Goal: Task Accomplishment & Management: Complete application form

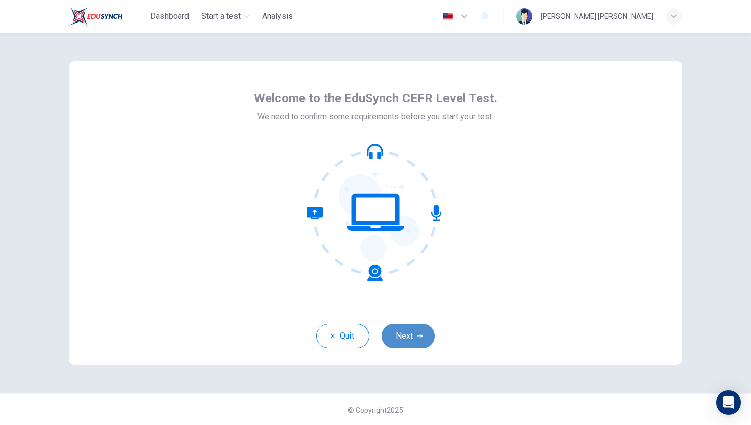
click at [407, 338] on button "Next" at bounding box center [408, 336] width 53 height 25
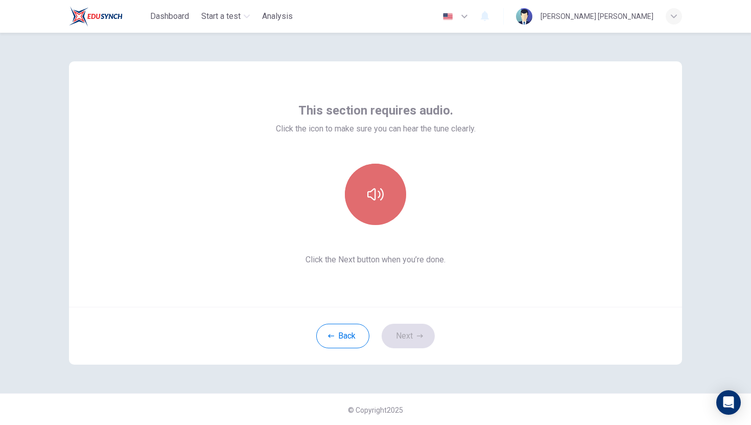
click at [367, 198] on icon "button" at bounding box center [375, 194] width 16 height 16
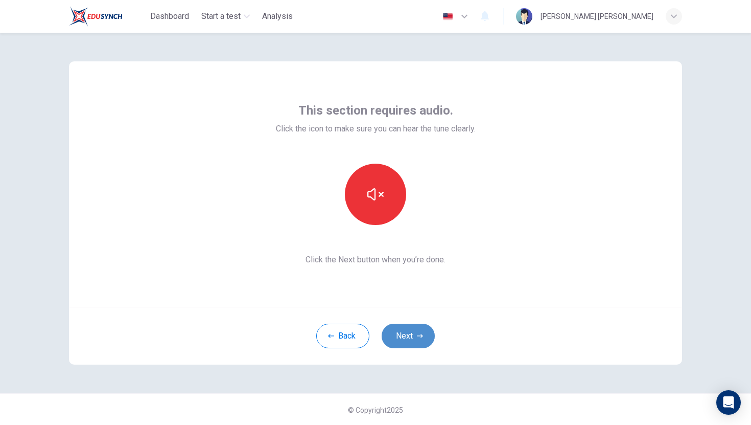
click at [409, 336] on button "Next" at bounding box center [408, 336] width 53 height 25
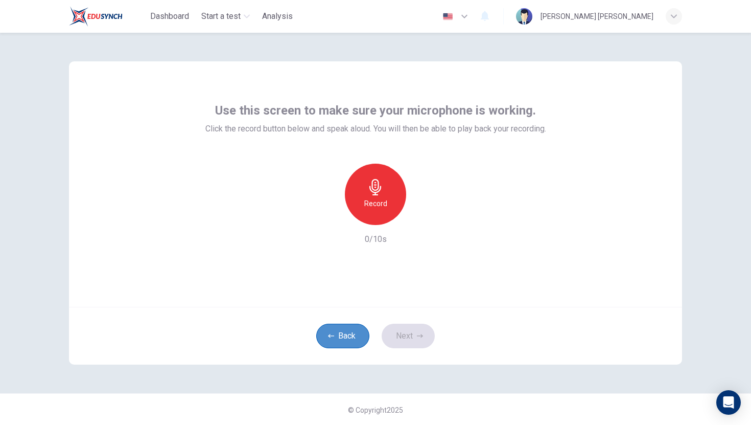
click at [325, 343] on button "Back" at bounding box center [342, 336] width 53 height 25
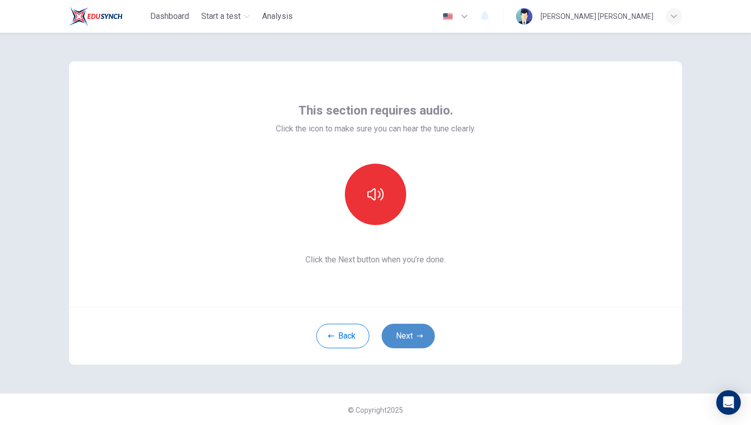
click at [420, 335] on icon "button" at bounding box center [420, 336] width 6 height 6
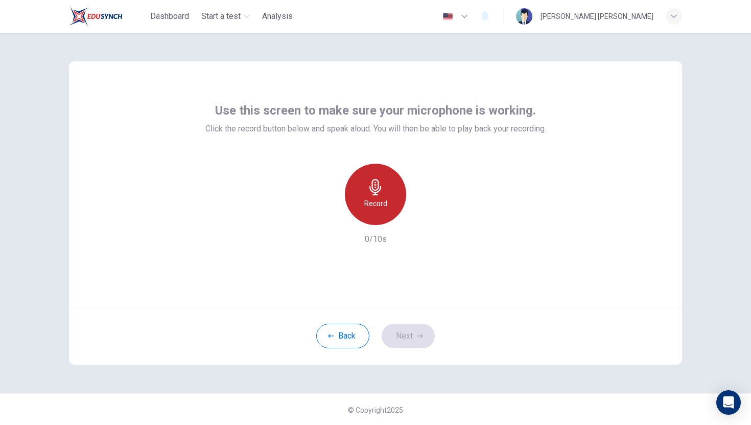
click at [370, 199] on h6 "Record" at bounding box center [375, 203] width 23 height 12
click at [370, 199] on h6 "Stop" at bounding box center [375, 203] width 15 height 12
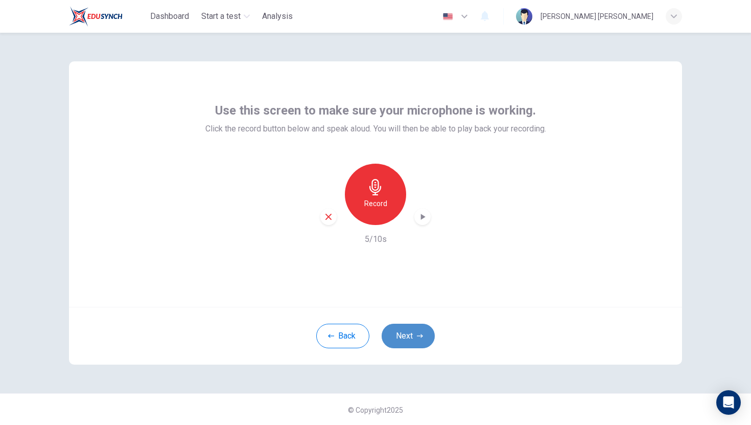
click at [405, 327] on button "Next" at bounding box center [408, 336] width 53 height 25
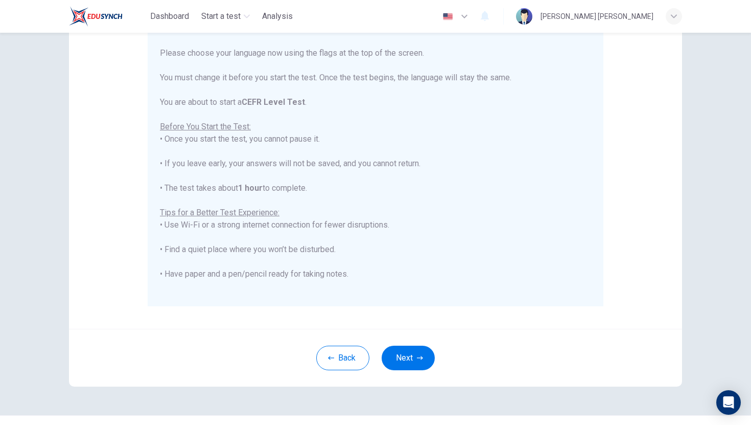
scroll to position [123, 0]
click at [423, 348] on button "Next" at bounding box center [408, 355] width 53 height 25
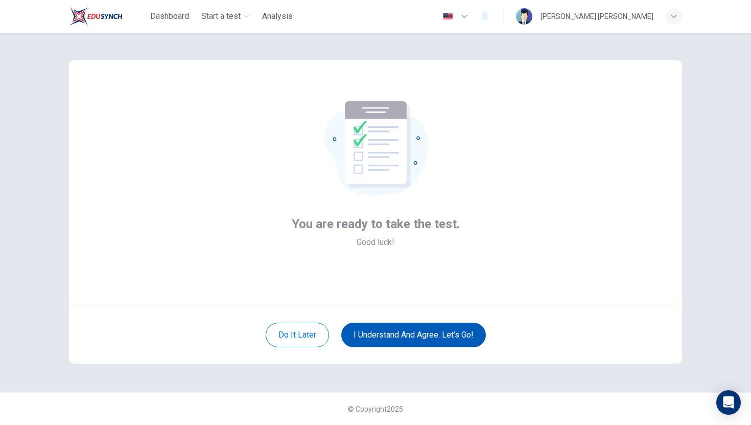
scroll to position [1, 0]
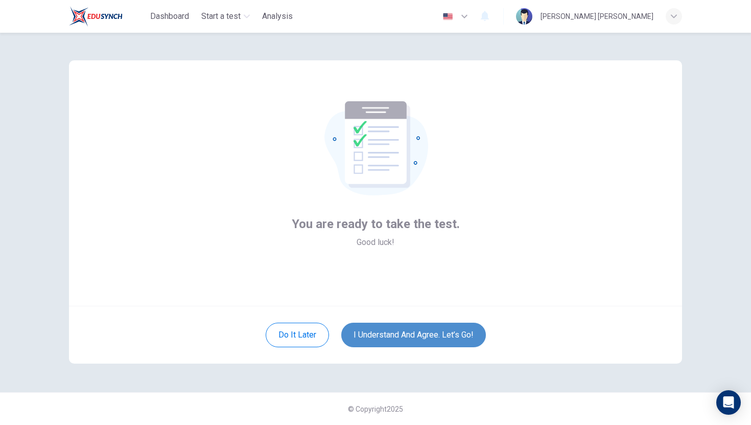
click at [419, 338] on button "I understand and agree. Let’s go!" at bounding box center [413, 334] width 145 height 25
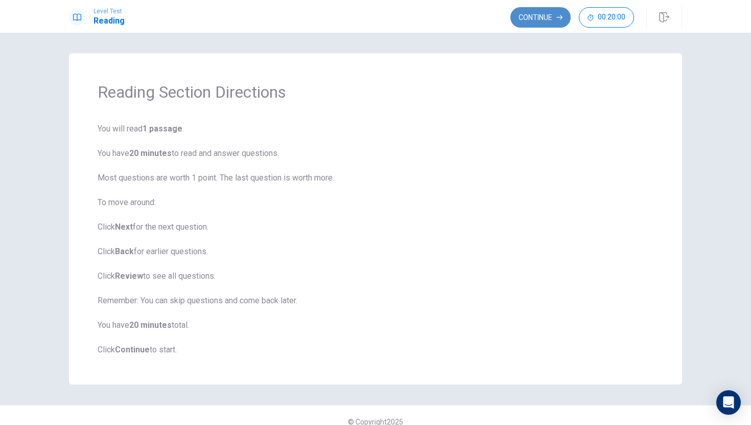
click at [546, 16] on button "Continue" at bounding box center [541, 17] width 60 height 20
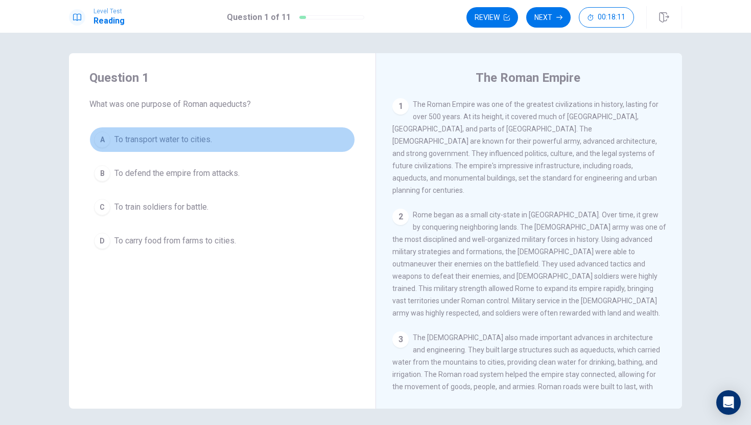
click at [100, 141] on div "A" at bounding box center [102, 139] width 16 height 16
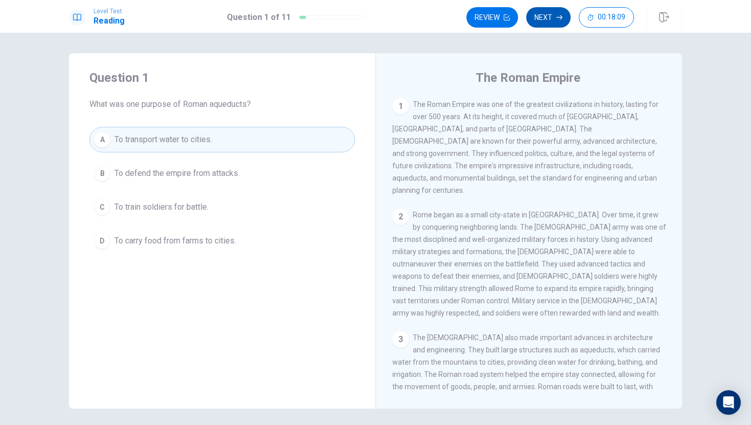
click at [540, 11] on button "Next" at bounding box center [548, 17] width 44 height 20
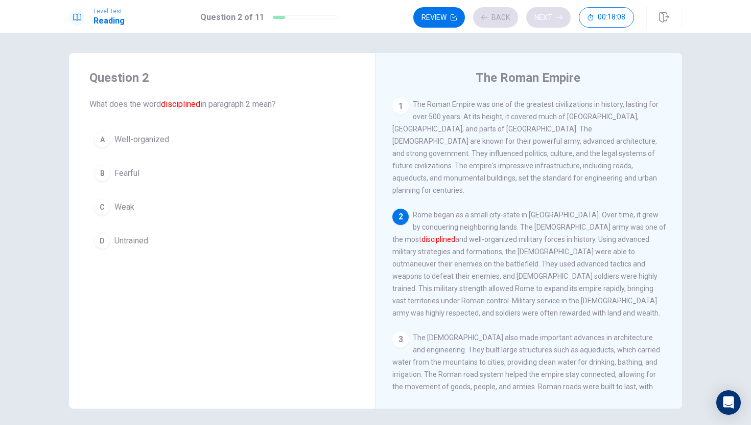
scroll to position [12, 0]
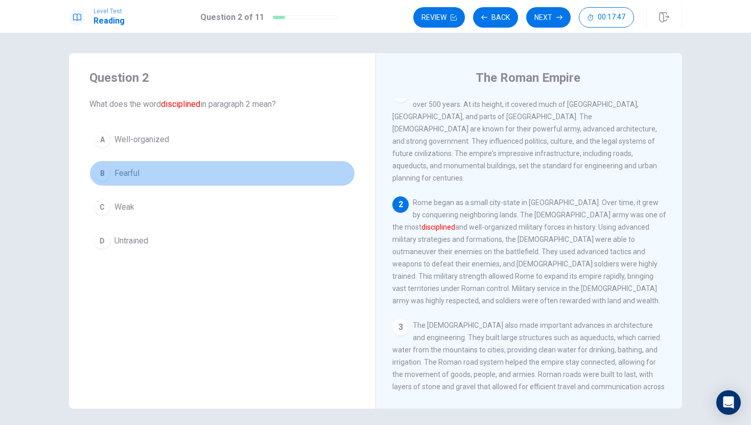
click at [101, 174] on div "B" at bounding box center [102, 173] width 16 height 16
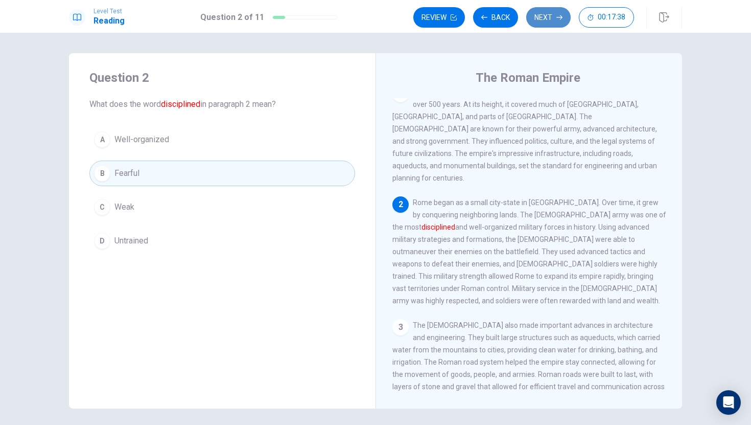
click at [559, 19] on icon "button" at bounding box center [560, 17] width 6 height 6
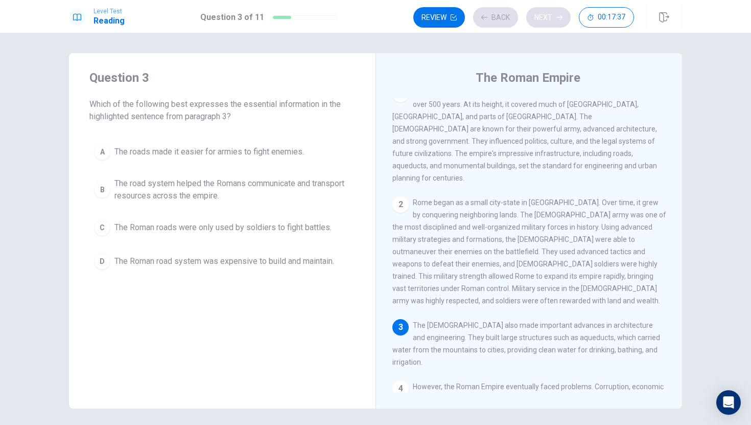
scroll to position [63, 0]
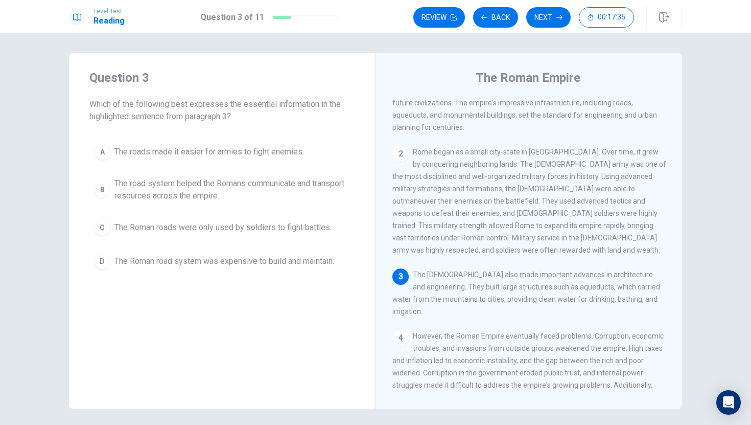
drag, startPoint x: 681, startPoint y: 166, endPoint x: 681, endPoint y: 179, distance: 13.3
click at [681, 168] on div "The Roman Empire 1 The Roman Empire was one of the greatest civilizations in hi…" at bounding box center [529, 230] width 307 height 355
drag, startPoint x: 691, startPoint y: 270, endPoint x: 683, endPoint y: 265, distance: 9.4
click at [683, 265] on div "Question 3 Which of the following best expresses the essential information in t…" at bounding box center [376, 230] width 646 height 355
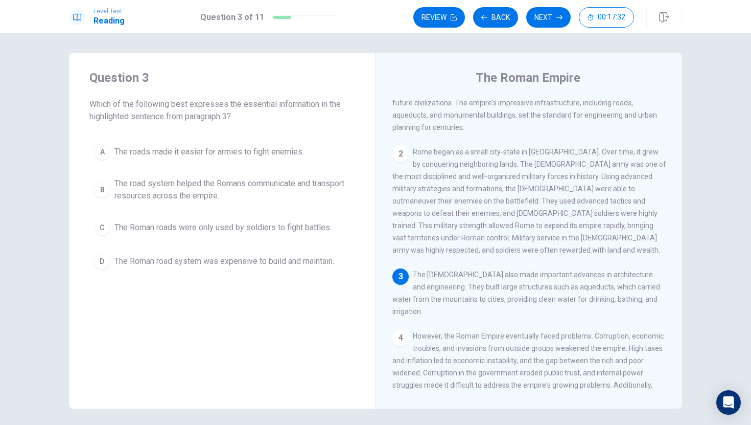
click at [681, 266] on div "The Roman Empire 1 The Roman Empire was one of the greatest civilizations in hi…" at bounding box center [529, 230] width 307 height 355
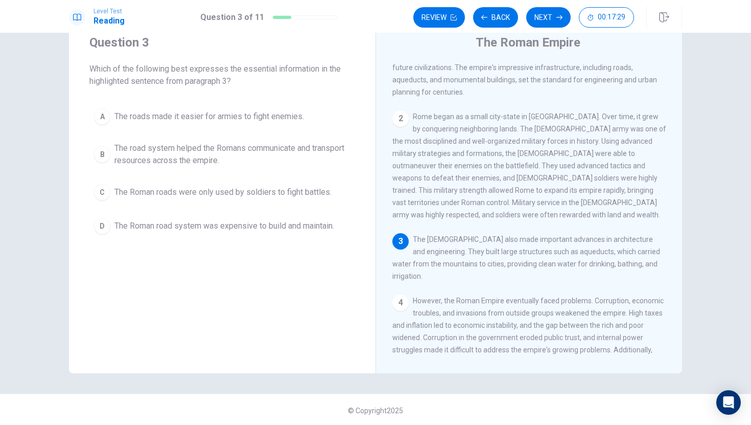
scroll to position [37, 0]
click at [681, 266] on div "The Roman Empire 1 The Roman Empire was one of the greatest civilizations in hi…" at bounding box center [529, 193] width 307 height 355
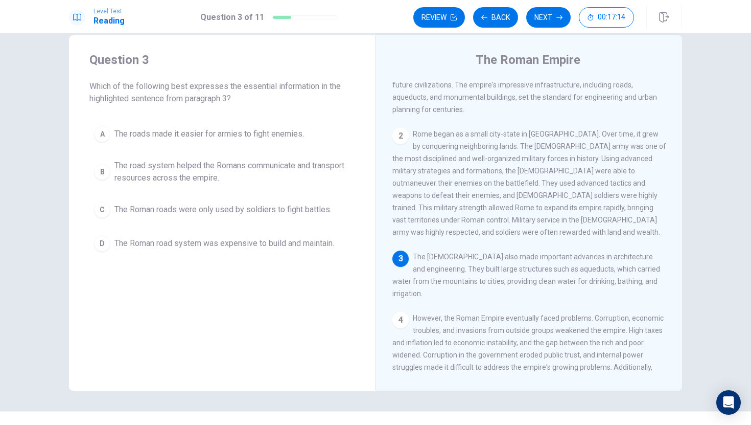
scroll to position [16, 0]
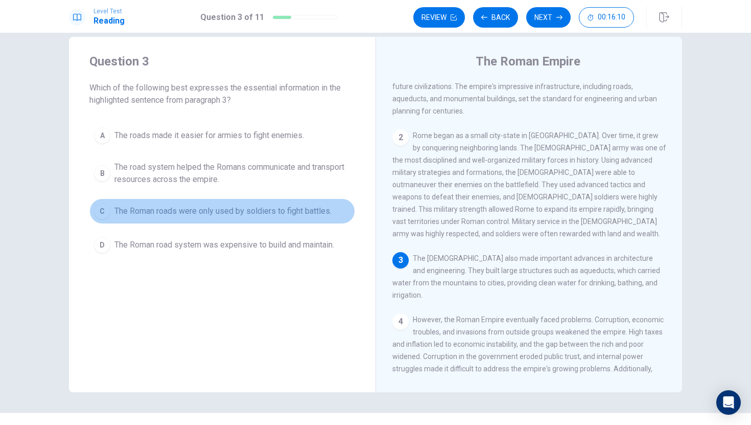
click at [100, 210] on div "C" at bounding box center [102, 211] width 16 height 16
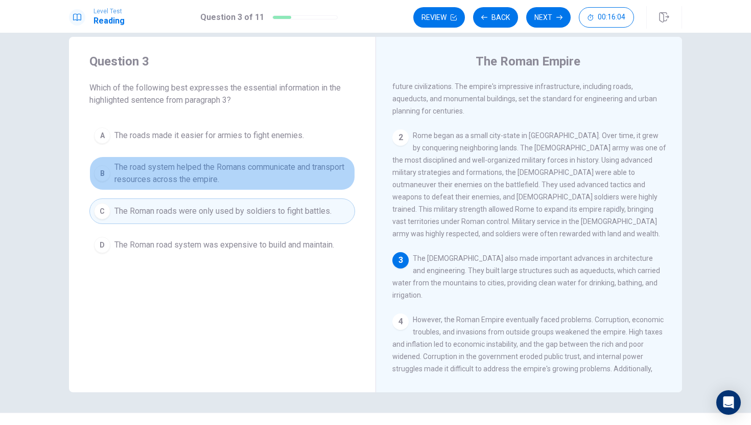
click at [126, 174] on span "The road system helped the Romans communicate and transport resources across th…" at bounding box center [232, 173] width 236 height 25
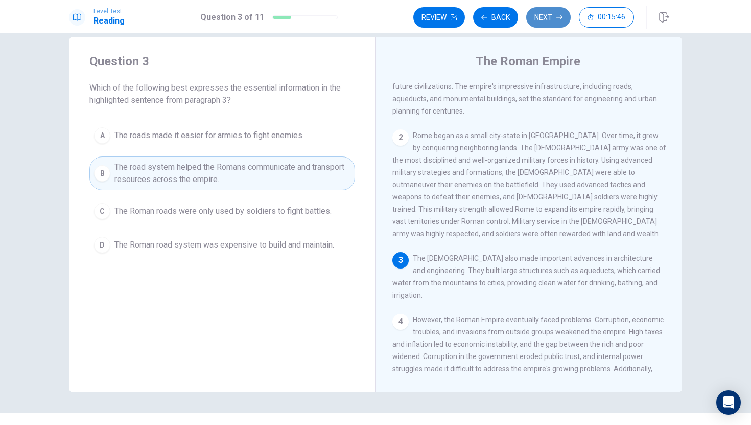
click at [549, 19] on button "Next" at bounding box center [548, 17] width 44 height 20
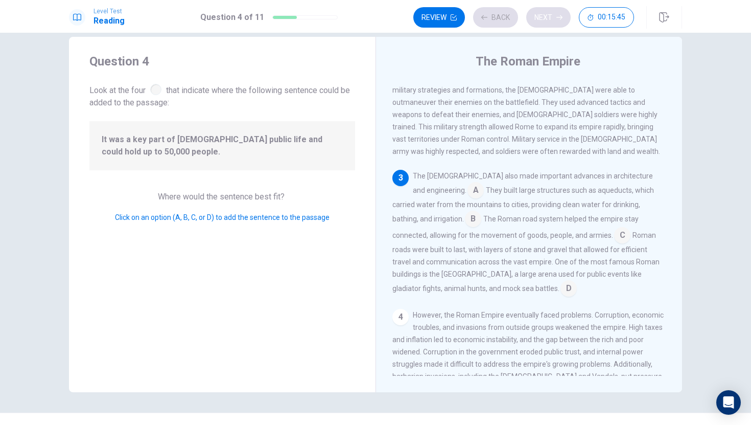
scroll to position [151, 0]
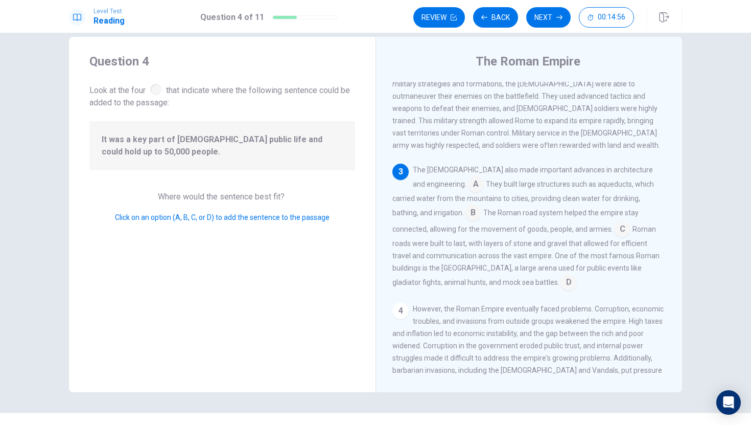
click at [468, 177] on input at bounding box center [476, 185] width 16 height 16
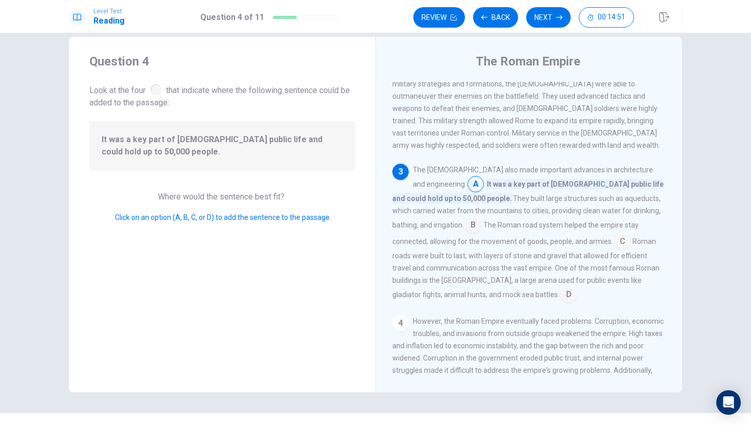
click at [468, 177] on input at bounding box center [476, 185] width 16 height 16
click at [481, 218] on input at bounding box center [473, 226] width 16 height 16
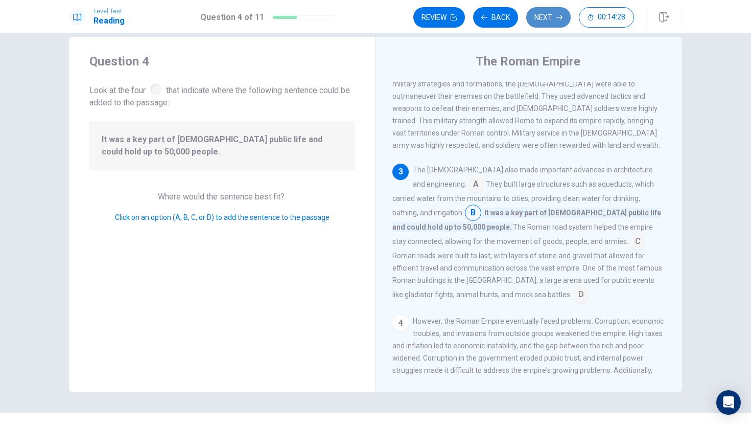
click at [564, 18] on button "Next" at bounding box center [548, 17] width 44 height 20
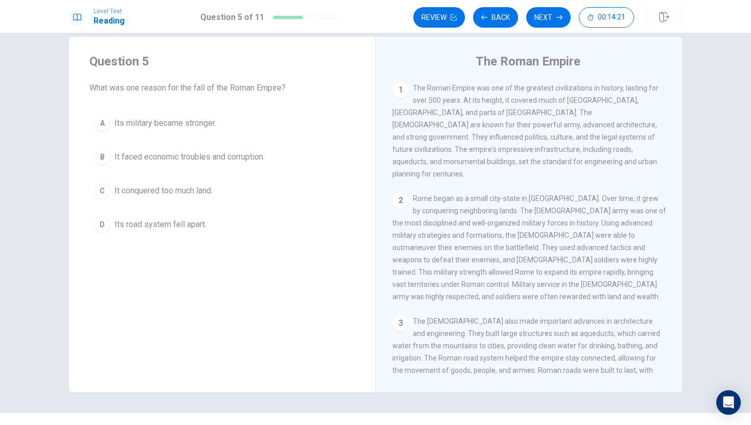
click at [679, 367] on div "The Roman Empire 1 The Roman Empire was one of the greatest civilizations in hi…" at bounding box center [529, 214] width 307 height 355
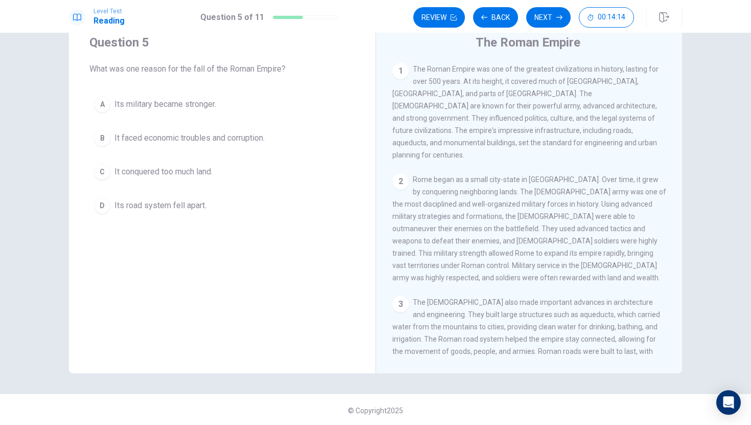
scroll to position [37, 0]
click at [499, 17] on button "Back" at bounding box center [495, 17] width 45 height 20
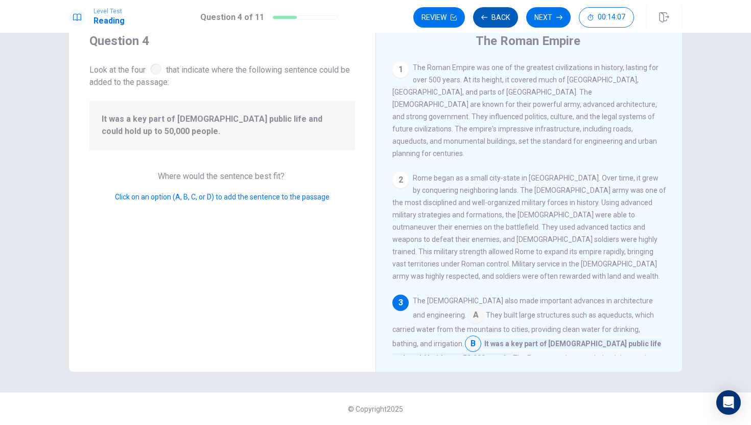
scroll to position [151, 0]
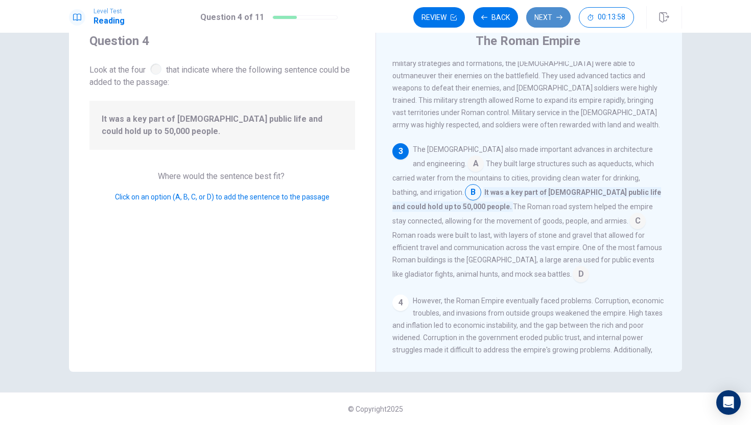
click at [547, 23] on button "Next" at bounding box center [548, 17] width 44 height 20
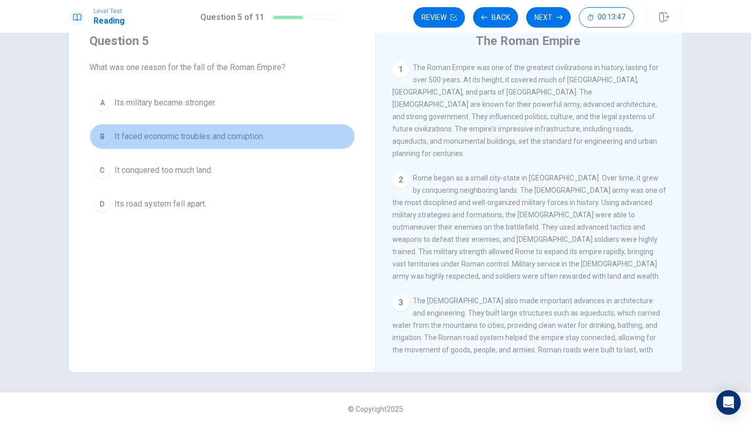
click at [106, 138] on div "B" at bounding box center [102, 136] width 16 height 16
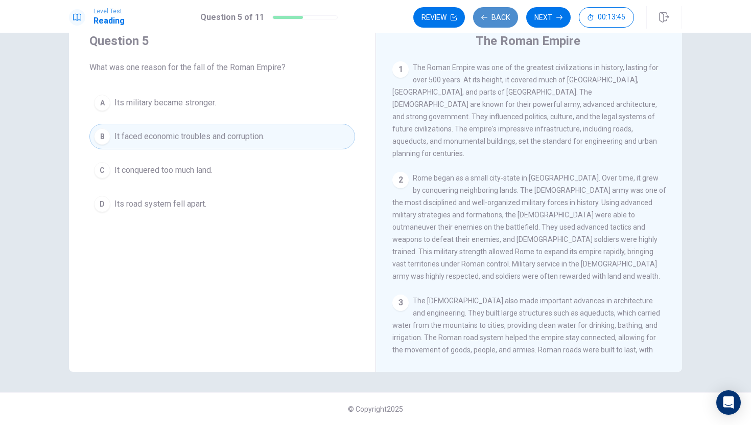
click at [496, 27] on button "Back" at bounding box center [495, 17] width 45 height 20
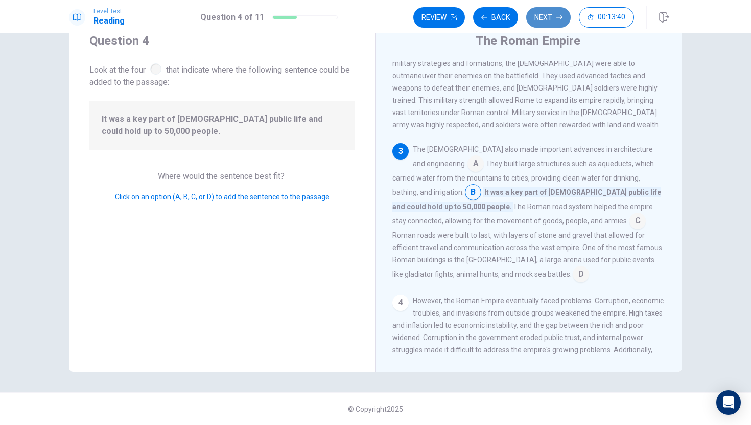
click at [539, 13] on button "Next" at bounding box center [548, 17] width 44 height 20
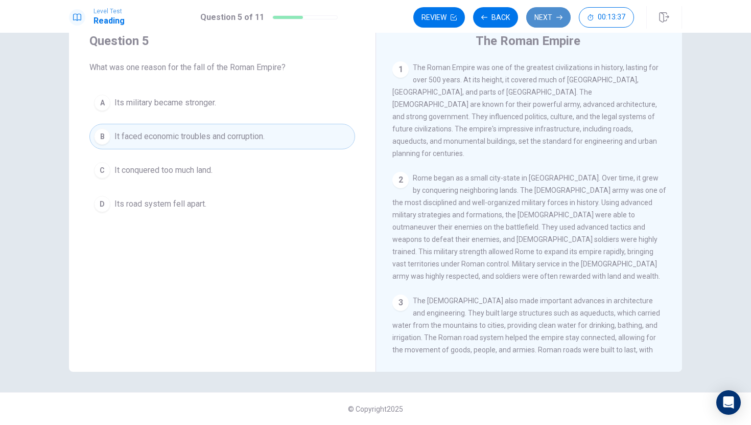
click at [562, 10] on button "Next" at bounding box center [548, 17] width 44 height 20
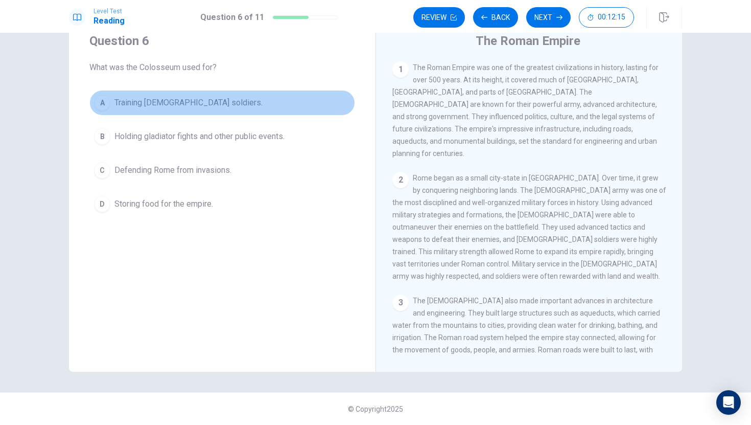
click at [99, 103] on div "A" at bounding box center [102, 103] width 16 height 16
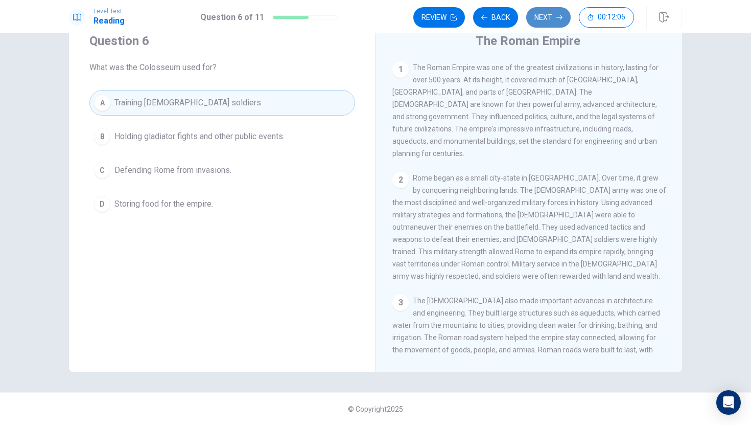
click at [553, 23] on button "Next" at bounding box center [548, 17] width 44 height 20
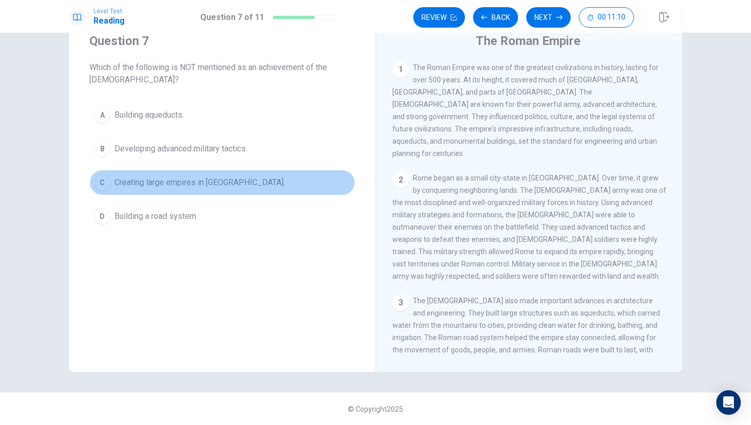
click at [104, 192] on button "C Creating large empires in [GEOGRAPHIC_DATA]." at bounding box center [222, 183] width 266 height 26
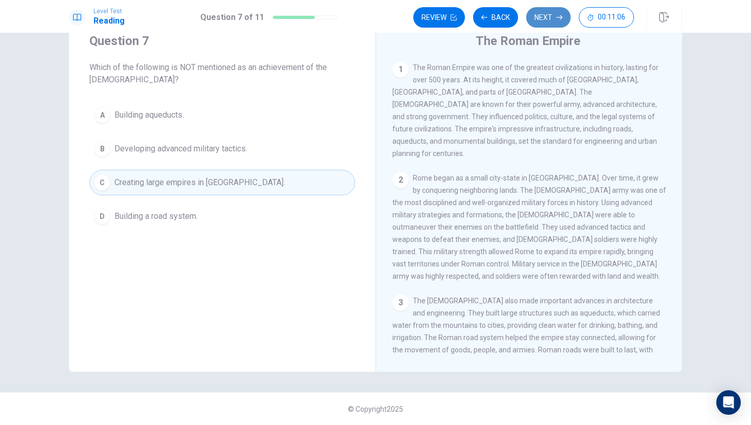
click at [559, 18] on icon "button" at bounding box center [560, 17] width 6 height 6
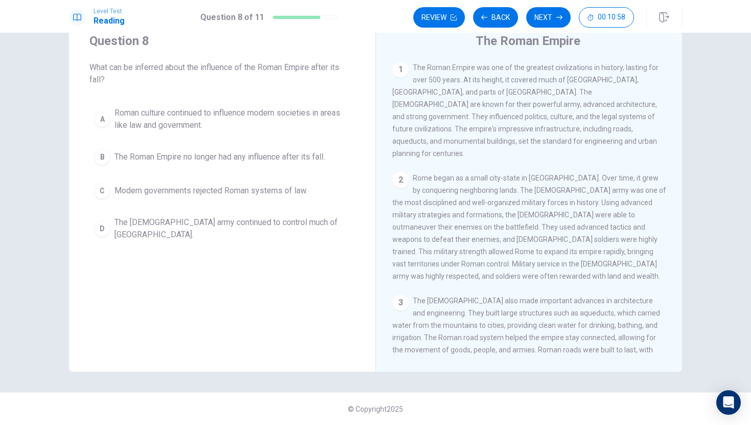
drag, startPoint x: 679, startPoint y: 325, endPoint x: 681, endPoint y: 353, distance: 28.2
click at [681, 353] on div "The Roman Empire 1 The Roman Empire was one of the greatest civilizations in hi…" at bounding box center [529, 193] width 307 height 355
click at [683, 268] on div "Question 8 What can be inferred about the influence of the Roman Empire after i…" at bounding box center [376, 193] width 646 height 355
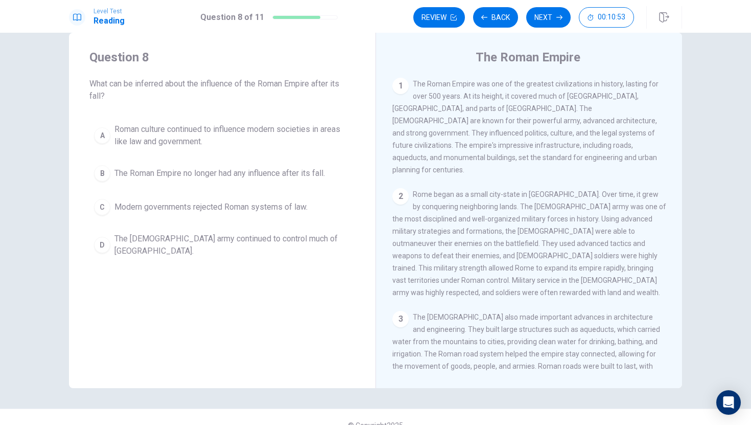
scroll to position [37, 0]
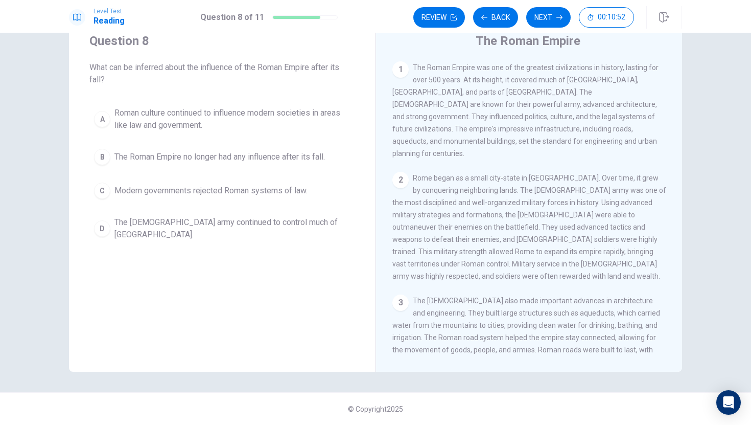
click at [681, 271] on div "Question 8 What can be inferred about the influence of the Roman Empire after i…" at bounding box center [376, 193] width 646 height 355
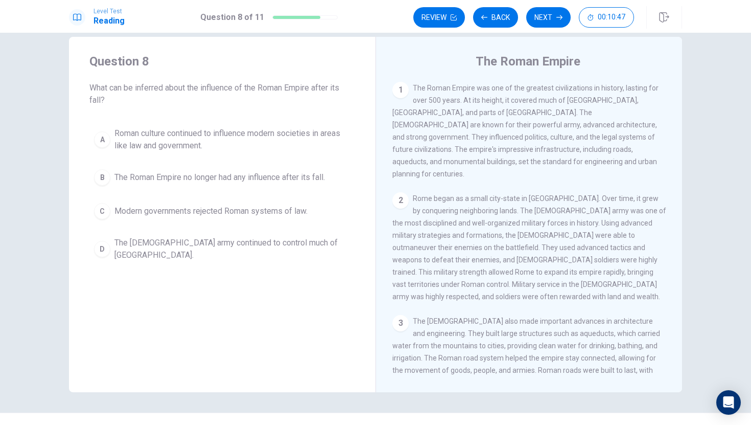
scroll to position [1, 0]
click at [511, 21] on button "Back" at bounding box center [495, 17] width 45 height 20
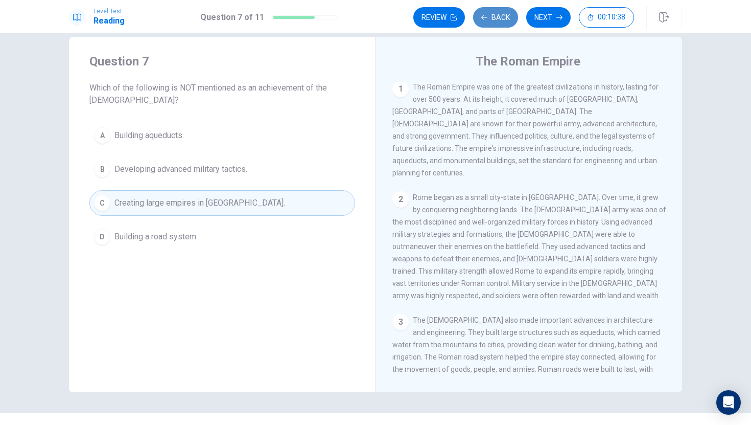
click at [511, 21] on button "Back" at bounding box center [495, 17] width 45 height 20
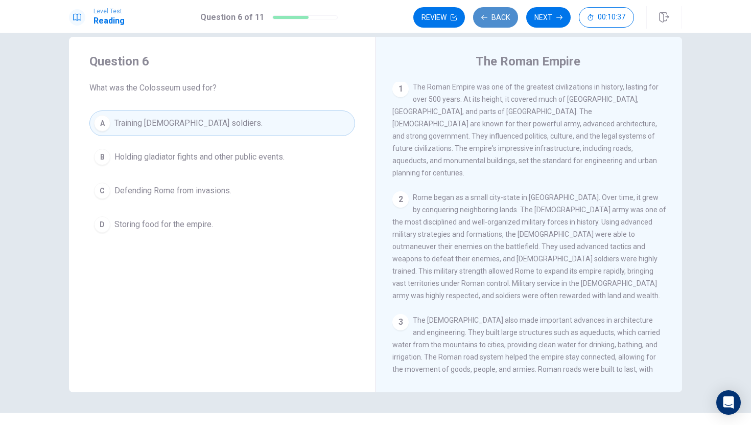
click at [511, 21] on button "Back" at bounding box center [495, 17] width 45 height 20
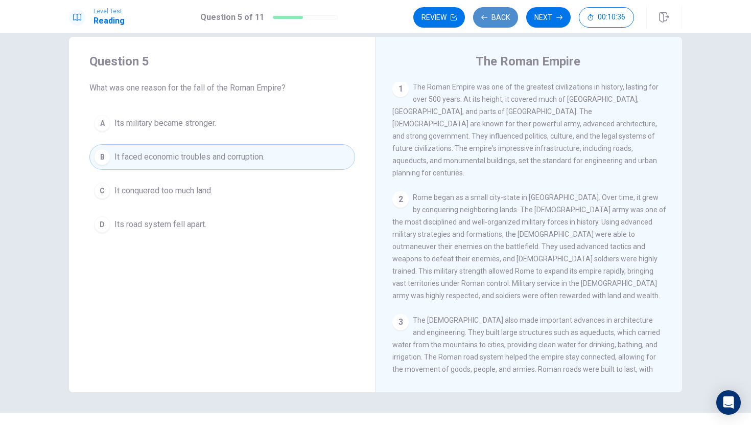
click at [511, 21] on button "Back" at bounding box center [495, 17] width 45 height 20
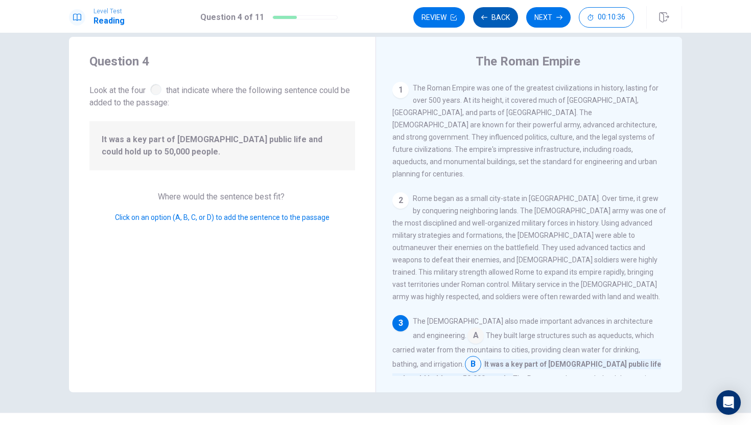
scroll to position [151, 0]
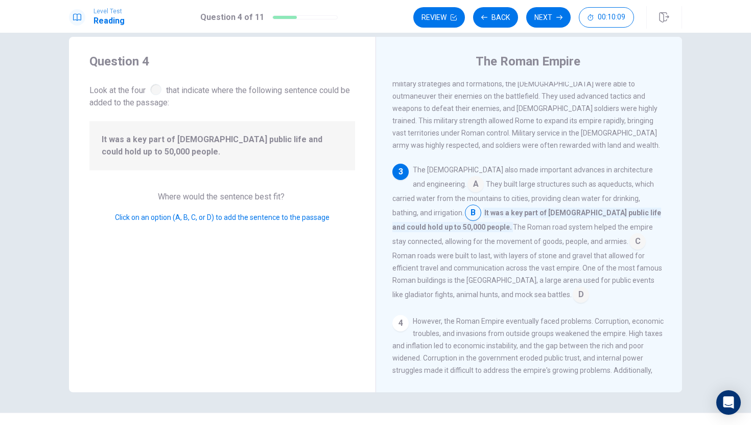
drag, startPoint x: 664, startPoint y: 337, endPoint x: 676, endPoint y: 411, distance: 74.4
click at [661, 420] on div "Question 4 Look at the four that indicate where the following sentence could be…" at bounding box center [375, 229] width 751 height 392
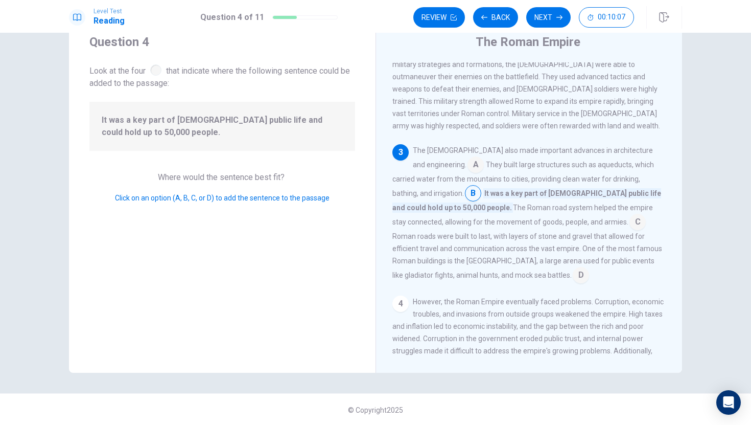
scroll to position [37, 0]
click at [680, 392] on div "Question 4 Look at the four that indicate where the following sentence could be…" at bounding box center [375, 229] width 751 height 392
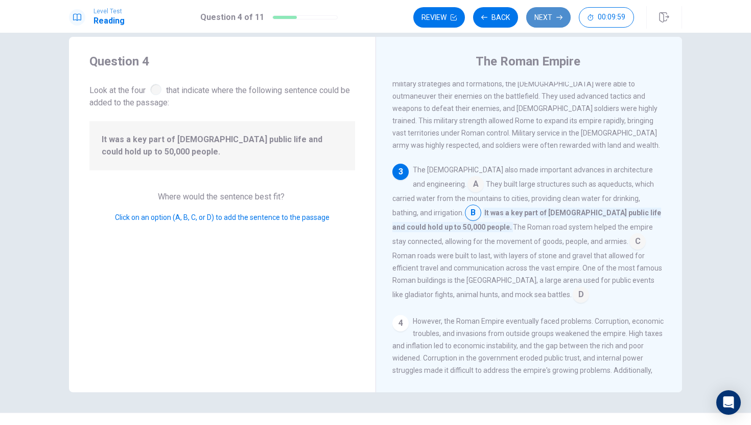
click at [551, 13] on button "Next" at bounding box center [548, 17] width 44 height 20
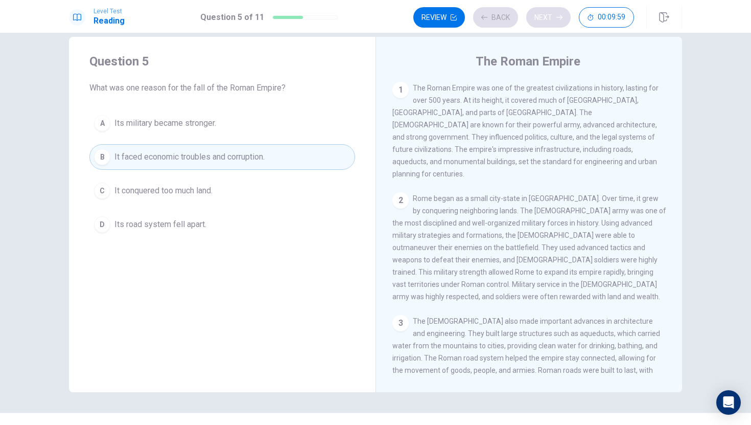
click at [551, 13] on div "Review Back Next 00:09:59" at bounding box center [523, 17] width 221 height 20
click at [556, 16] on button "Next" at bounding box center [548, 17] width 44 height 20
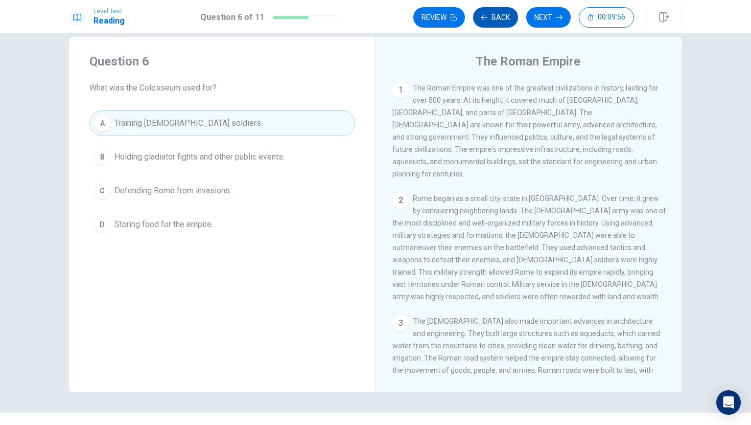
click at [493, 13] on button "Back" at bounding box center [495, 17] width 45 height 20
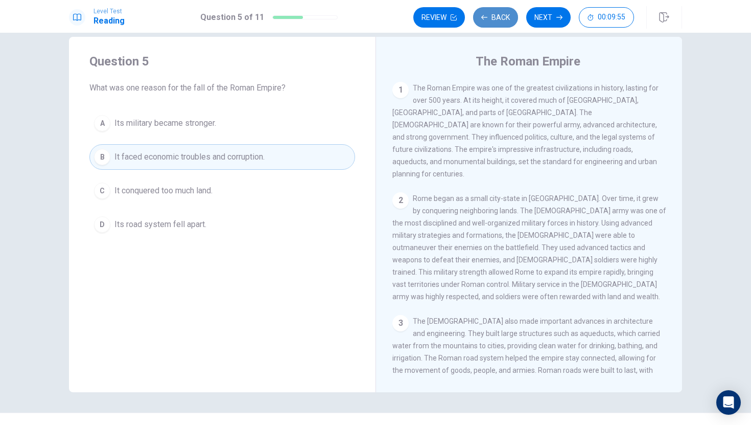
click at [493, 13] on button "Back" at bounding box center [495, 17] width 45 height 20
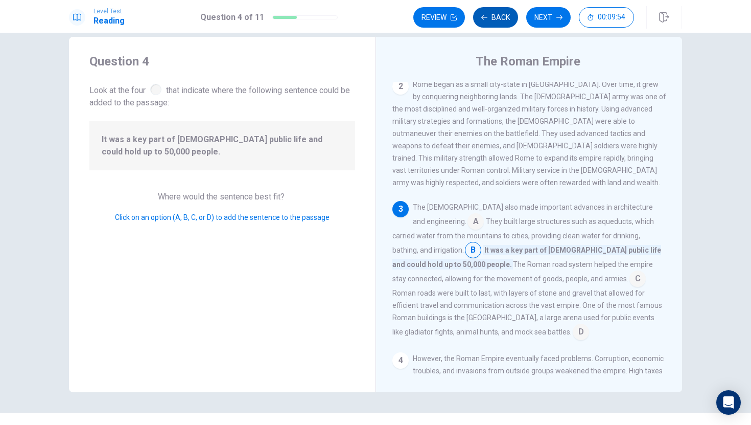
scroll to position [151, 0]
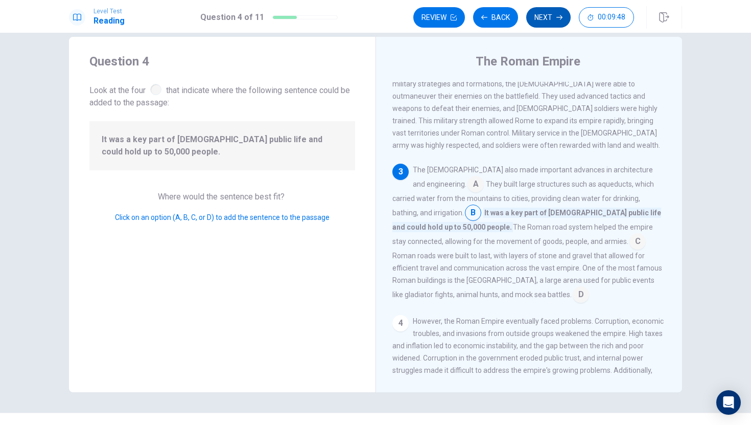
click at [554, 22] on button "Next" at bounding box center [548, 17] width 44 height 20
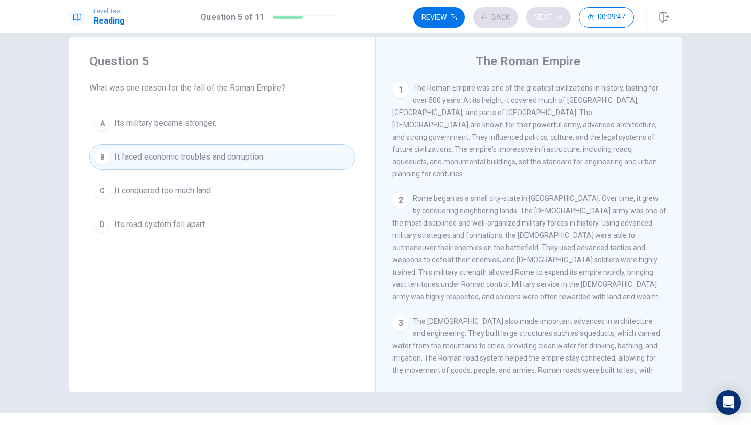
click at [554, 22] on div "Review Back Next 00:09:47" at bounding box center [523, 17] width 221 height 20
click at [554, 22] on div "Review Back Next 00:09:46" at bounding box center [523, 17] width 221 height 20
click at [554, 22] on button "Next" at bounding box center [548, 17] width 44 height 20
click at [554, 22] on div "Review Back Next 00:09:46" at bounding box center [523, 17] width 221 height 20
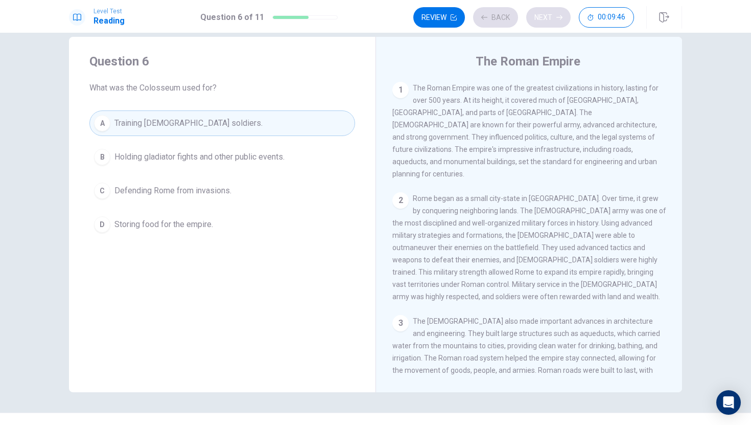
click at [554, 22] on div "Review Back Next 00:09:46" at bounding box center [523, 17] width 221 height 20
click at [554, 22] on div "Review Back Next 00:09:45" at bounding box center [523, 17] width 221 height 20
click at [554, 22] on button "Next" at bounding box center [548, 17] width 44 height 20
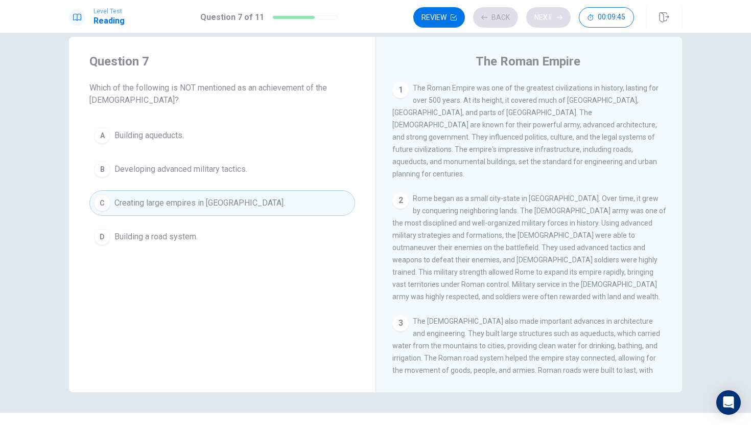
click at [554, 22] on div "Review Back Next 00:09:45" at bounding box center [523, 17] width 221 height 20
click at [554, 22] on div "Review Back Next 00:09:44" at bounding box center [523, 17] width 221 height 20
click at [554, 22] on button "Next" at bounding box center [548, 17] width 44 height 20
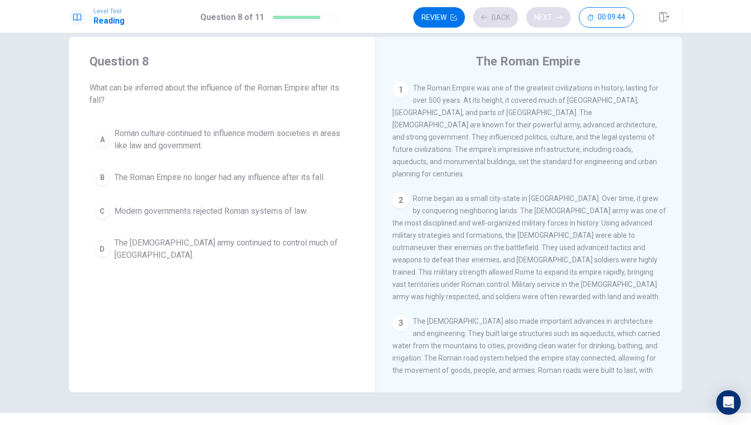
click at [554, 22] on div "Review Back Next 00:09:44" at bounding box center [523, 17] width 221 height 20
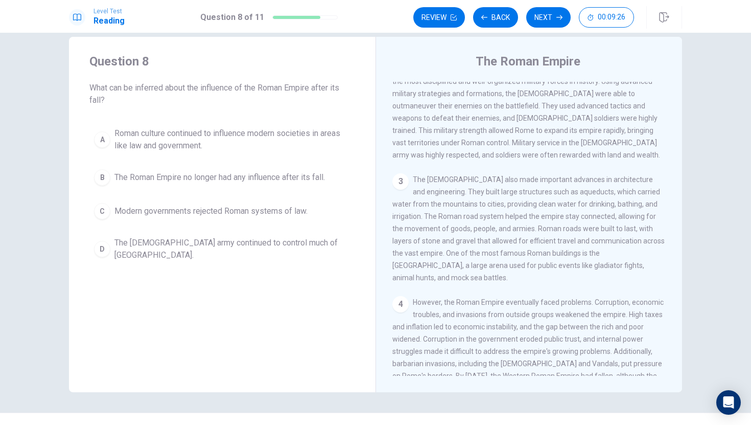
click at [664, 266] on div "1 The Roman Empire was one of the greatest civilizations in history, lasting fo…" at bounding box center [536, 229] width 287 height 294
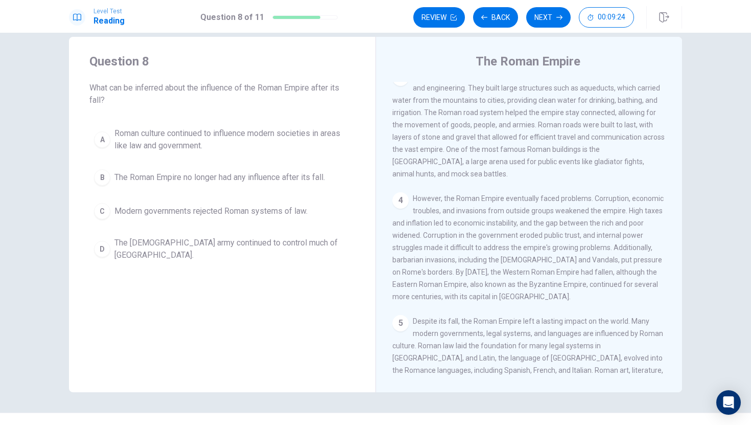
click at [664, 266] on div "4 However, the Roman Empire eventually faced problems. Corruption, economic tro…" at bounding box center [530, 247] width 274 height 110
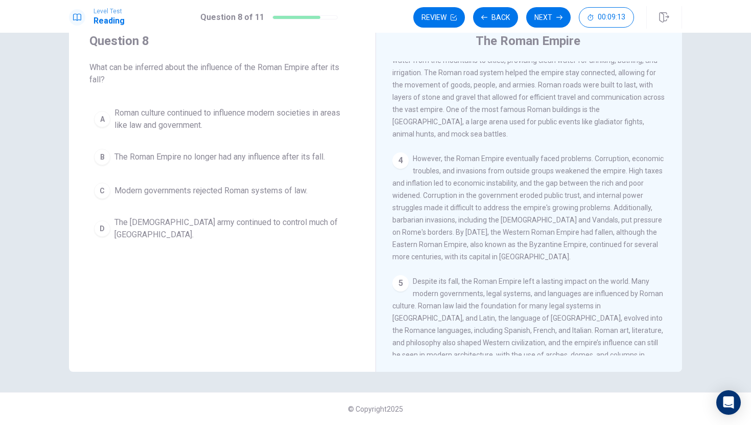
scroll to position [266, 0]
drag, startPoint x: 661, startPoint y: 331, endPoint x: 658, endPoint y: 327, distance: 5.5
click at [658, 327] on div "5 Despite its fall, the Roman Empire left a lasting impact on the world. Many m…" at bounding box center [530, 323] width 274 height 98
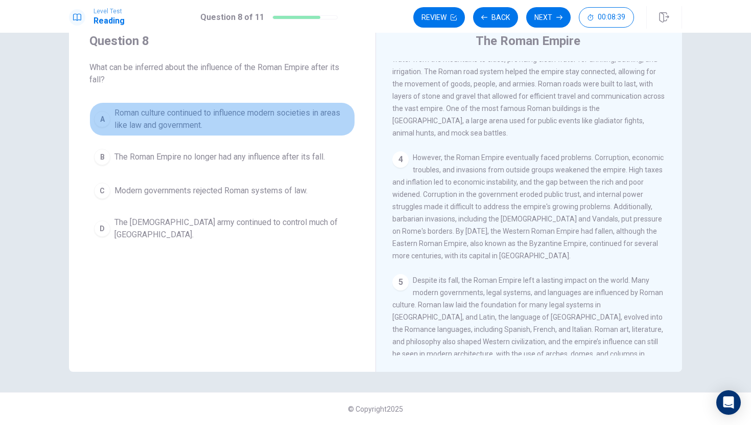
click at [110, 119] on button "A Roman culture continued to influence modern societies in areas like law and g…" at bounding box center [222, 119] width 266 height 34
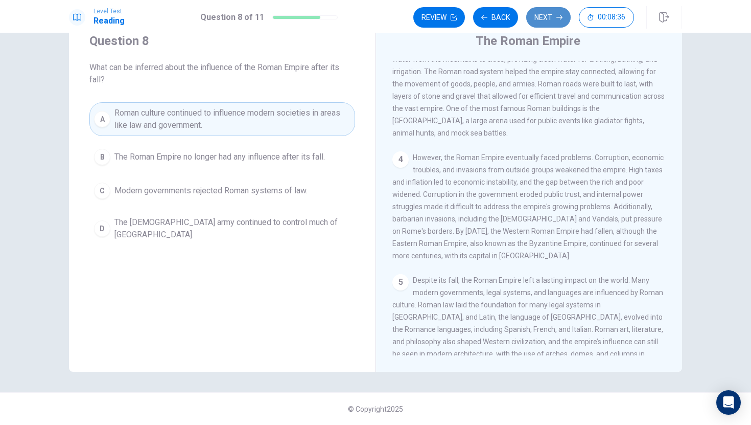
click at [550, 24] on button "Next" at bounding box center [548, 17] width 44 height 20
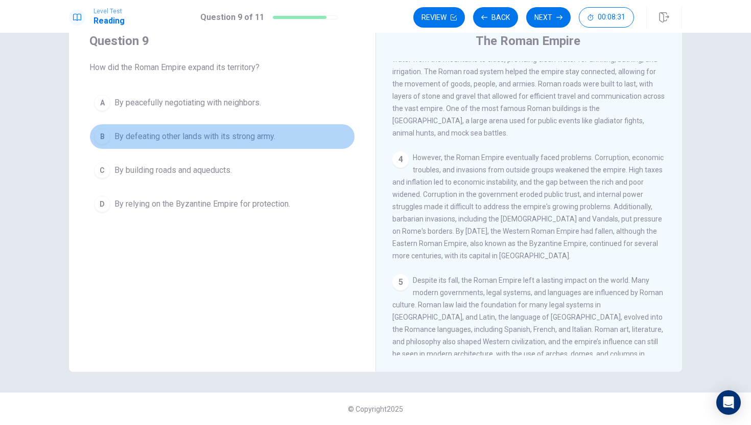
click at [105, 141] on div "B" at bounding box center [102, 136] width 16 height 16
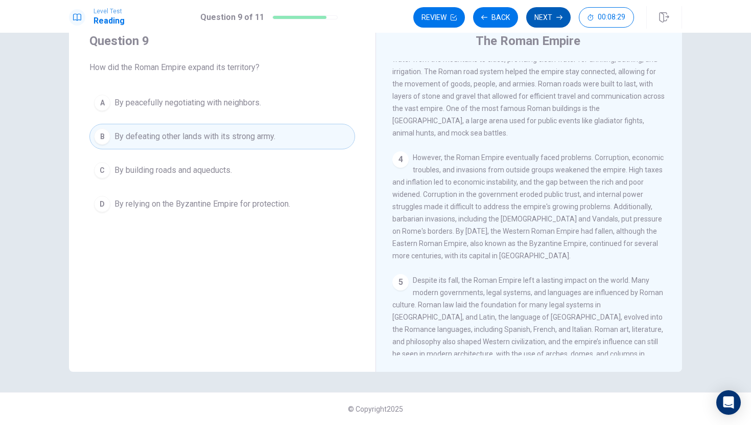
click at [544, 17] on button "Next" at bounding box center [548, 17] width 44 height 20
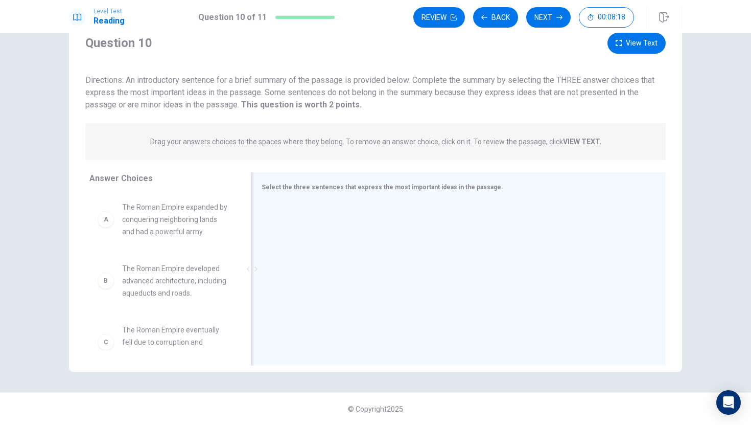
click at [310, 186] on span "Select the three sentences that express the most important ideas in the passage." at bounding box center [383, 186] width 242 height 7
click at [248, 282] on div at bounding box center [252, 268] width 13 height 193
drag, startPoint x: 256, startPoint y: 269, endPoint x: 228, endPoint y: 272, distance: 27.8
click at [228, 272] on div "Answer Choices A The Roman Empire expanded by conquering neighboring lands and …" at bounding box center [375, 271] width 613 height 198
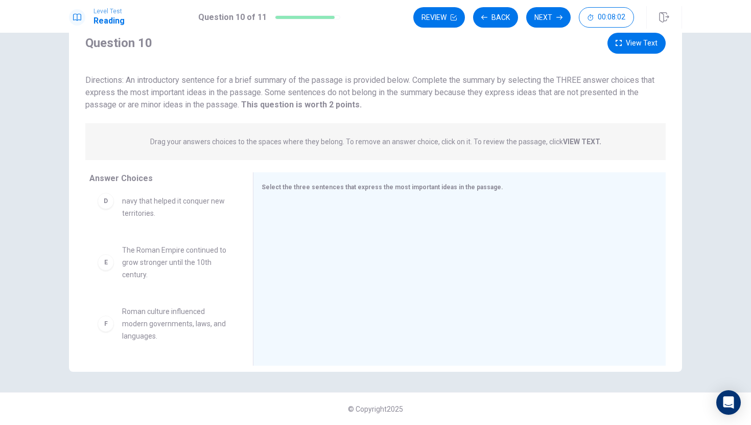
click at [106, 332] on div "F Roman culture influenced modern governments, laws, and languages." at bounding box center [163, 323] width 131 height 37
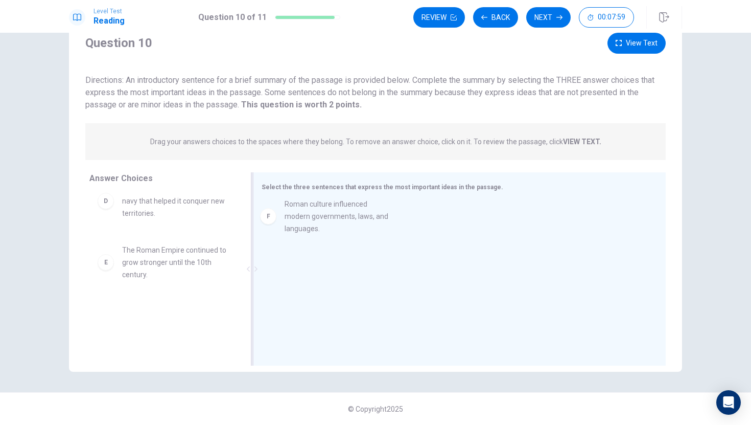
drag, startPoint x: 108, startPoint y: 320, endPoint x: 272, endPoint y: 211, distance: 197.5
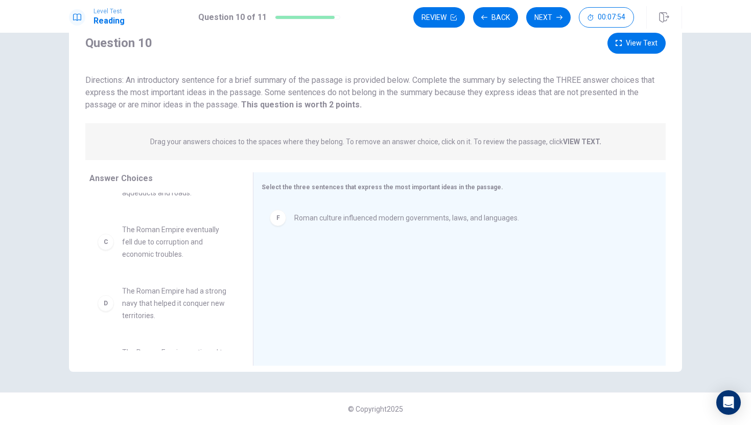
scroll to position [80, 0]
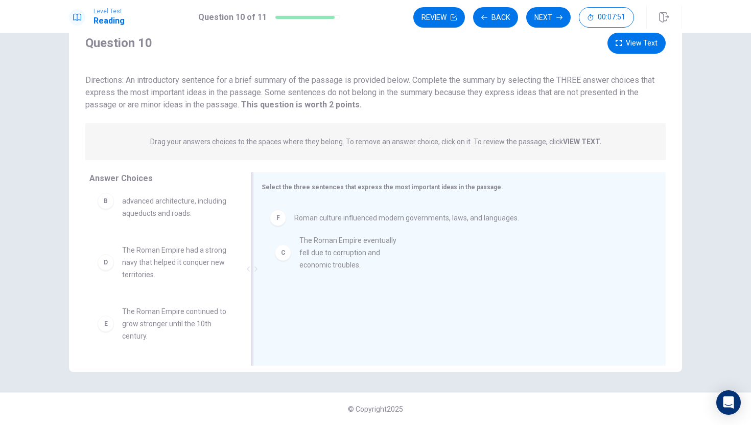
drag, startPoint x: 150, startPoint y: 264, endPoint x: 331, endPoint y: 254, distance: 181.2
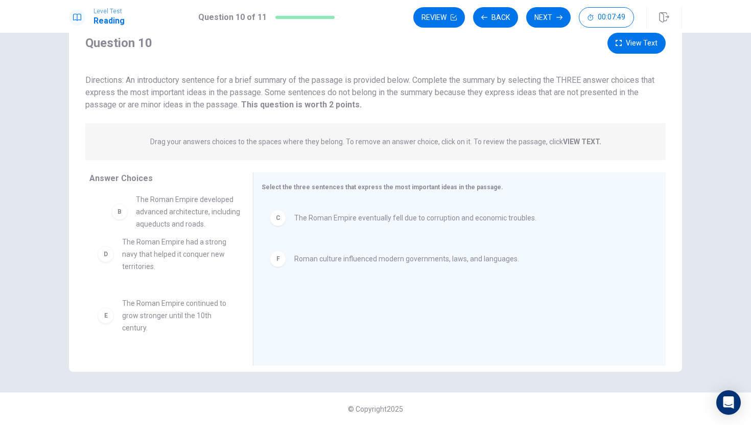
scroll to position [73, 0]
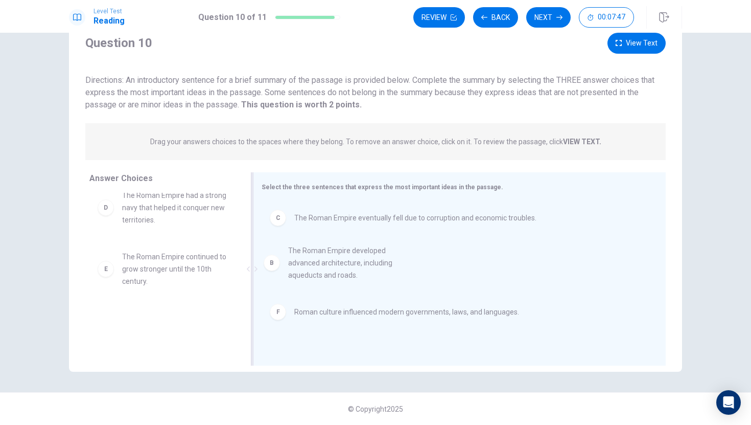
drag, startPoint x: 135, startPoint y: 204, endPoint x: 304, endPoint y: 267, distance: 179.8
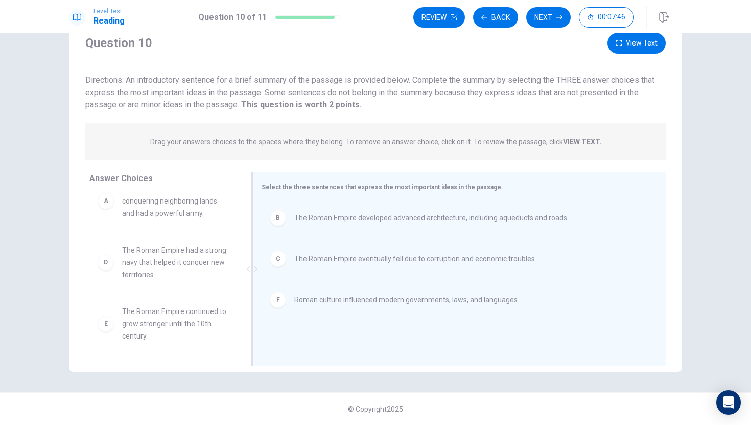
scroll to position [18, 0]
click at [553, 18] on button "Next" at bounding box center [548, 17] width 44 height 20
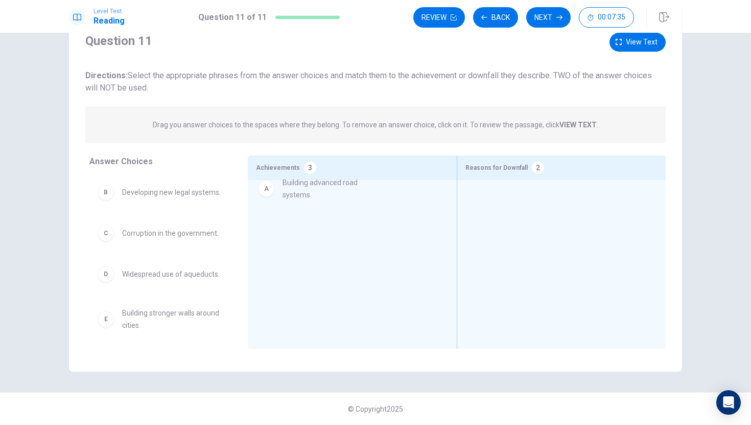
drag, startPoint x: 166, startPoint y: 199, endPoint x: 331, endPoint y: 191, distance: 164.7
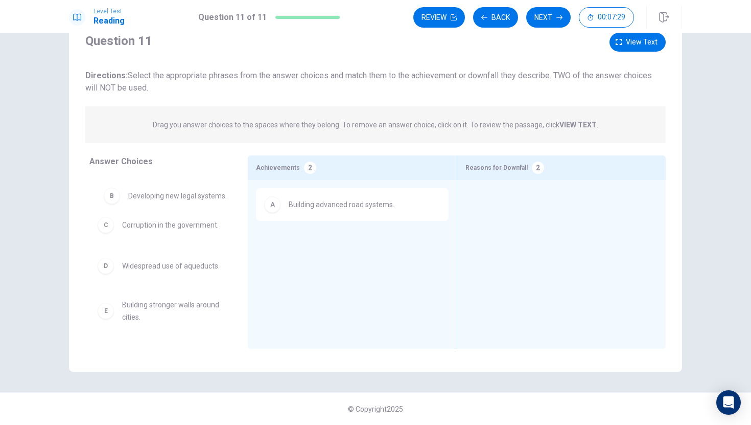
drag, startPoint x: 199, startPoint y: 192, endPoint x: 207, endPoint y: 196, distance: 9.6
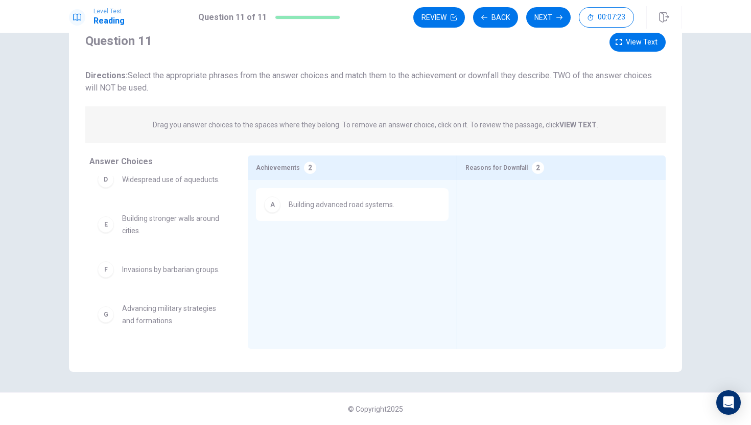
scroll to position [96, 0]
drag, startPoint x: 144, startPoint y: 323, endPoint x: 309, endPoint y: 253, distance: 179.3
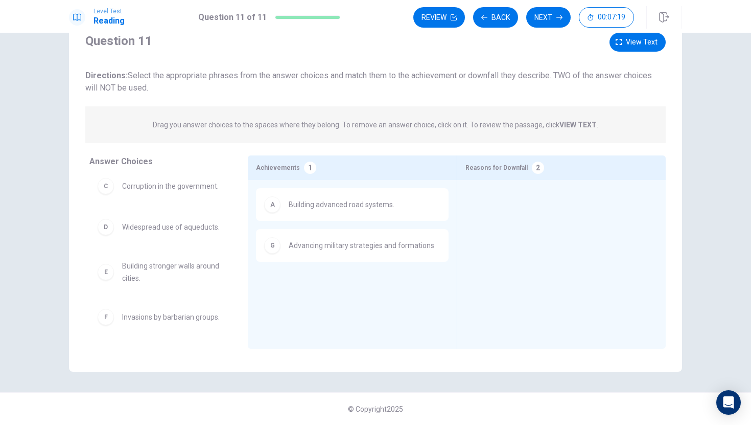
scroll to position [47, 0]
drag, startPoint x: 192, startPoint y: 265, endPoint x: 363, endPoint y: 260, distance: 171.3
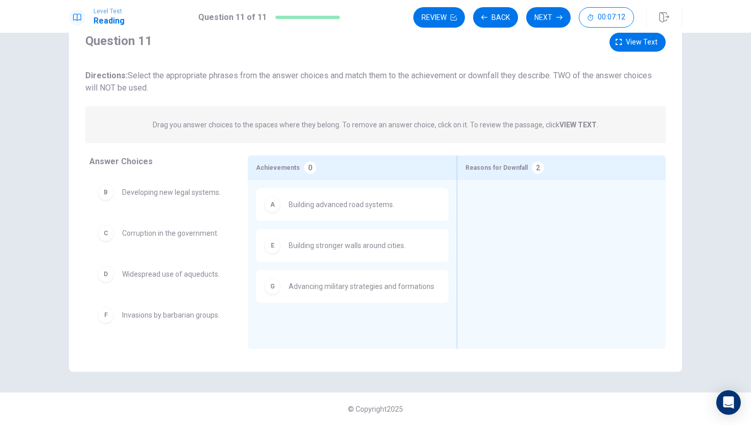
scroll to position [0, 0]
drag, startPoint x: 183, startPoint y: 238, endPoint x: 463, endPoint y: 211, distance: 281.4
drag, startPoint x: 178, startPoint y: 232, endPoint x: 504, endPoint y: 216, distance: 327.0
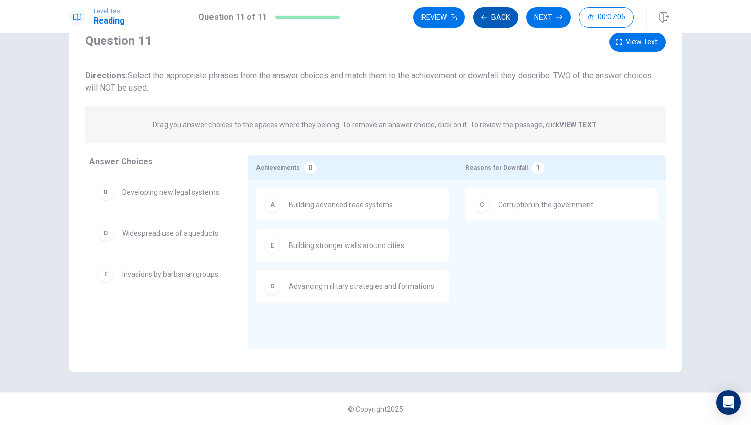
click at [481, 18] on icon "button" at bounding box center [484, 17] width 6 height 6
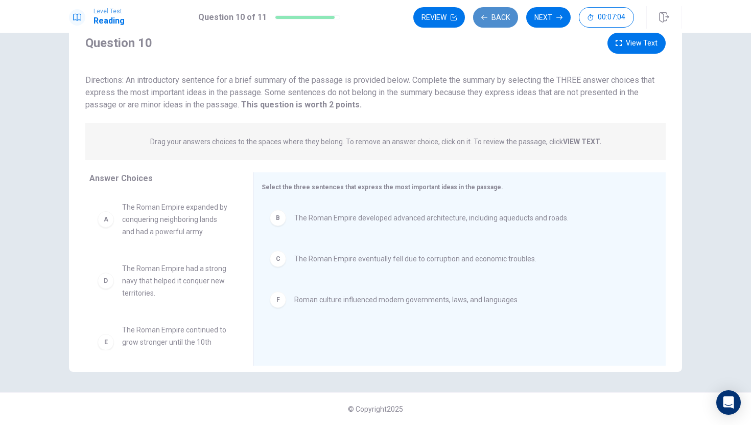
click at [481, 18] on icon "button" at bounding box center [484, 17] width 6 height 6
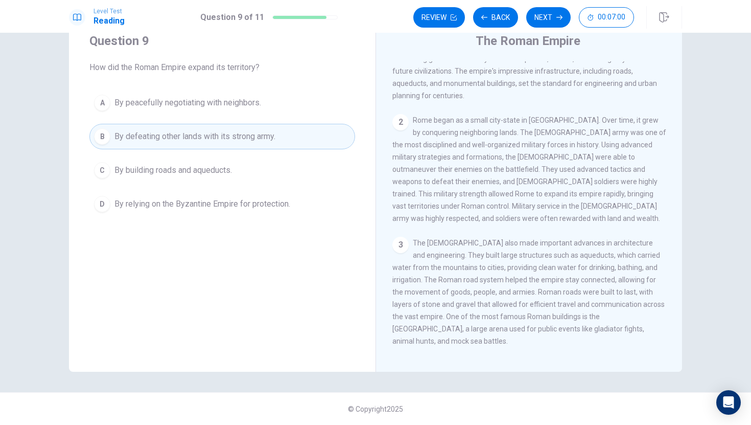
click at [675, 189] on div "1 The Roman Empire was one of the greatest civilizations in history, lasting fo…" at bounding box center [536, 208] width 287 height 294
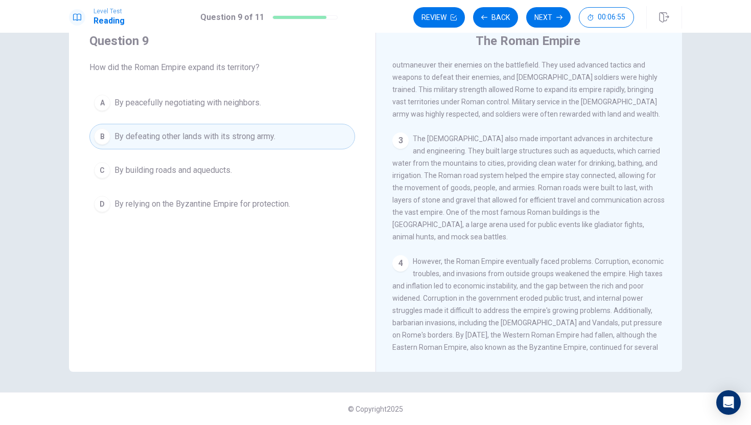
scroll to position [164, 0]
click at [551, 20] on button "Next" at bounding box center [548, 17] width 44 height 20
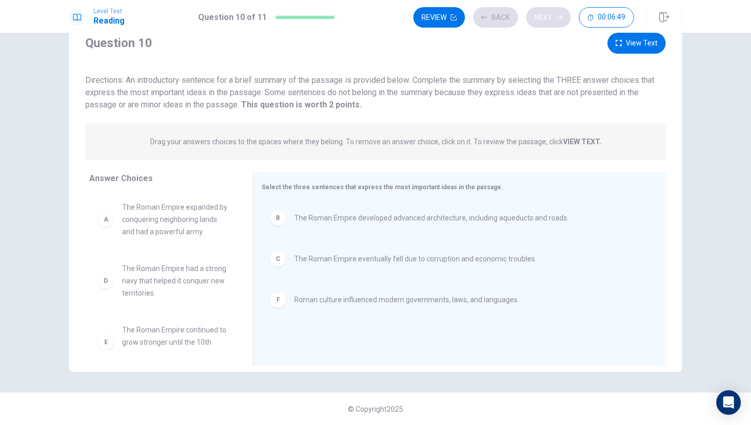
click at [551, 20] on div "Review Back Next 00:06:49" at bounding box center [523, 17] width 221 height 20
click at [549, 21] on button "Next" at bounding box center [548, 17] width 44 height 20
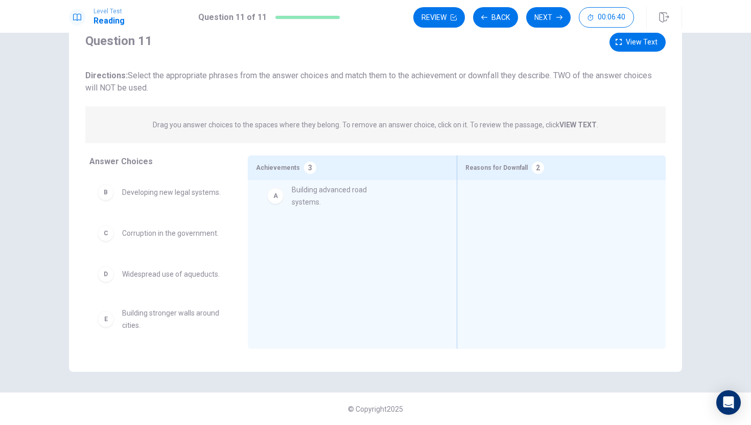
drag, startPoint x: 167, startPoint y: 204, endPoint x: 340, endPoint y: 204, distance: 173.3
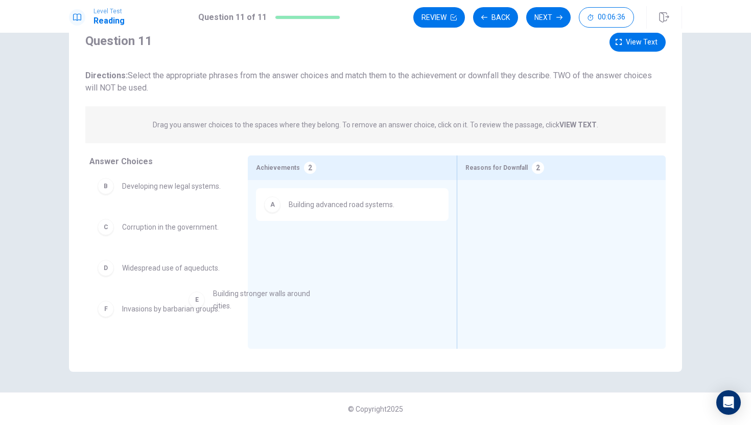
scroll to position [7, 0]
drag, startPoint x: 162, startPoint y: 316, endPoint x: 329, endPoint y: 247, distance: 180.8
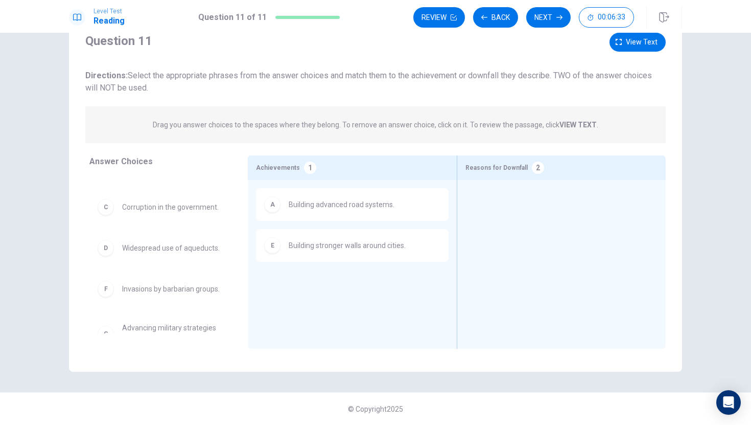
scroll to position [28, 0]
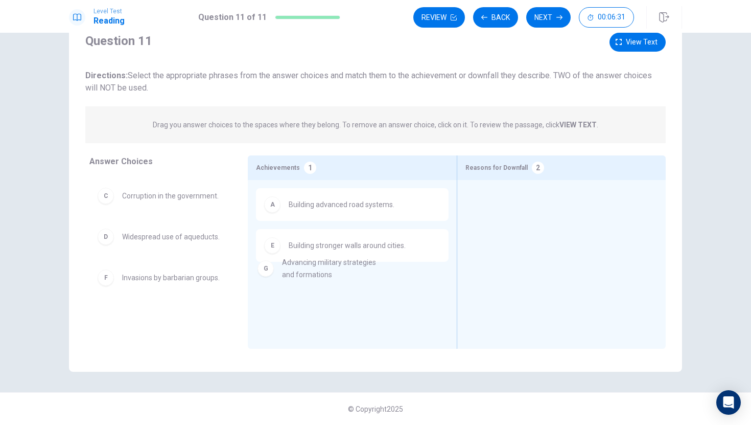
drag, startPoint x: 185, startPoint y: 330, endPoint x: 348, endPoint y: 266, distance: 175.1
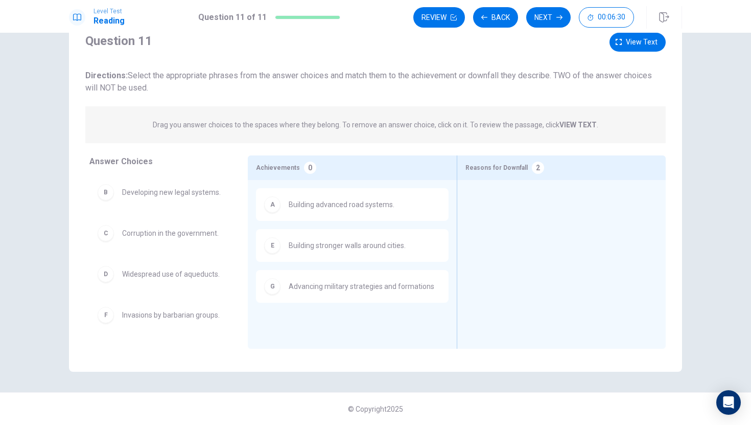
scroll to position [0, 0]
drag, startPoint x: 198, startPoint y: 230, endPoint x: 604, endPoint y: 190, distance: 407.3
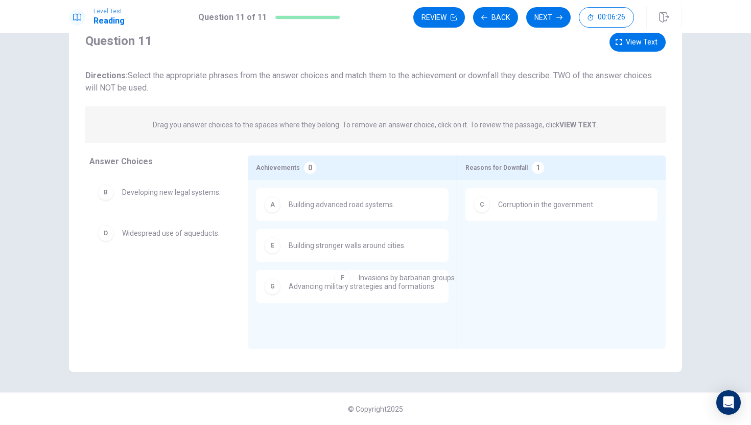
drag, startPoint x: 128, startPoint y: 280, endPoint x: 393, endPoint y: 285, distance: 264.8
drag, startPoint x: 183, startPoint y: 280, endPoint x: 611, endPoint y: 262, distance: 428.1
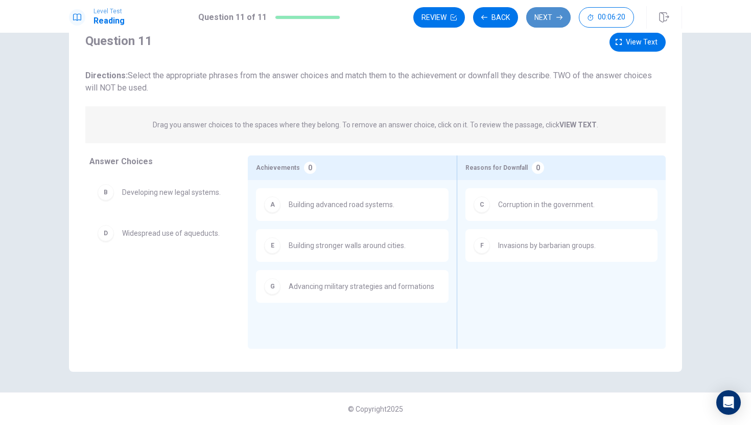
click at [549, 18] on button "Next" at bounding box center [548, 17] width 44 height 20
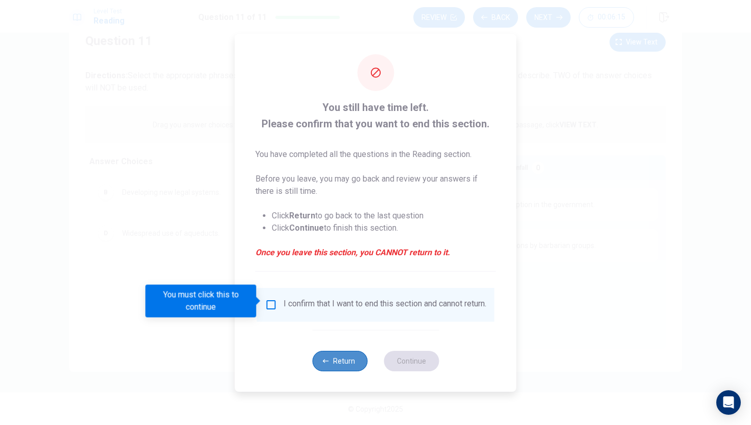
click at [333, 362] on button "Return" at bounding box center [339, 361] width 55 height 20
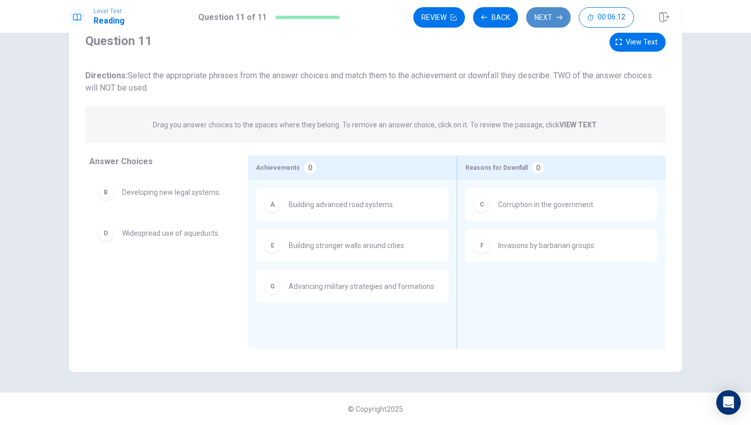
click at [550, 12] on button "Next" at bounding box center [548, 17] width 44 height 20
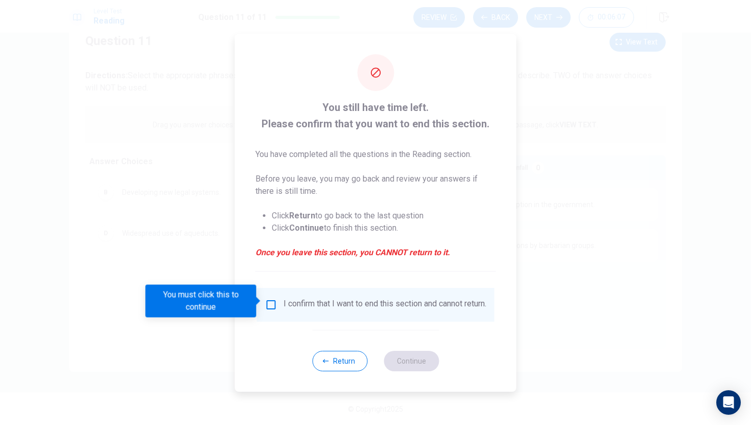
click at [269, 302] on input "You must click this to continue" at bounding box center [271, 304] width 12 height 12
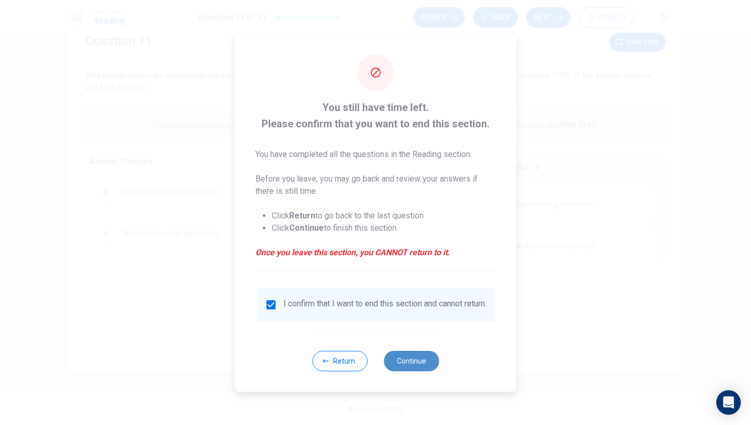
click at [408, 366] on button "Continue" at bounding box center [411, 361] width 55 height 20
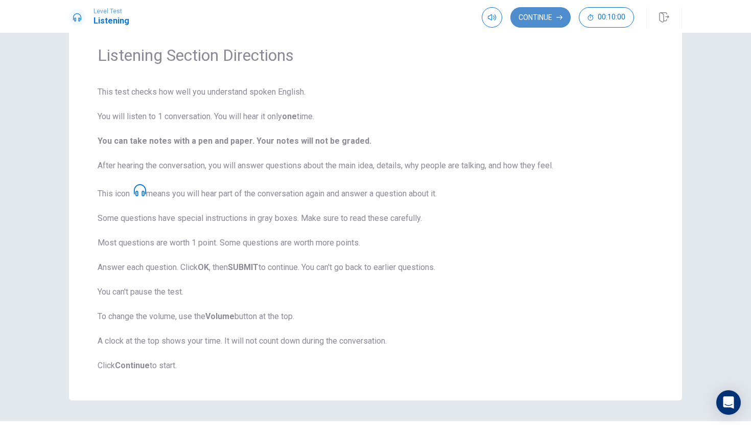
click at [536, 20] on button "Continue" at bounding box center [541, 17] width 60 height 20
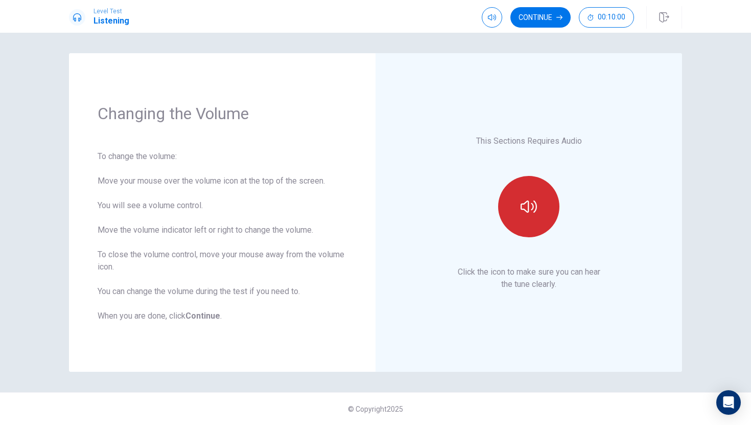
click at [527, 214] on button "button" at bounding box center [528, 206] width 61 height 61
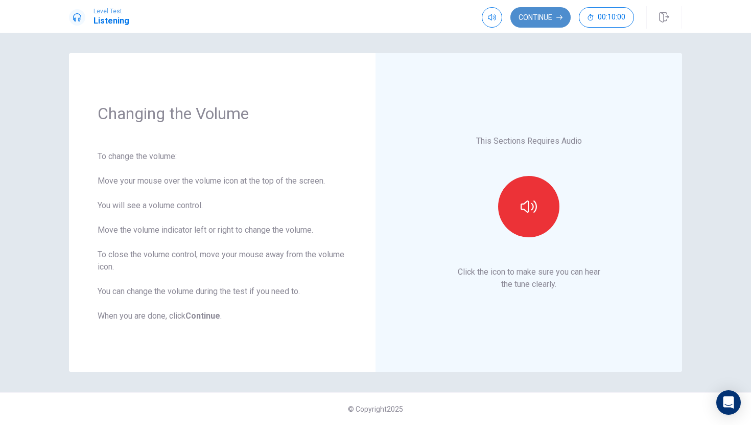
click at [548, 15] on button "Continue" at bounding box center [541, 17] width 60 height 20
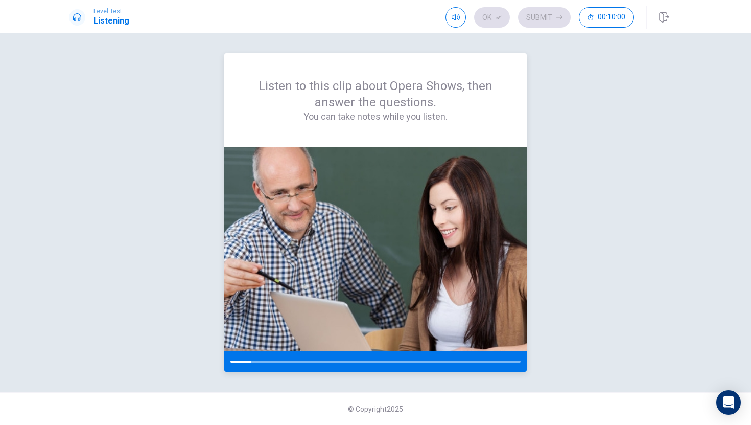
click at [252, 362] on div at bounding box center [375, 361] width 290 height 2
click at [504, 360] on div at bounding box center [375, 361] width 290 height 2
click at [735, 398] on div "Open Intercom Messenger" at bounding box center [728, 402] width 27 height 27
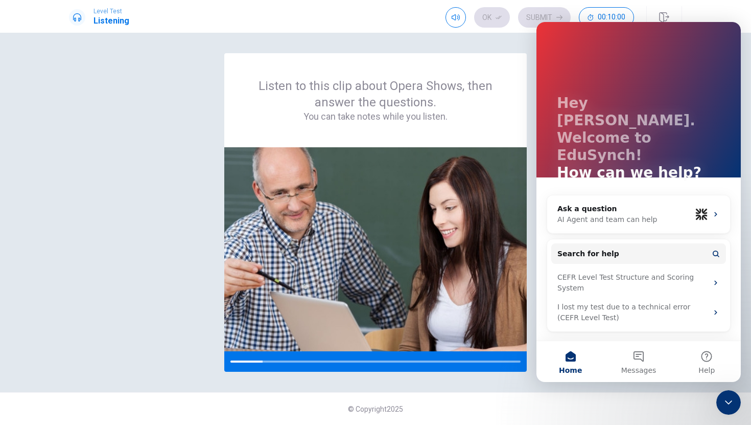
click at [735, 398] on div "Close Intercom Messenger" at bounding box center [729, 402] width 25 height 25
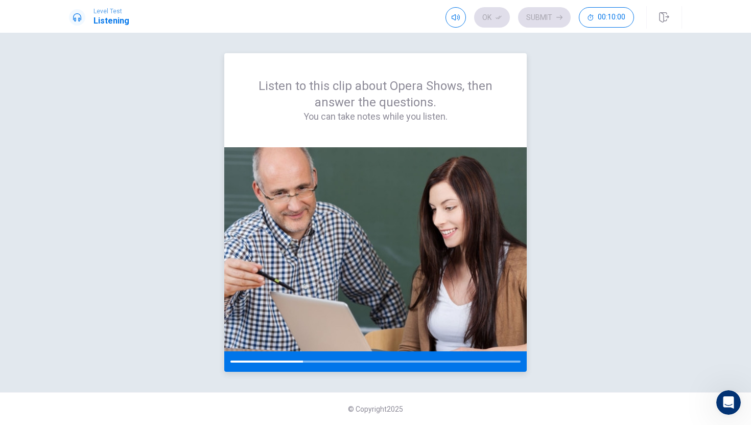
drag, startPoint x: 432, startPoint y: 346, endPoint x: 523, endPoint y: 322, distance: 94.5
click at [437, 362] on div at bounding box center [375, 361] width 303 height 20
click at [440, 360] on div at bounding box center [375, 361] width 290 height 2
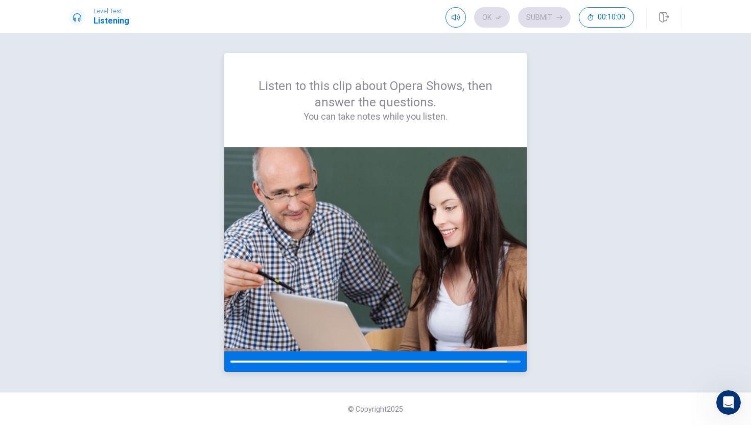
click at [440, 360] on div at bounding box center [368, 361] width 276 height 2
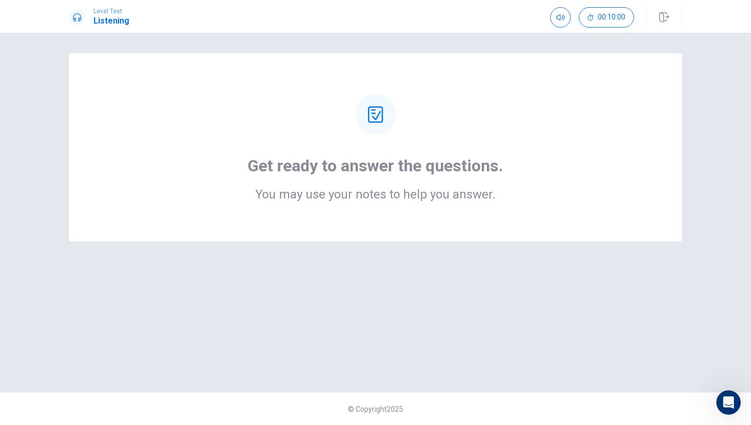
click at [400, 145] on div "Get ready to answer the questions. You may use your notes to help you answer." at bounding box center [376, 147] width 532 height 106
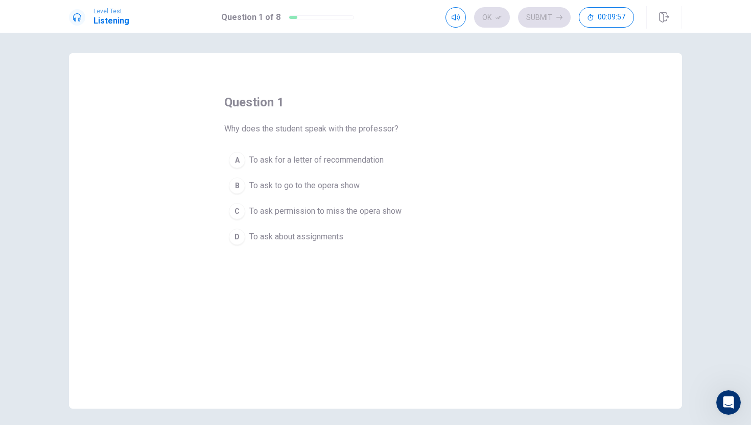
click at [243, 186] on div "B" at bounding box center [237, 185] width 16 height 16
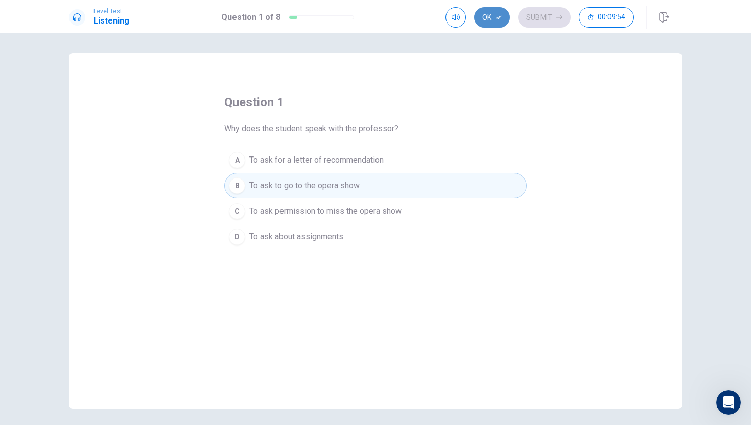
click at [498, 21] on button "Ok" at bounding box center [492, 17] width 36 height 20
click at [512, 128] on div "question 1 Why does the student speak with the professor? A To ask for a letter…" at bounding box center [375, 171] width 303 height 155
click at [544, 24] on button "Submit" at bounding box center [544, 17] width 53 height 20
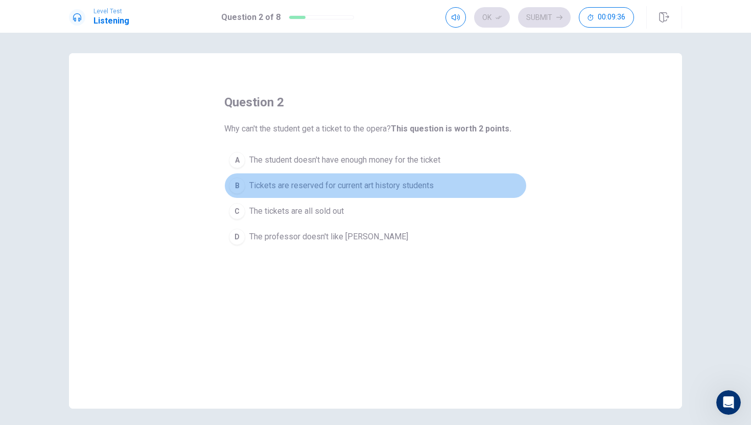
click at [235, 184] on div "B" at bounding box center [237, 185] width 16 height 16
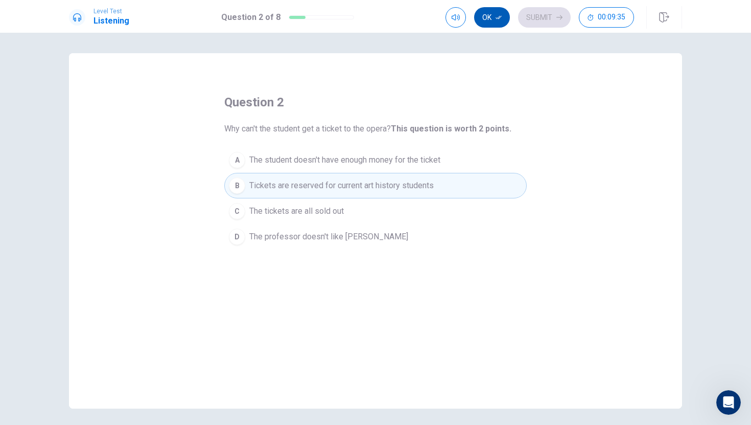
click at [483, 17] on button "Ok" at bounding box center [492, 17] width 36 height 20
click at [548, 19] on button "Submit" at bounding box center [544, 17] width 53 height 20
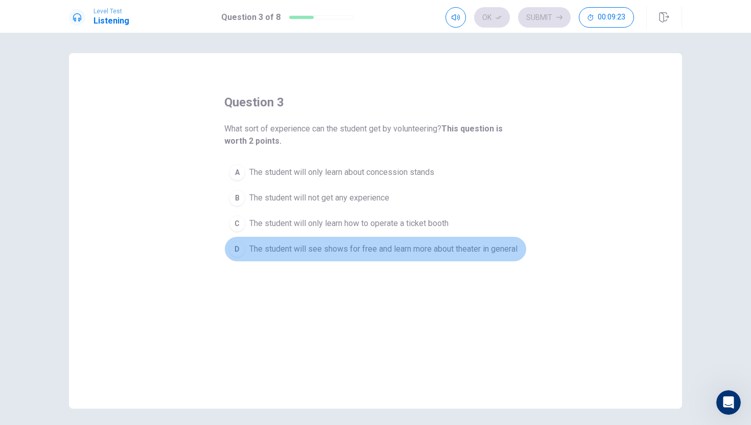
click at [240, 242] on div "D" at bounding box center [237, 249] width 16 height 16
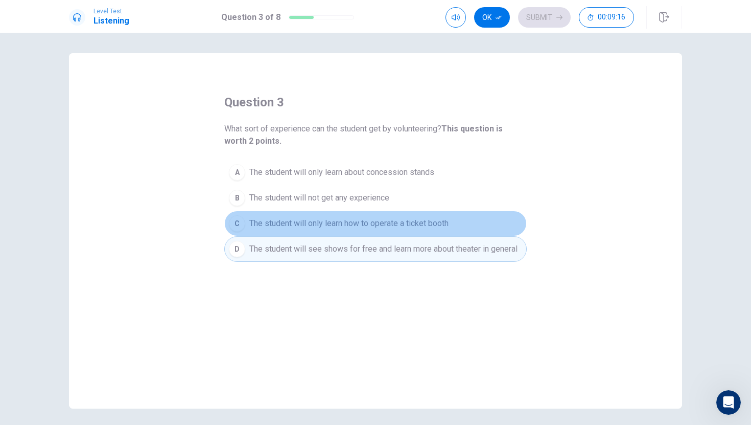
click at [239, 222] on div "C" at bounding box center [237, 223] width 16 height 16
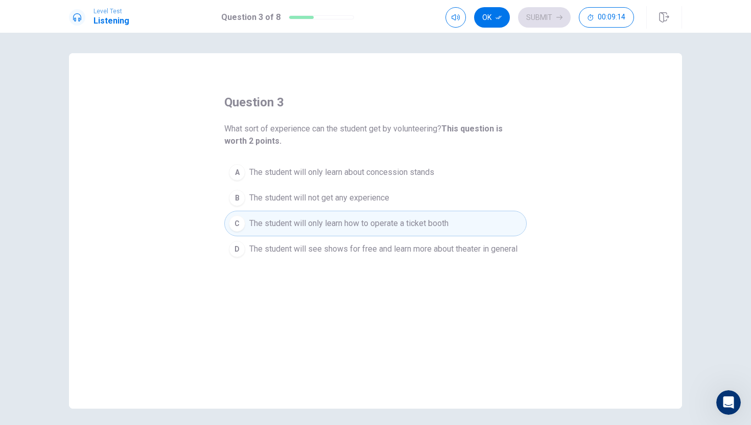
click at [235, 241] on div "D" at bounding box center [237, 249] width 16 height 16
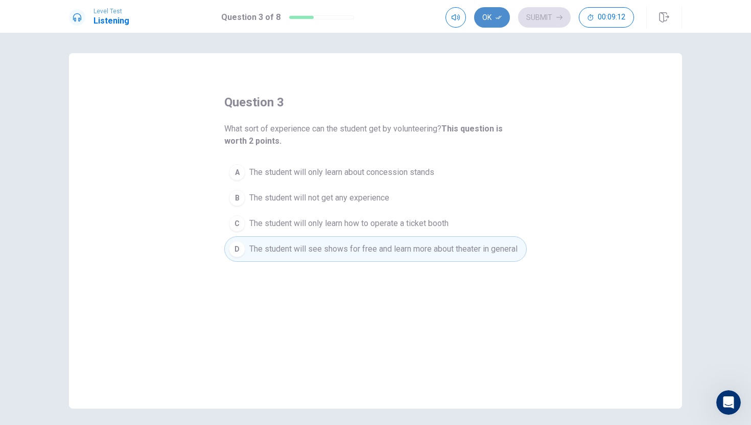
click at [495, 15] on button "Ok" at bounding box center [492, 17] width 36 height 20
click at [543, 11] on button "Submit" at bounding box center [544, 17] width 53 height 20
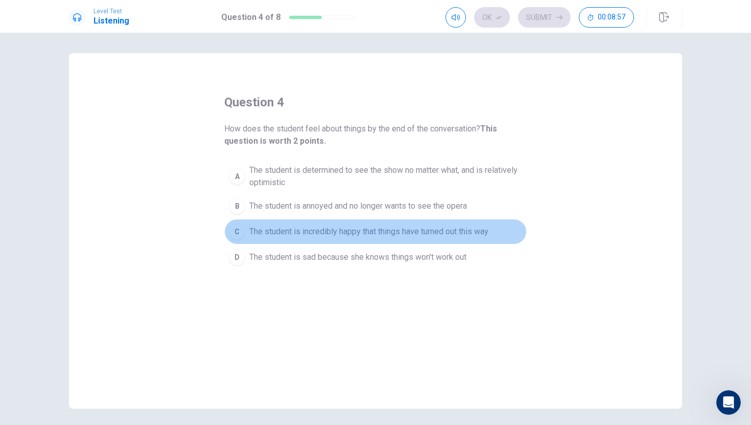
click at [246, 230] on button "C The student is incredibly happy that things have turned out this way" at bounding box center [375, 232] width 303 height 26
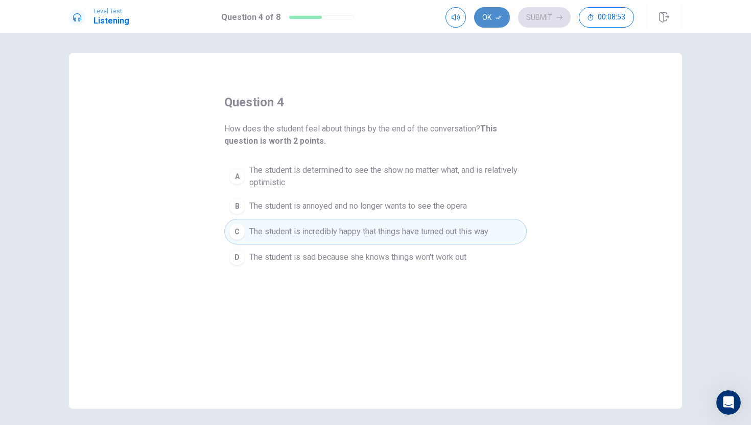
click at [498, 24] on button "Ok" at bounding box center [492, 17] width 36 height 20
click at [546, 25] on button "Submit" at bounding box center [544, 17] width 53 height 20
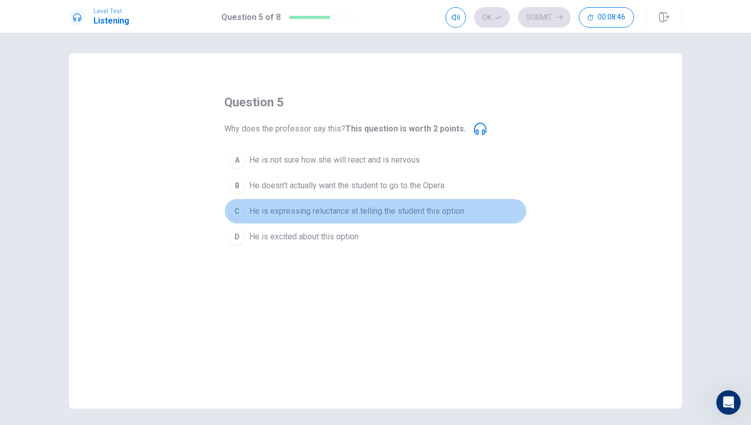
click at [240, 210] on div "C" at bounding box center [237, 211] width 16 height 16
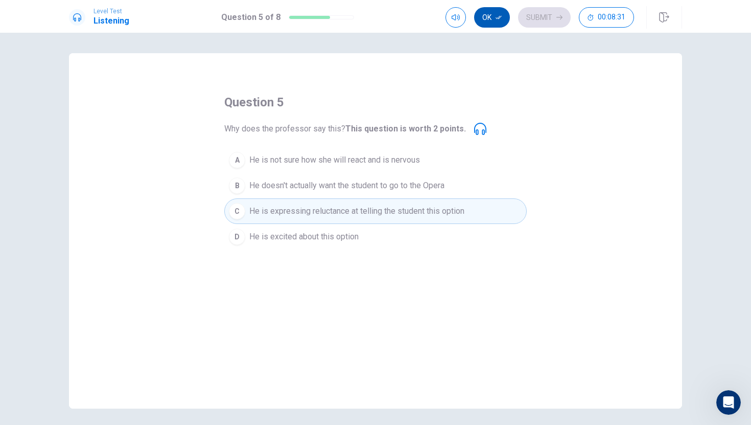
click at [489, 20] on button "Ok" at bounding box center [492, 17] width 36 height 20
click at [544, 20] on button "Submit" at bounding box center [544, 17] width 53 height 20
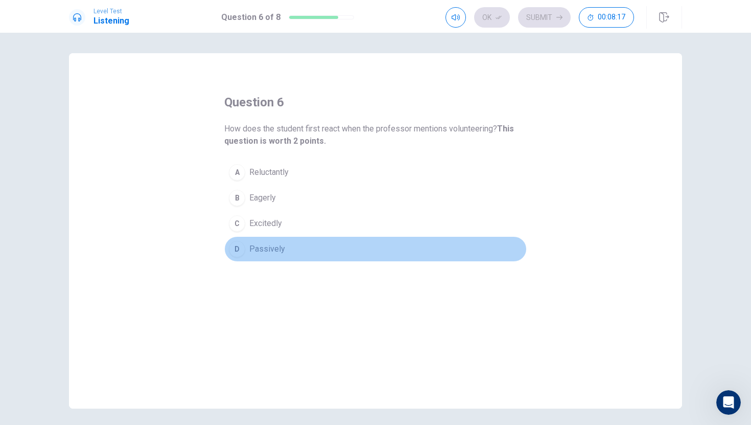
click at [236, 251] on div "D" at bounding box center [237, 249] width 16 height 16
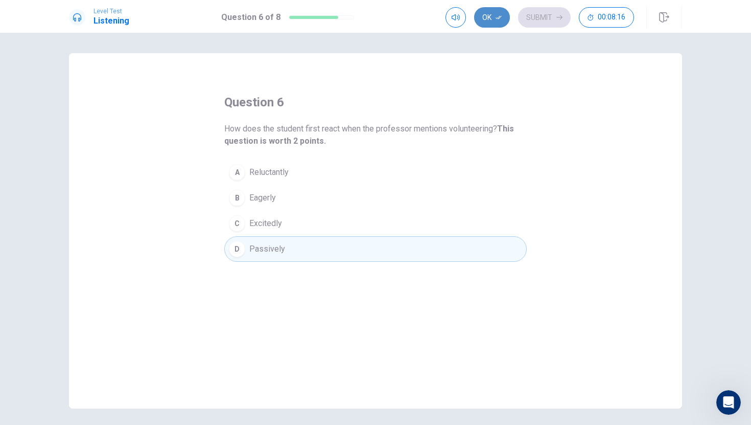
click at [501, 11] on button "Ok" at bounding box center [492, 17] width 36 height 20
click at [546, 13] on button "Submit" at bounding box center [544, 17] width 53 height 20
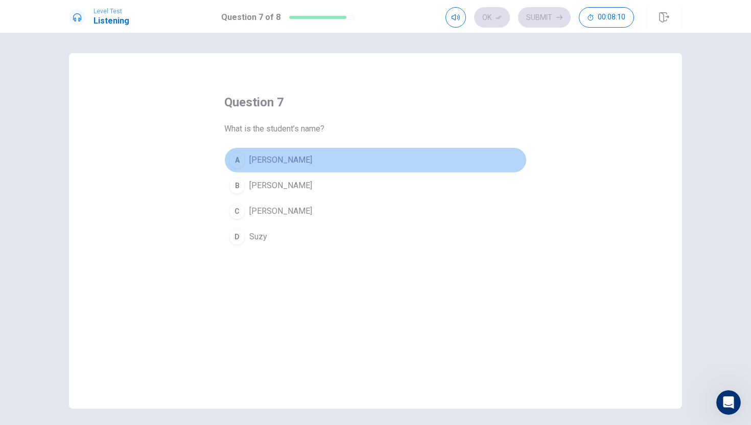
click at [242, 163] on div "A" at bounding box center [237, 160] width 16 height 16
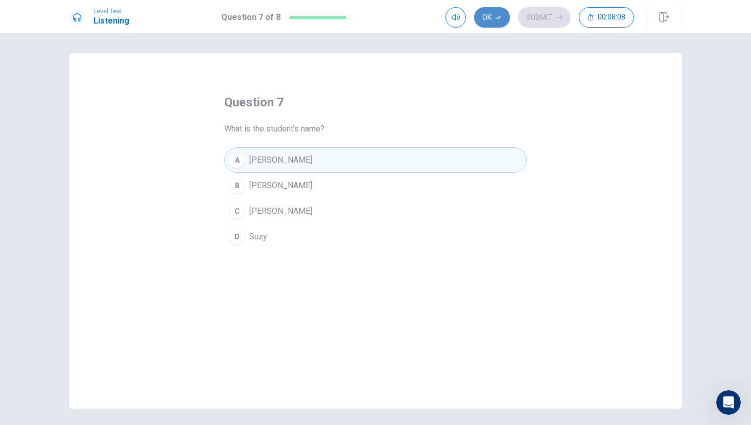
click at [491, 21] on button "Ok" at bounding box center [492, 17] width 36 height 20
click at [545, 17] on button "Submit" at bounding box center [544, 17] width 53 height 20
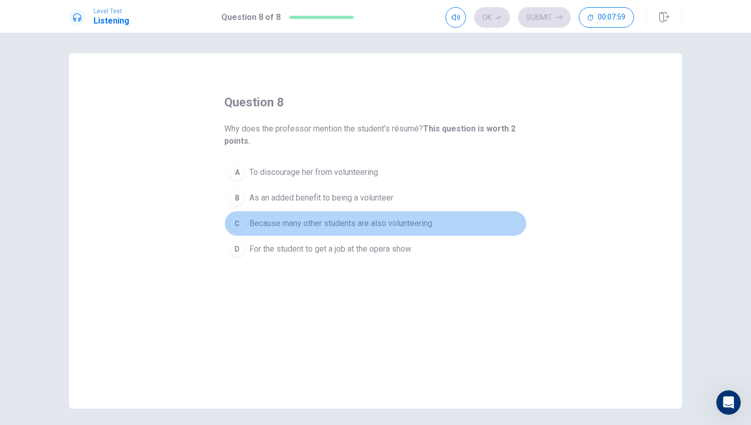
click at [244, 228] on button "C Because many other students are also volunteering" at bounding box center [375, 224] width 303 height 26
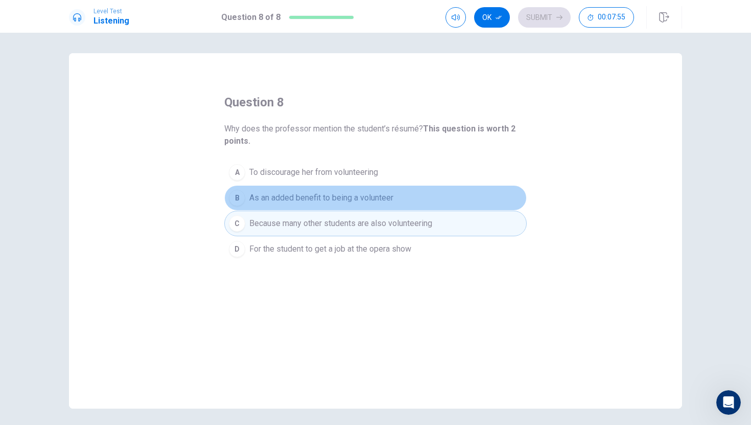
click at [239, 193] on div "B" at bounding box center [237, 198] width 16 height 16
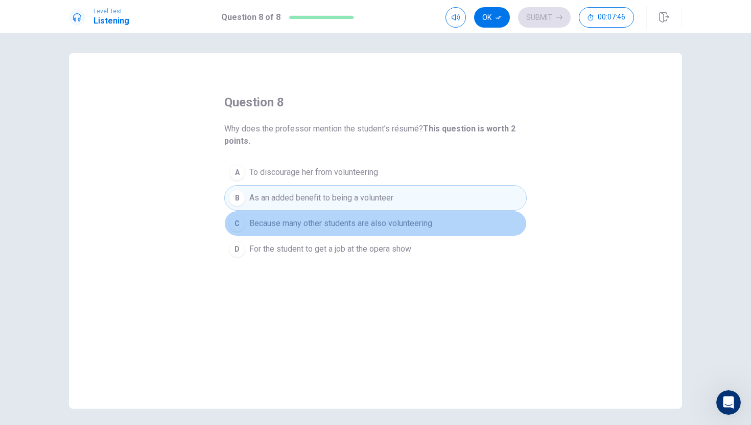
click at [409, 221] on span "Because many other students are also volunteering" at bounding box center [340, 223] width 183 height 12
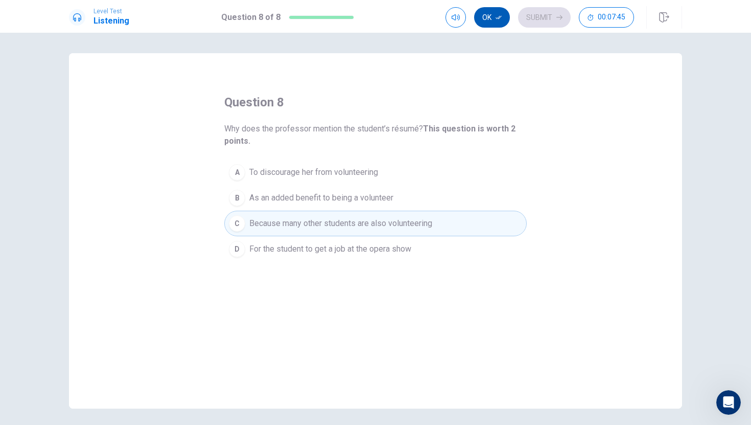
click at [497, 18] on icon "button" at bounding box center [499, 18] width 6 height 4
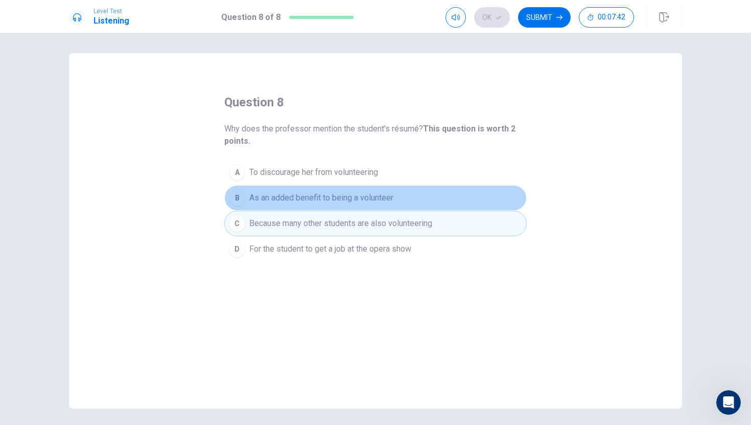
click at [407, 198] on button "B As an added benefit to being a volunteer" at bounding box center [375, 198] width 303 height 26
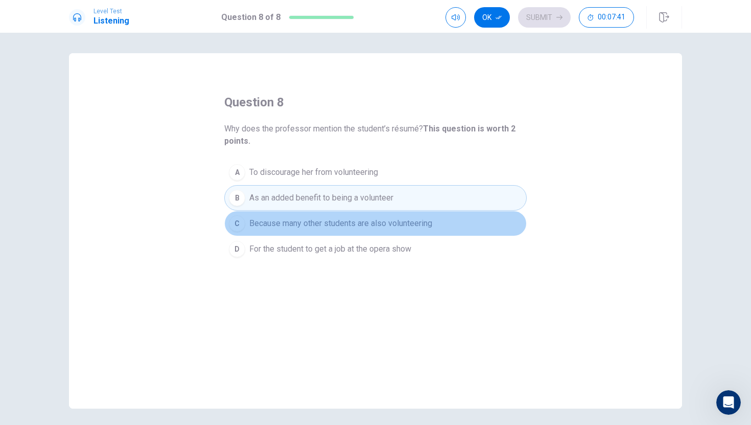
click at [407, 216] on button "C Because many other students are also volunteering" at bounding box center [375, 224] width 303 height 26
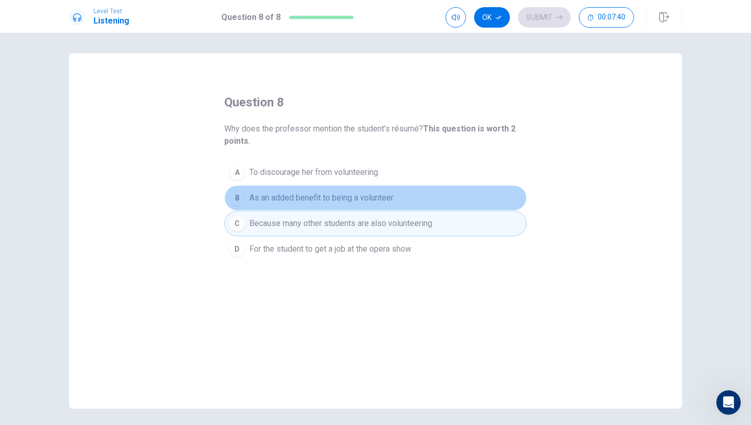
click at [412, 200] on button "B As an added benefit to being a volunteer" at bounding box center [375, 198] width 303 height 26
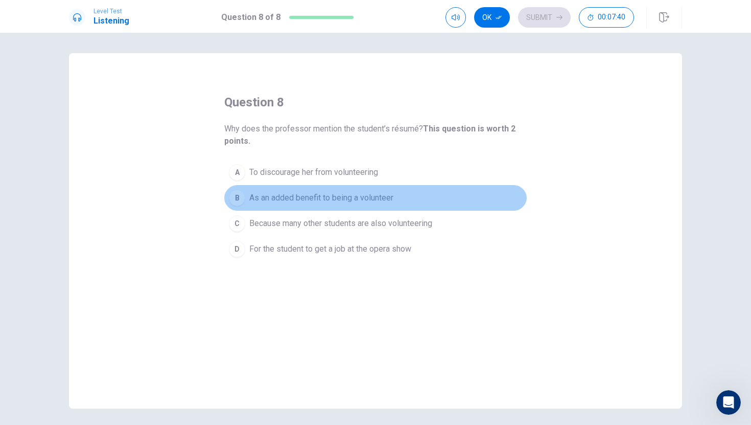
click at [412, 202] on button "B As an added benefit to being a volunteer" at bounding box center [375, 198] width 303 height 26
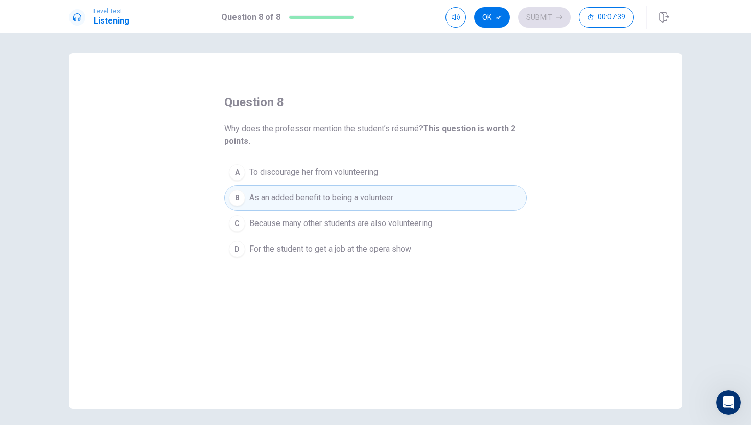
click at [412, 202] on button "B As an added benefit to being a volunteer" at bounding box center [375, 198] width 303 height 26
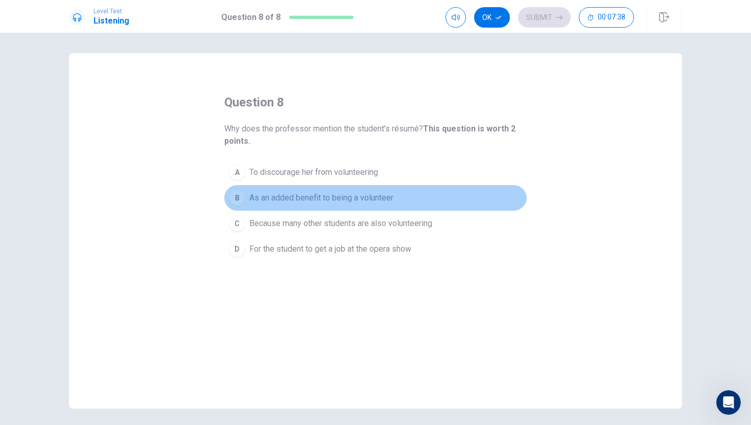
click at [412, 202] on button "B As an added benefit to being a volunteer" at bounding box center [375, 198] width 303 height 26
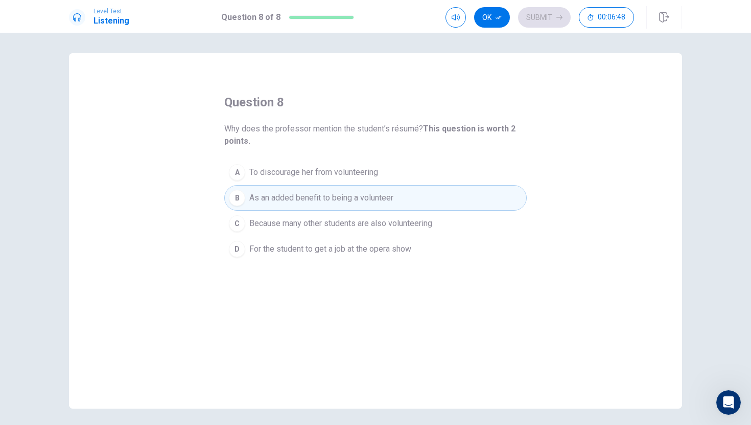
click at [409, 219] on span "Because many other students are also volunteering" at bounding box center [340, 223] width 183 height 12
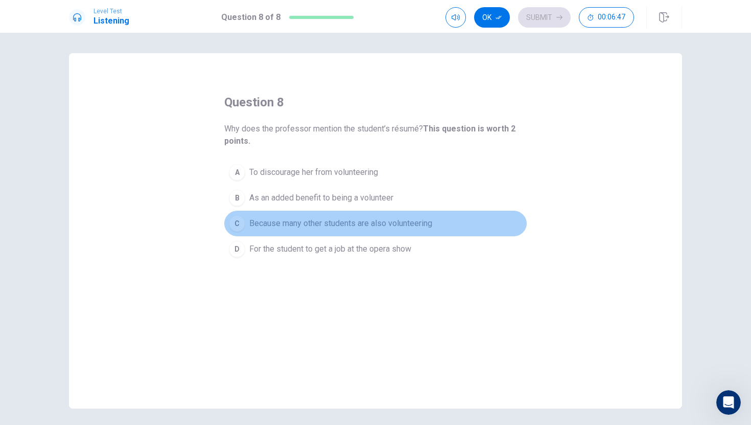
click at [409, 219] on span "Because many other students are also volunteering" at bounding box center [340, 223] width 183 height 12
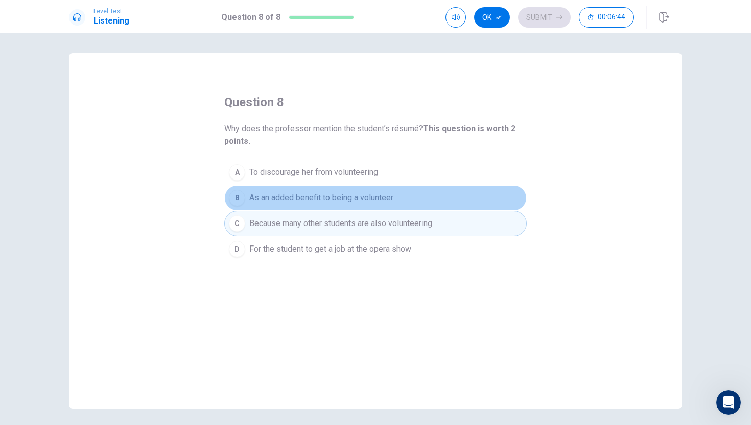
click at [420, 197] on button "B As an added benefit to being a volunteer" at bounding box center [375, 198] width 303 height 26
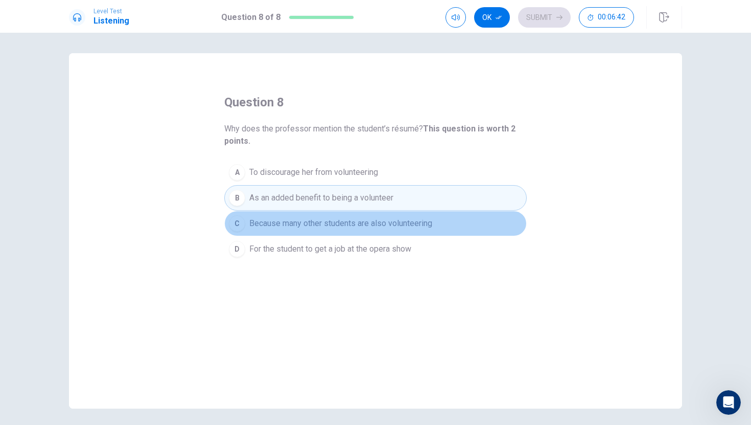
click at [428, 222] on span "Because many other students are also volunteering" at bounding box center [340, 223] width 183 height 12
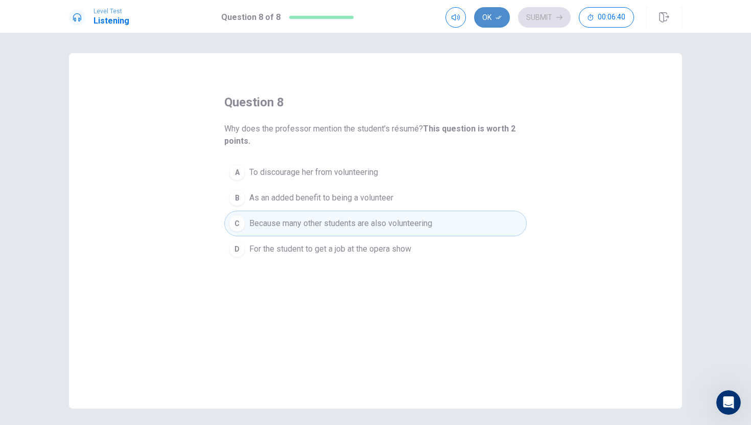
click at [484, 12] on button "Ok" at bounding box center [492, 17] width 36 height 20
click at [549, 15] on button "Submit" at bounding box center [544, 17] width 53 height 20
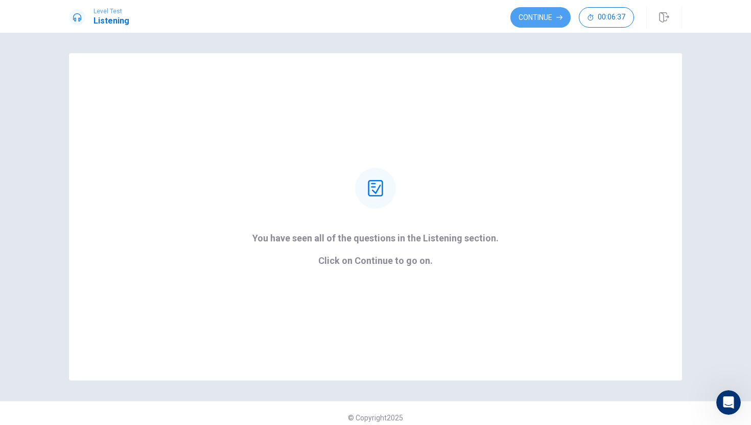
click at [549, 15] on button "Continue" at bounding box center [541, 17] width 60 height 20
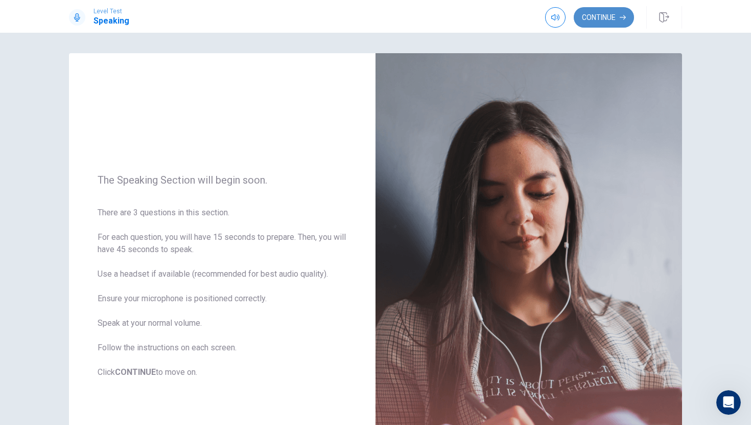
click at [600, 11] on button "Continue" at bounding box center [604, 17] width 60 height 20
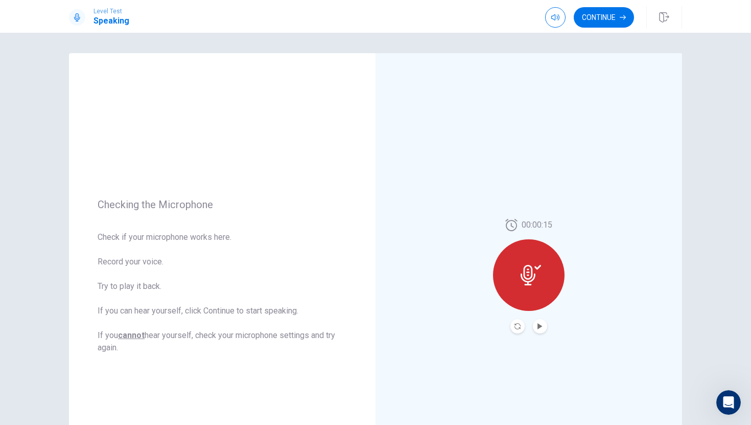
click at [530, 281] on icon at bounding box center [528, 275] width 15 height 20
click at [539, 325] on icon "Play Audio" at bounding box center [540, 326] width 5 height 6
click at [540, 326] on icon "Pause Audio" at bounding box center [540, 326] width 6 height 6
click at [541, 327] on icon "Play Audio" at bounding box center [540, 326] width 5 height 6
click at [542, 327] on icon "Pause Audio" at bounding box center [540, 326] width 5 height 6
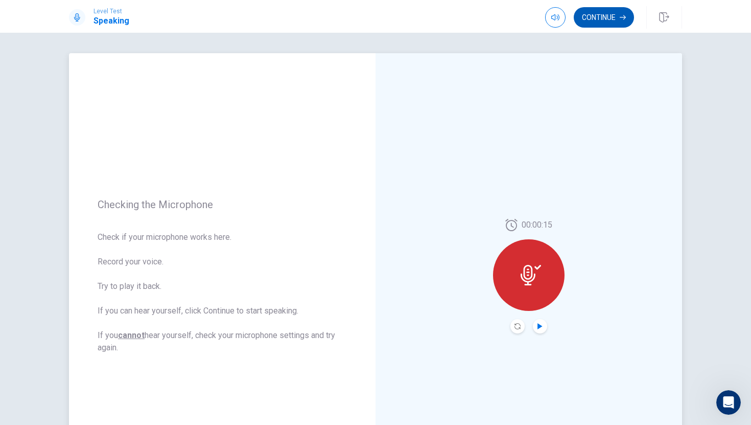
click at [609, 19] on button "Continue" at bounding box center [604, 17] width 60 height 20
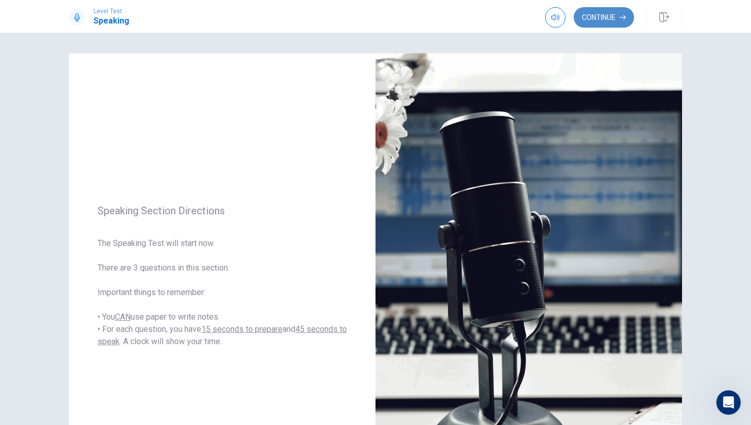
click at [612, 14] on button "Continue" at bounding box center [604, 17] width 60 height 20
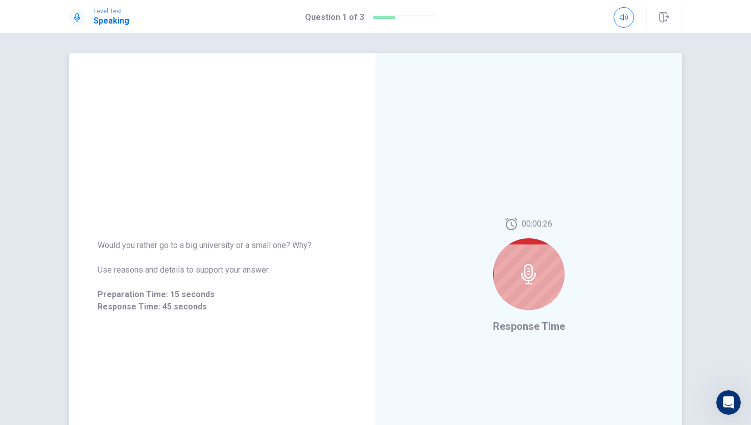
click at [538, 288] on div at bounding box center [529, 274] width 72 height 72
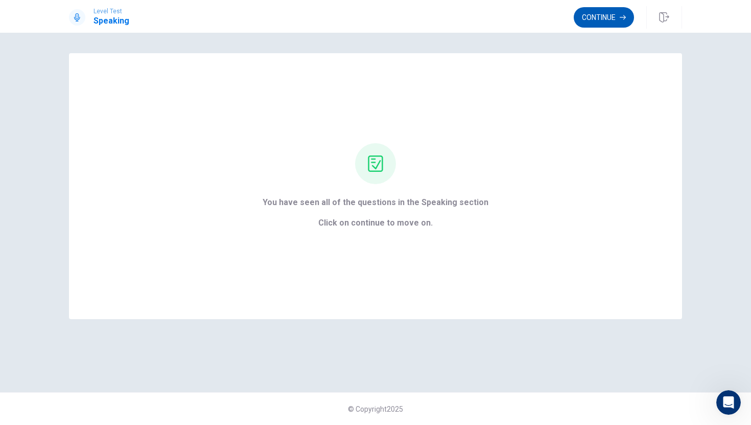
click at [620, 8] on button "Continue" at bounding box center [604, 17] width 60 height 20
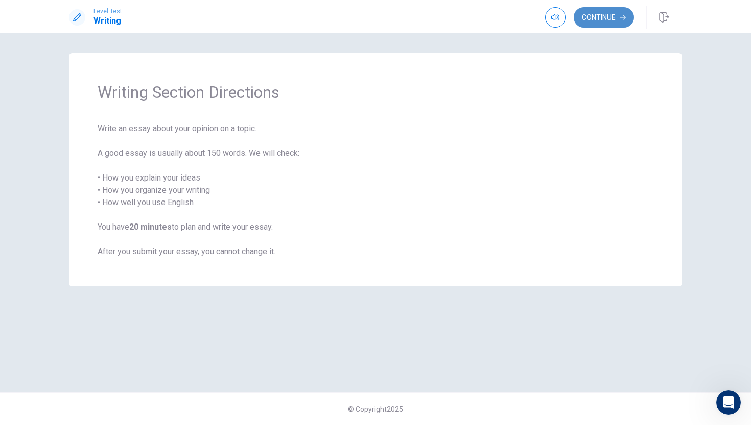
click at [608, 18] on button "Continue" at bounding box center [604, 17] width 60 height 20
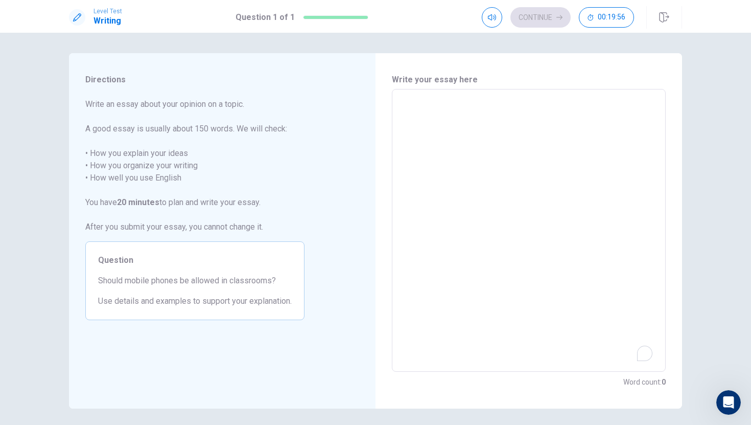
click at [413, 104] on textarea "To enrich screen reader interactions, please activate Accessibility in Grammarl…" at bounding box center [529, 231] width 260 height 266
type textarea "x"
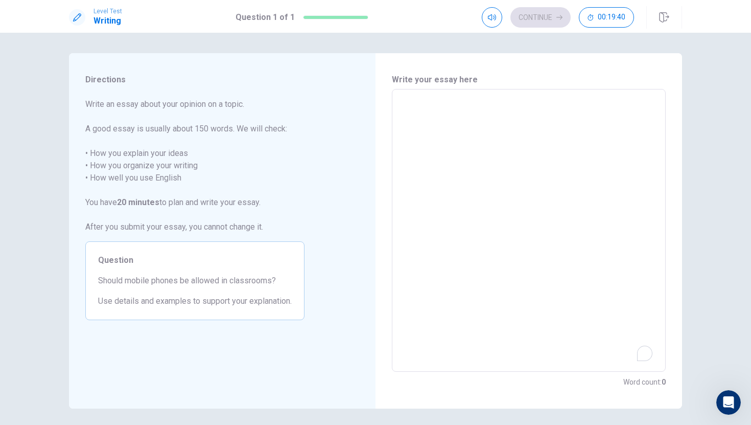
type textarea "I"
type textarea "x"
type textarea "I"
type textarea "x"
type textarea "I t"
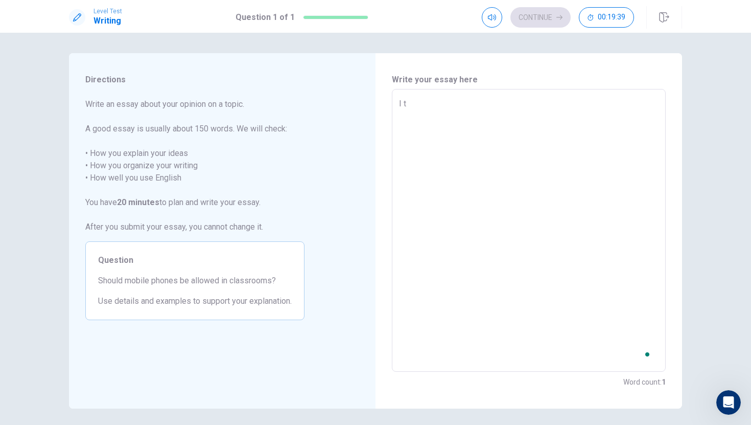
type textarea "x"
type textarea "I th"
type textarea "x"
type textarea "I thi"
type textarea "x"
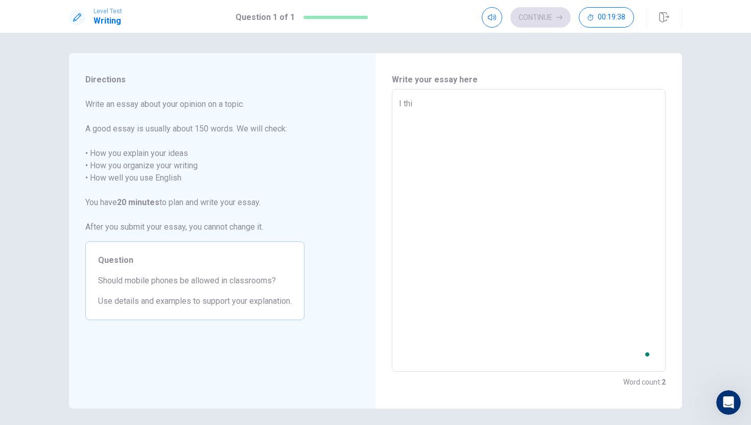
type textarea "I thin"
type textarea "x"
type textarea "I think"
type textarea "x"
type textarea "I think"
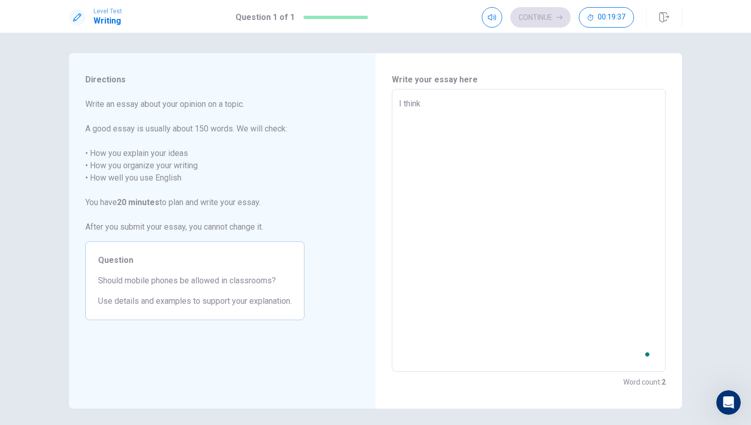
type textarea "x"
type textarea "I think m"
type textarea "x"
type textarea "I think mo"
type textarea "x"
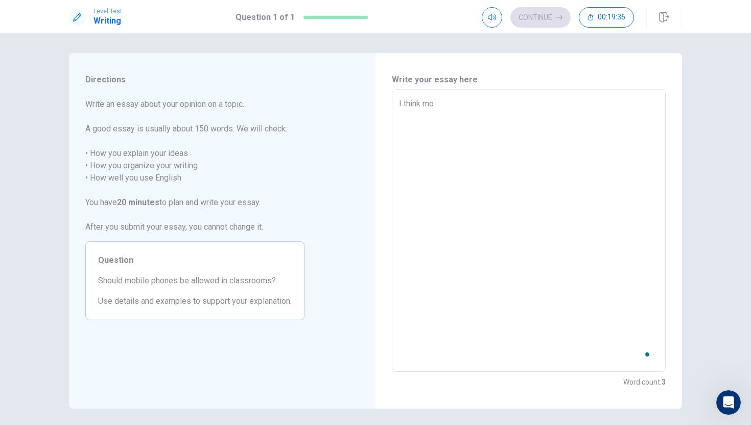
type textarea "I think mob"
type textarea "x"
type textarea "I think mobi"
type textarea "x"
type textarea "I think mobil"
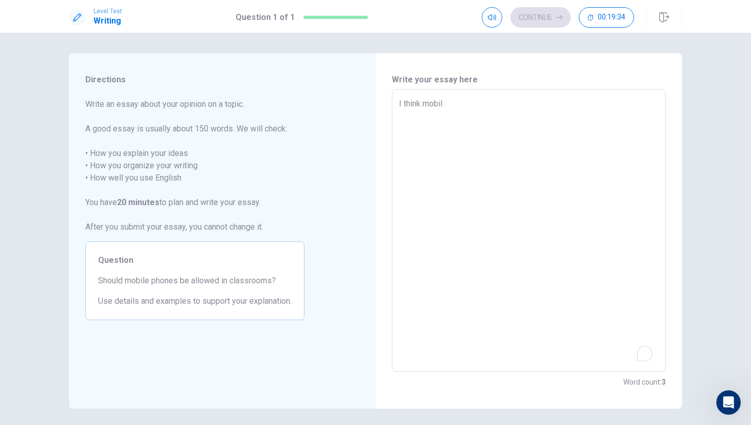
type textarea "x"
type textarea "I think mobile"
type textarea "x"
type textarea "I think mobile"
type textarea "x"
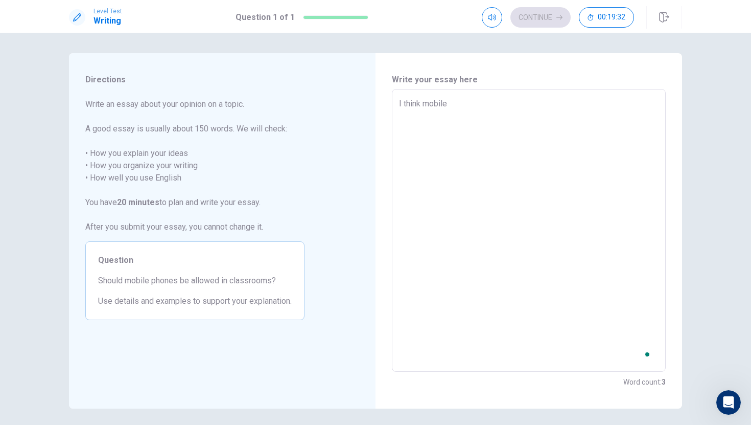
type textarea "I think mobile p"
type textarea "x"
type textarea "I think mobile ph"
type textarea "x"
type textarea "I think mobile pho"
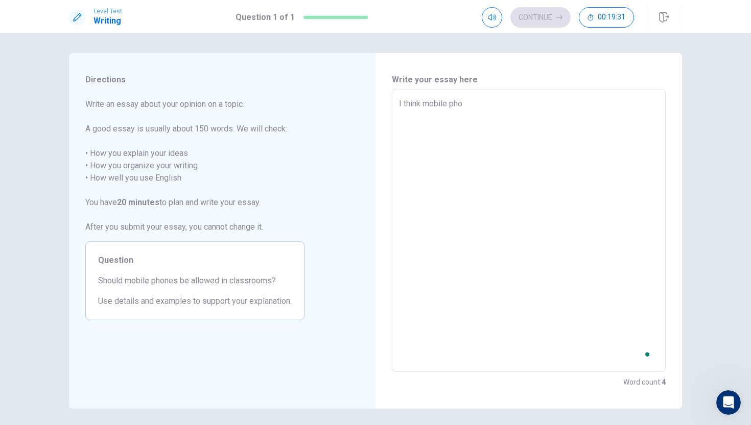
type textarea "x"
type textarea "I think mobile phon"
type textarea "x"
type textarea "I think mobile phone"
type textarea "x"
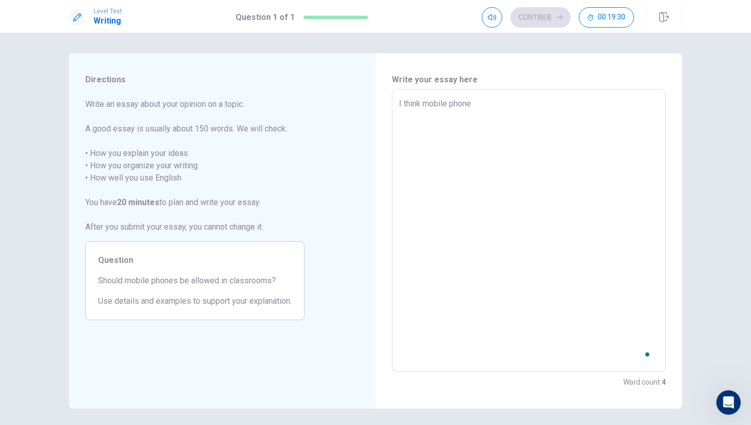
type textarea "I think mobile phones"
type textarea "x"
type textarea "I think mobile phones"
type textarea "x"
type textarea "I think mobile phones s"
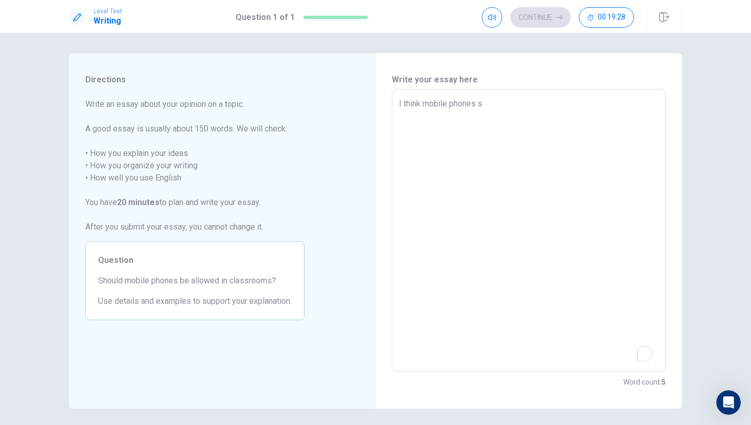
type textarea "x"
type textarea "I think mobile phones sh"
type textarea "x"
type textarea "I think mobile phones sho"
type textarea "x"
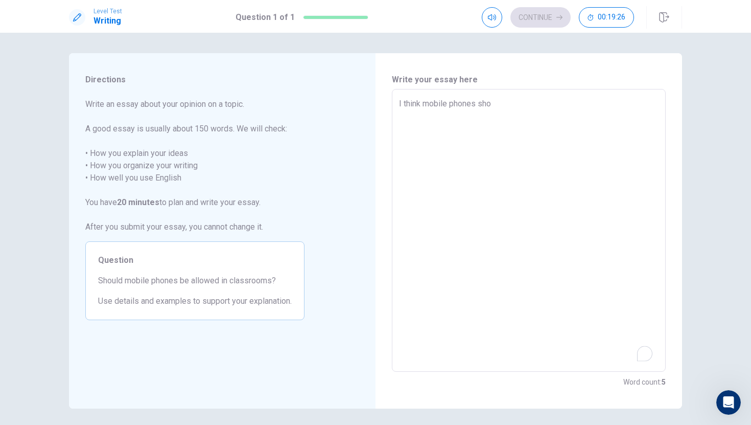
type textarea "I think mobile phones shou"
type textarea "x"
type textarea "I think mobile phones shoul"
type textarea "x"
type textarea "I think mobile phones should"
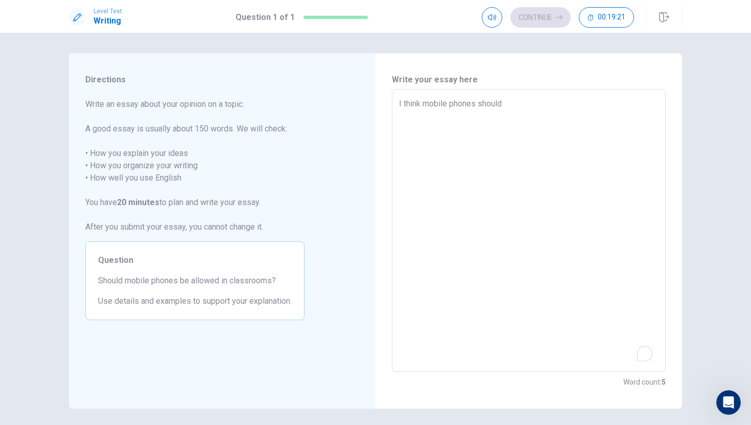
type textarea "x"
type textarea "I think mobile phones shouldn"
type textarea "x"
type textarea "I think mobile phones shouldnt"
type textarea "x"
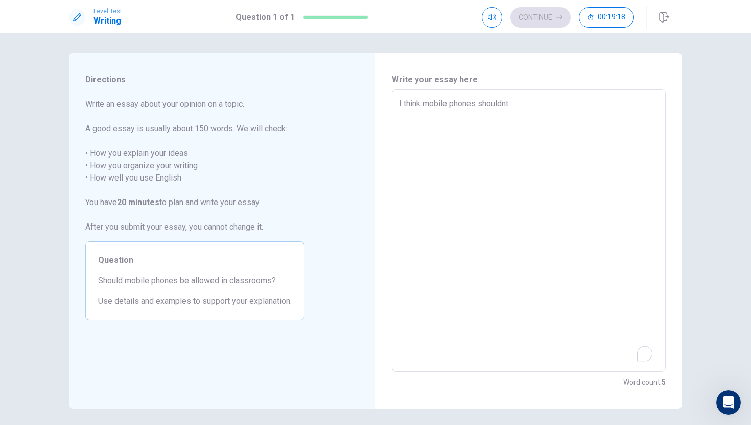
type textarea "I think mobile phones shouldn"
type textarea "x"
type textarea "I think mobile phones shouldn"
type textarea "x"
type textarea "I think mobile phones shouldn n"
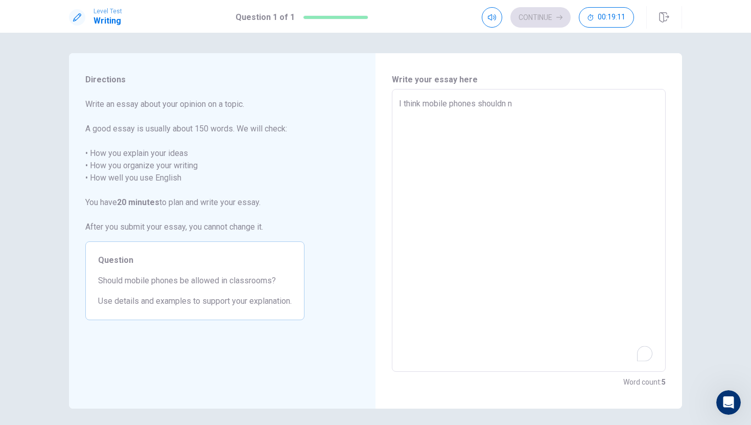
type textarea "x"
type textarea "I think mobile phones shouldn no"
type textarea "x"
type textarea "I think mobile phones shouldn not"
type textarea "x"
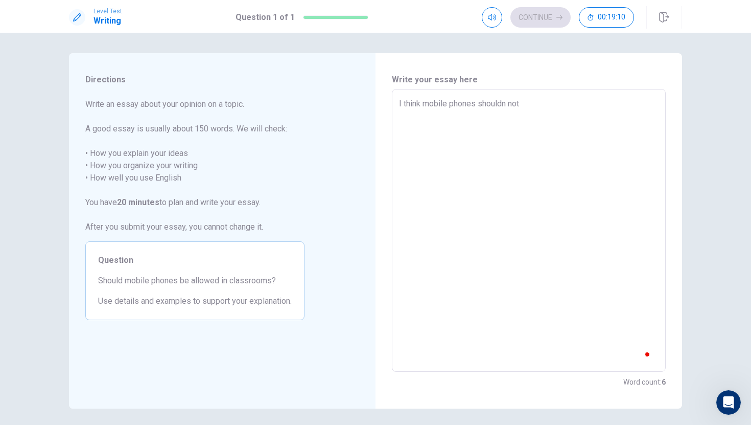
type textarea "I think mobile phones shouldn not"
type textarea "x"
type textarea "I think mobile phones shouldn not b"
type textarea "x"
type textarea "I think mobile phones shouldn not be"
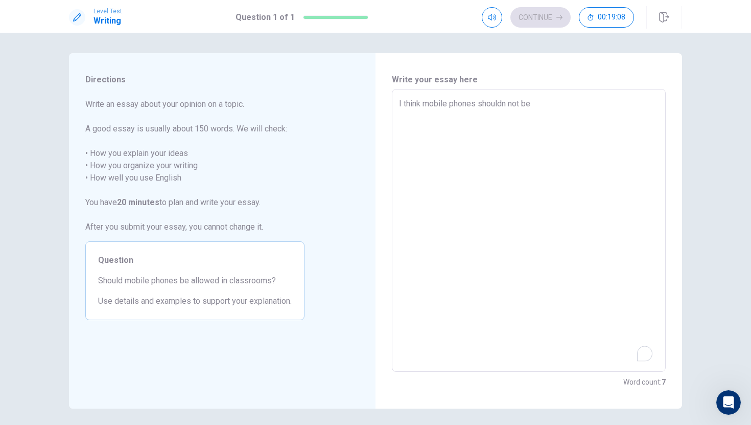
type textarea "x"
type textarea "I think mobile phones shouldn not be"
type textarea "x"
type textarea "I think mobile phones shouldn not be a"
type textarea "x"
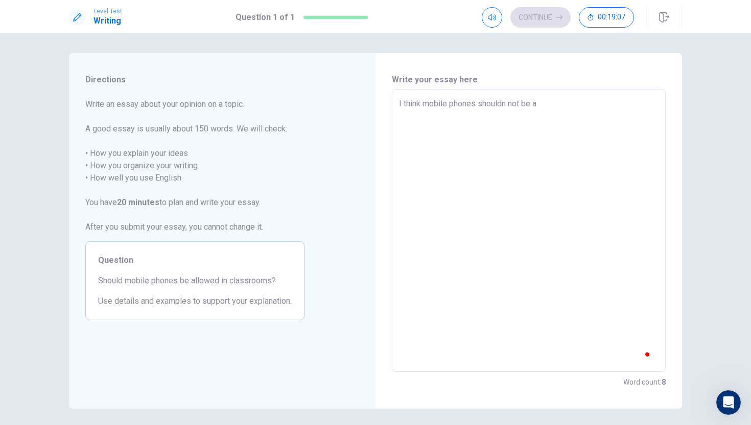
type textarea "I think mobile phones shouldn not be al"
type textarea "x"
type textarea "I think mobile phones shouldn not be all"
type textarea "x"
type textarea "I think mobile phones shouldn not be allo"
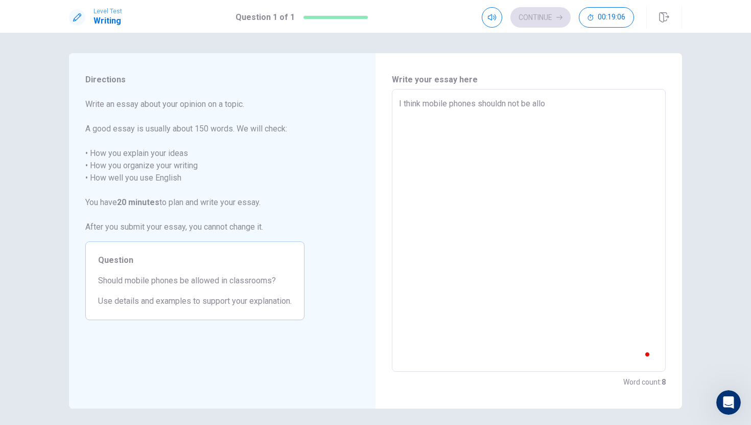
type textarea "x"
type textarea "I think mobile phones shouldn not be allow"
type textarea "x"
type textarea "I think mobile phones shouldn not be allowe"
type textarea "x"
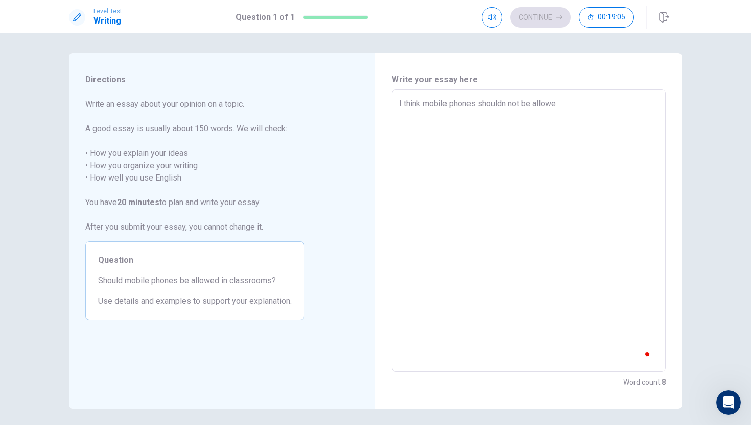
type textarea "I think mobile phones shouldn not be allowed"
type textarea "x"
type textarea "I think mobile phones shouldn not be allowed"
type textarea "x"
type textarea "I think mobile phones shouldn not be allowed i"
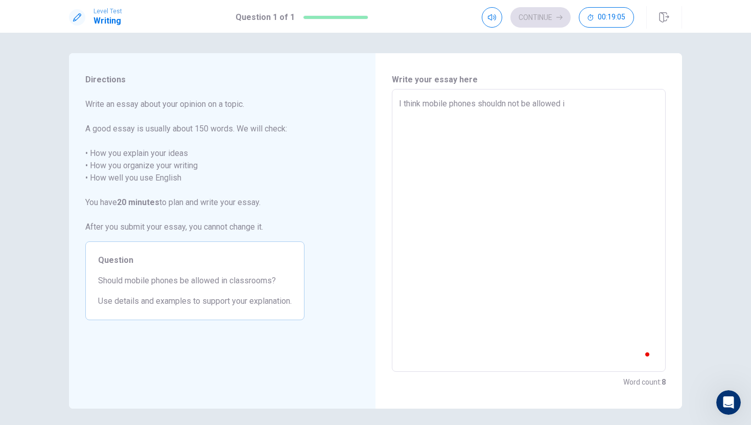
type textarea "x"
type textarea "I think mobile phones shouldn not be allowed in"
type textarea "x"
type textarea "I think mobile phones shouldn not be allowed in"
type textarea "x"
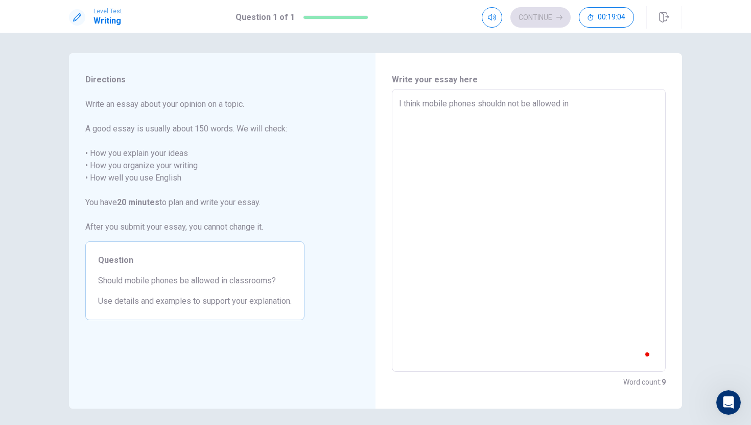
type textarea "I think mobile phones shouldn not be allowed in c"
type textarea "x"
type textarea "I think mobile phones shouldn not be allowed in cl"
type textarea "x"
type textarea "I think mobile phones shouldn not be allowed in cla"
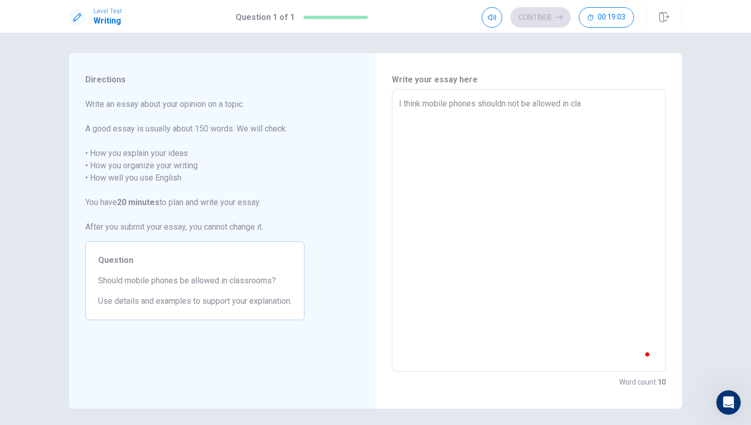
type textarea "x"
type textarea "I think mobile phones shouldn not be allowed in clas"
type textarea "x"
type textarea "I think mobile phones shouldn not be allowed in class"
type textarea "x"
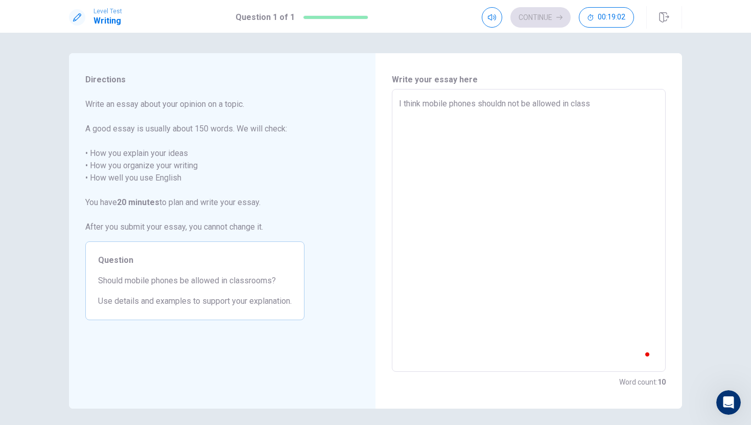
type textarea "I think mobile phones shouldn not be allowed in classr"
type textarea "x"
type textarea "I think mobile phones shouldn not be allowed in classro"
type textarea "x"
type textarea "I think mobile phones shouldn not be allowed in classrom"
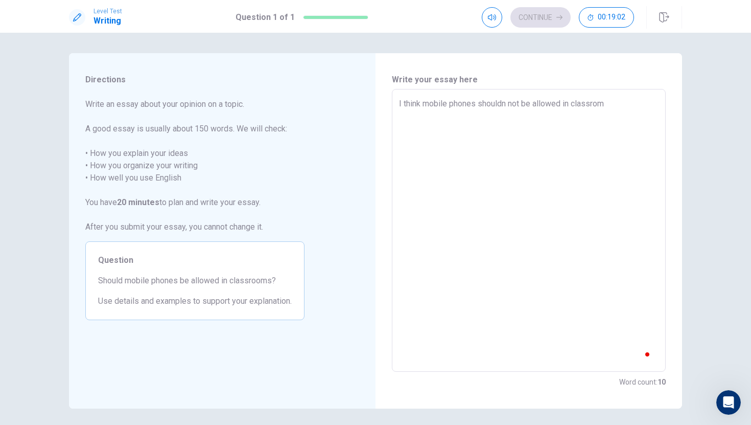
type textarea "x"
type textarea "I think mobile phones shouldn not be allowed in classroms"
type textarea "x"
type textarea "I think mobile phones shouldn not be allowed in classroms."
type textarea "x"
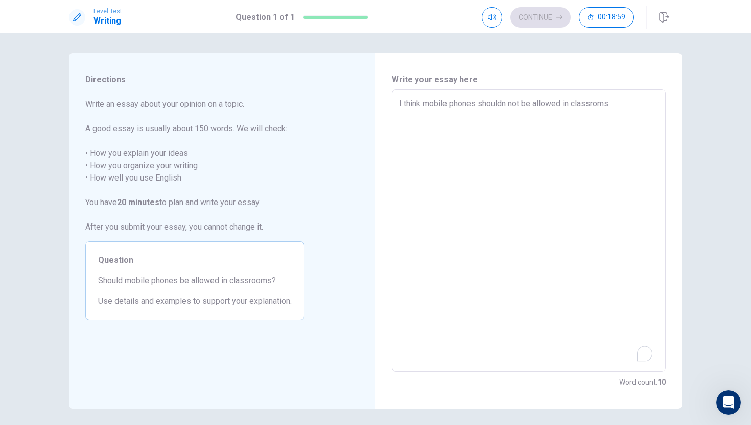
type textarea "I think mobile phones shouldn not be allowed in classroms."
type textarea "x"
type textarea "I think mobile phones shouldn not be allowed in classroms. i"
type textarea "x"
type textarea "I think mobile phones shouldn not be allowed in classroms. i"
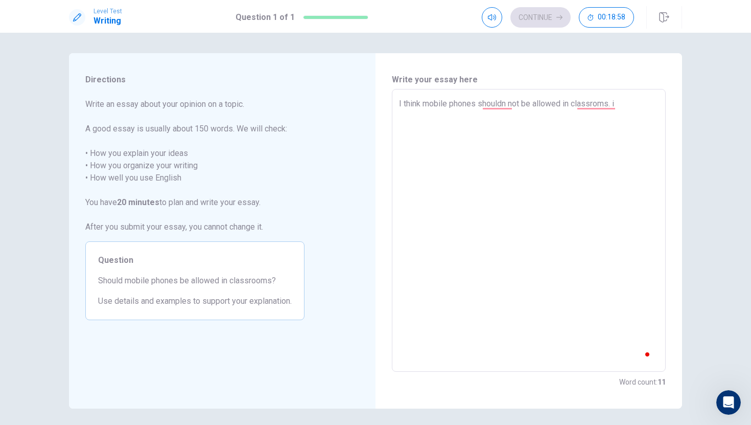
type textarea "x"
type textarea "I think mobile phones shouldn not be allowed in classroms. i"
type textarea "x"
type textarea "I think mobile phones shouldn not be allowed in classroms."
click at [513, 105] on textarea "I think mobile phones shouldn not be allowed in classroms." at bounding box center [529, 231] width 260 height 266
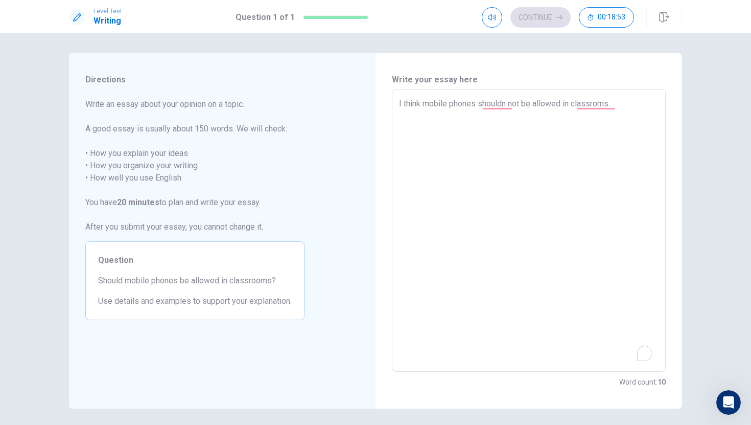
type textarea "x"
type textarea "I think mobile phones should not be allowed in classroms."
click at [584, 105] on textarea "I think mobile phones should not be allowed in classroms." at bounding box center [529, 231] width 260 height 266
click at [605, 104] on textarea "I think mobile phones should not be allowed in classroms." at bounding box center [529, 231] width 260 height 266
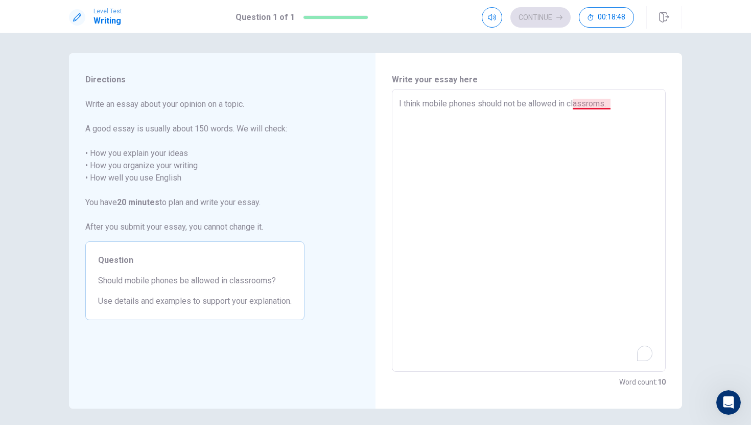
click at [601, 104] on textarea "I think mobile phones should not be allowed in classroms." at bounding box center [529, 231] width 260 height 266
type textarea "x"
type textarea "I think mobile phones should not be allowed in classrooms."
click at [628, 104] on textarea "I think mobile phones should not be allowed in classrooms." at bounding box center [529, 231] width 260 height 266
type textarea "x"
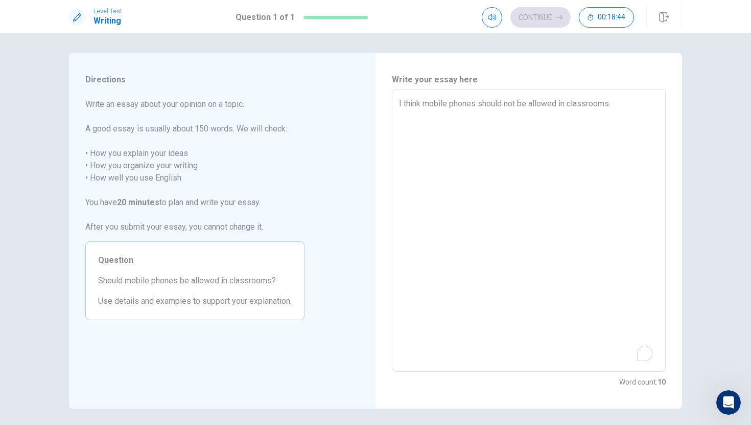
type textarea "I think mobile phones should not be allowed in classrooms. I"
type textarea "x"
type textarea "I think mobile phones should not be allowed in classrooms. I"
type textarea "x"
type textarea "I think mobile phones should not be allowed in classrooms. I h"
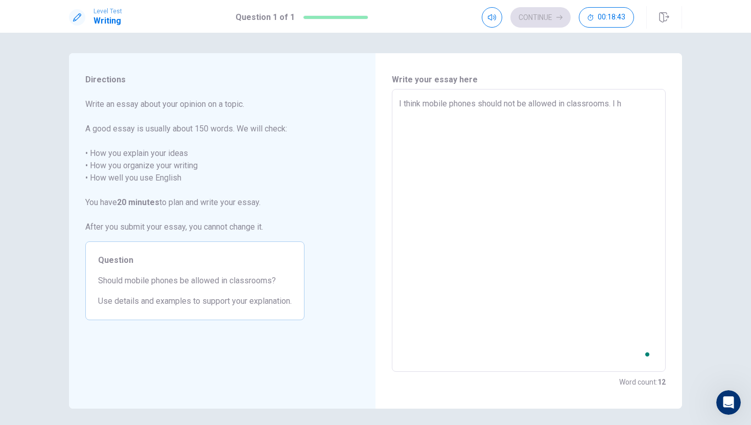
type textarea "x"
type textarea "I think mobile phones should not be allowed in classrooms. I ha"
type textarea "x"
type textarea "I think mobile phones should not be allowed in classrooms. I hav"
type textarea "x"
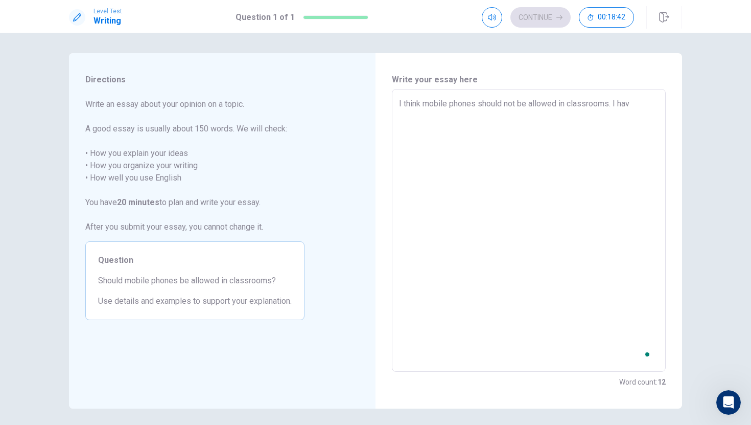
type textarea "I think mobile phones should not be allowed in classrooms. I have"
type textarea "x"
type textarea "I think mobile phones should not be allowed in classrooms. I have"
type textarea "x"
type textarea "I think mobile phones should not be allowed in classrooms. I have t"
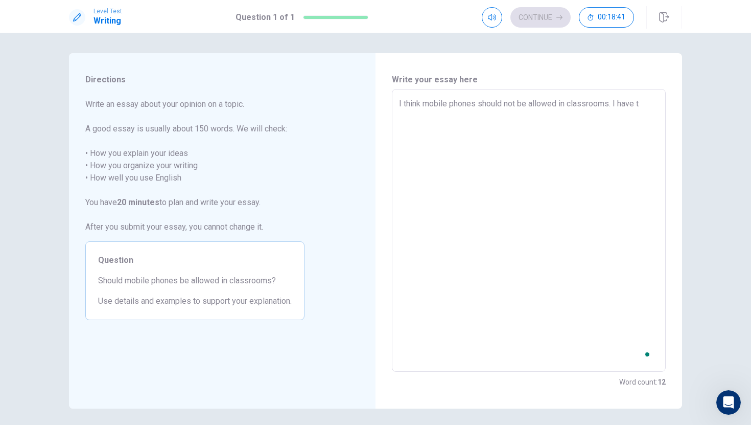
type textarea "x"
type textarea "I think mobile phones should not be allowed in classrooms. I have tw"
type textarea "x"
type textarea "I think mobile phones should not be allowed in classrooms. I have two"
type textarea "x"
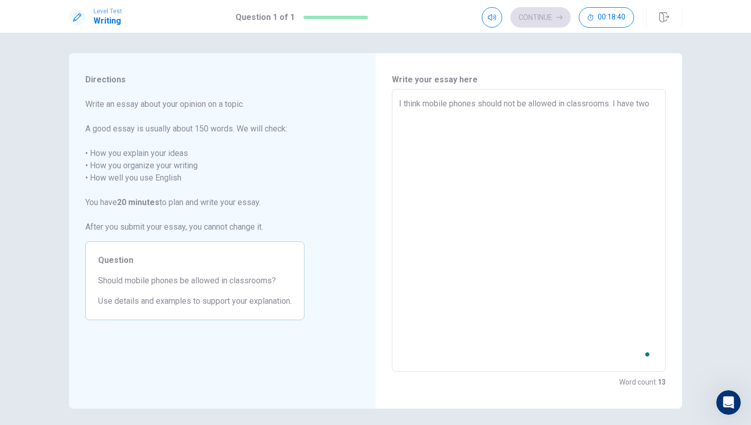
type textarea "I think mobile phones should not be allowed in classrooms. I have two"
type textarea "x"
type textarea "I think mobile phones should not be allowed in classrooms. I have two v"
type textarea "x"
type textarea "I think mobile phones should not be allowed in classrooms. I have two va"
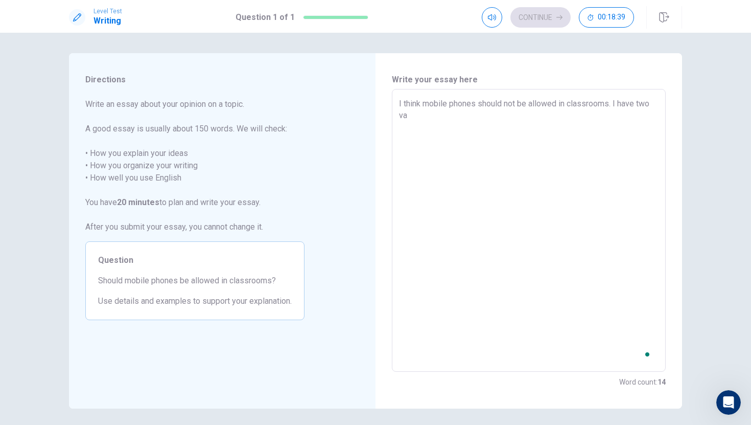
type textarea "x"
type textarea "I think mobile phones should not be allowed in classrooms. I have two vai"
type textarea "x"
type textarea "I think mobile phones should not be allowed in classrooms. I have two vail"
type textarea "x"
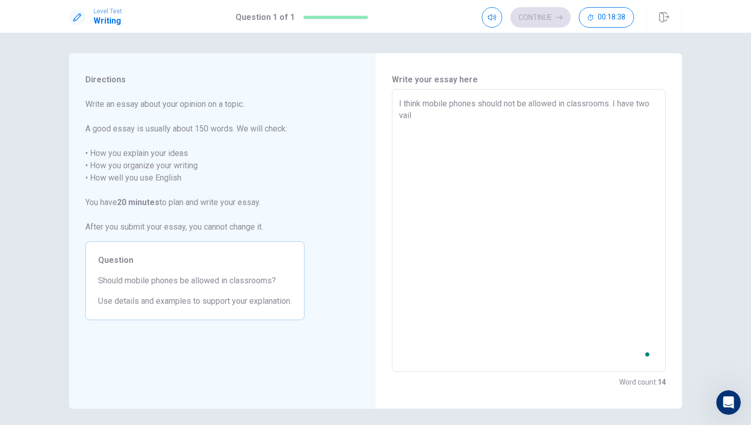
type textarea "I think mobile phones should not be allowed in classrooms. I have two vaild"
type textarea "x"
type textarea "I think mobile phones should not be allowed in classrooms. I have two vaild"
type textarea "x"
type textarea "I think mobile phones should not be allowed in classrooms. I have two vaild r"
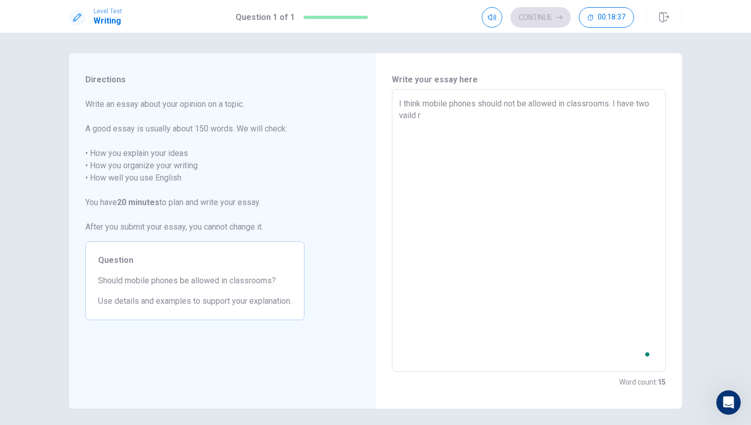
type textarea "x"
type textarea "I think mobile phones should not be allowed in classrooms. I have two vaild re"
type textarea "x"
type textarea "I think mobile phones should not be allowed in classrooms. I have two vaild rea"
type textarea "x"
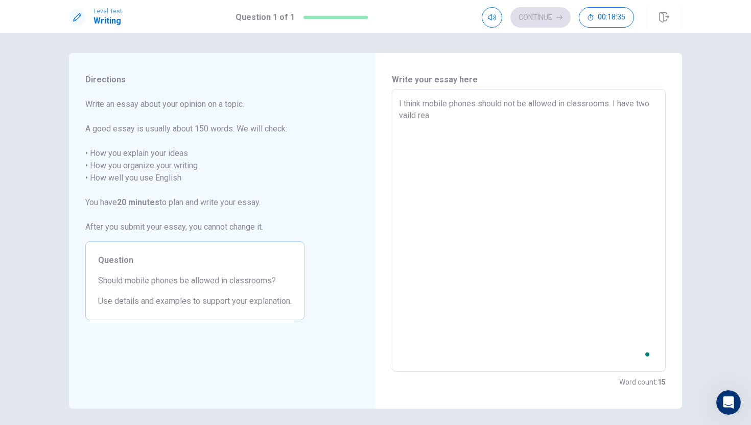
type textarea "I think mobile phones should not be allowed in classrooms. I have two vaild reas"
type textarea "x"
type textarea "I think mobile phones should not be allowed in classrooms. I have two vaild rea…"
type textarea "x"
type textarea "I think mobile phones should not be allowed in classrooms. I have two vaild rea…"
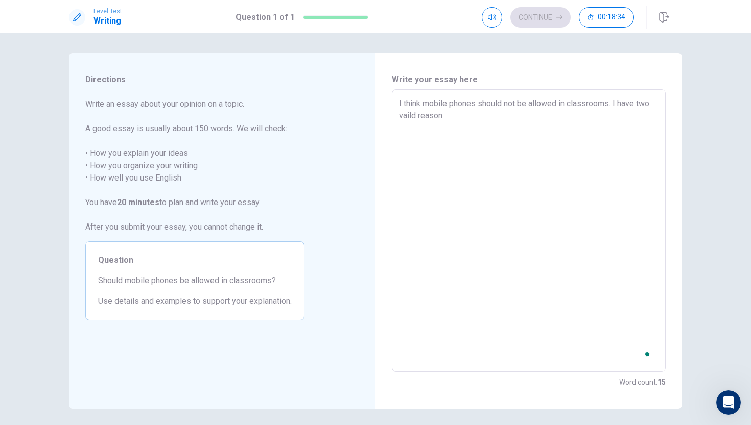
type textarea "x"
type textarea "I think mobile phones should not be allowed in classrooms. I have two vaild rea…"
type textarea "x"
type textarea "I think mobile phones should not be allowed in classrooms. I have two vaild rea…"
type textarea "x"
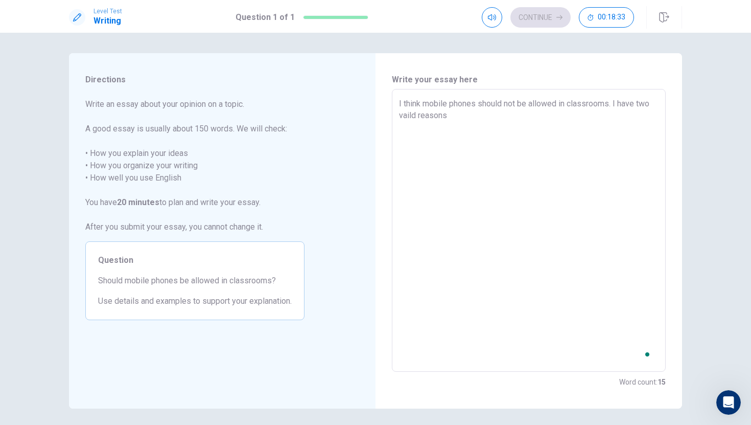
type textarea "I think mobile phones should not be allowed in classrooms. I have two vaild rea…"
type textarea "x"
type textarea "I think mobile phones should not be allowed in classrooms. I have two vaild rea…"
type textarea "x"
type textarea "I think mobile phones should not be allowed in classrooms. I have two vaild rea…"
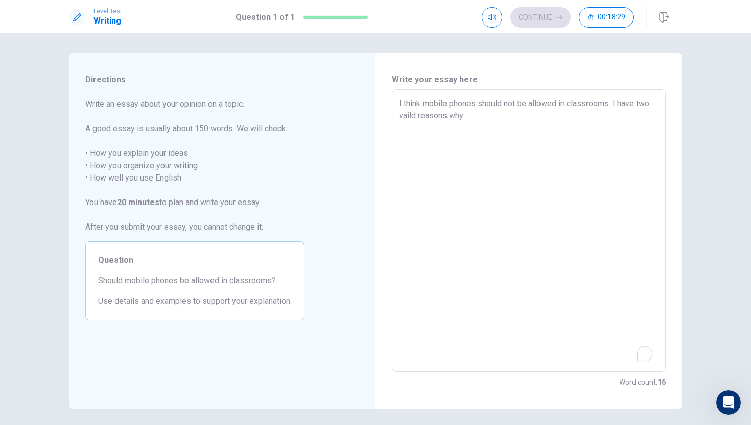
click at [627, 111] on textarea "I think mobile phones should not be allowed in classrooms. I have two vaild rea…" at bounding box center [529, 231] width 260 height 266
type textarea "x"
type textarea "I think mobile phones should not be allowed in classrooms. I have two vaild rea…"
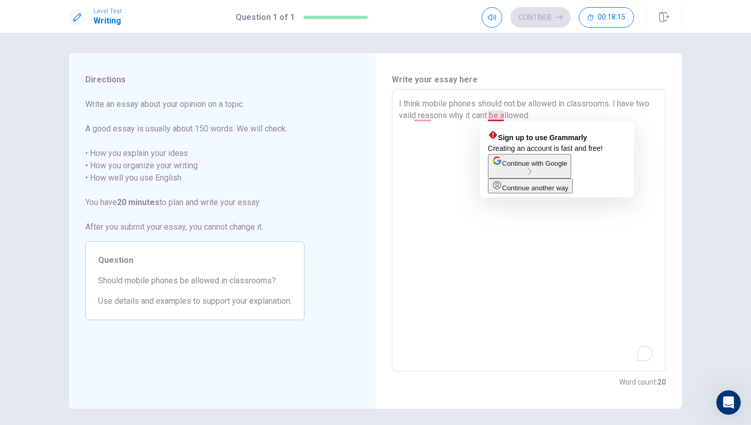
click at [499, 118] on textarea "I think mobile phones should not be allowed in classrooms. I have two vaild rea…" at bounding box center [529, 231] width 260 height 266
click at [502, 117] on textarea "I think mobile phones should not be allowed in classrooms. I have two vaild rea…" at bounding box center [529, 231] width 260 height 266
click at [505, 117] on textarea "I think mobile phones should not be allowed in classrooms. I have two vaild rea…" at bounding box center [529, 231] width 260 height 266
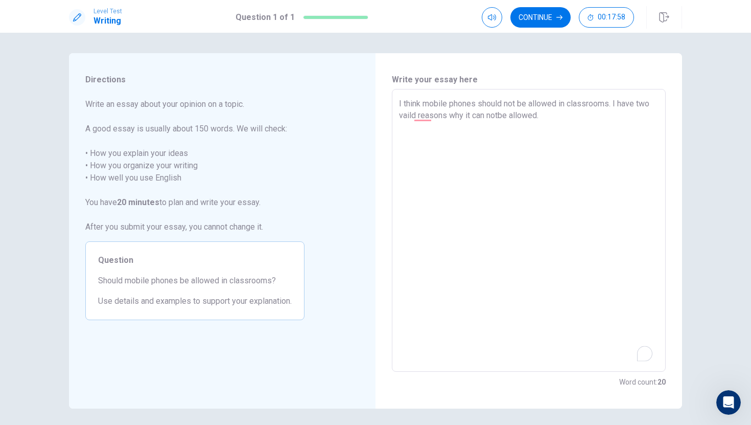
click at [476, 137] on textarea "I think mobile phones should not be allowed in classrooms. I have two vaild rea…" at bounding box center [529, 231] width 260 height 266
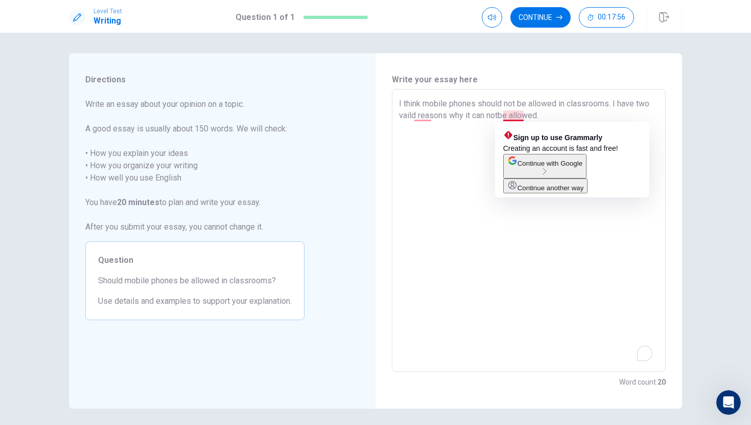
click at [515, 114] on textarea "I think mobile phones should not be allowed in classrooms. I have two vaild rea…" at bounding box center [529, 231] width 260 height 266
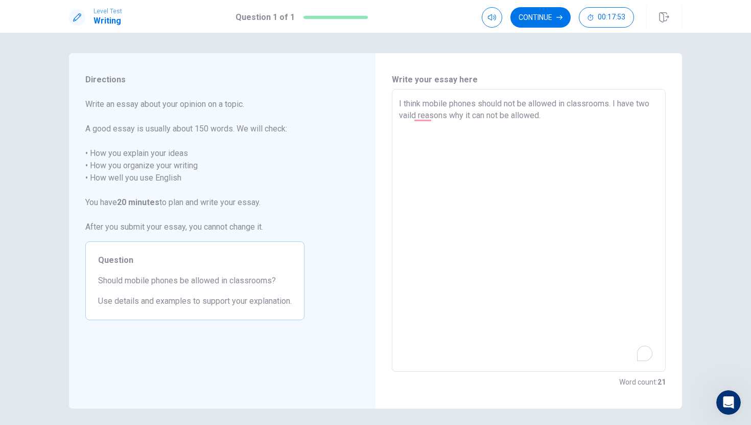
click at [563, 115] on textarea "I think mobile phones should not be allowed in classrooms. I have two vaild rea…" at bounding box center [529, 231] width 260 height 266
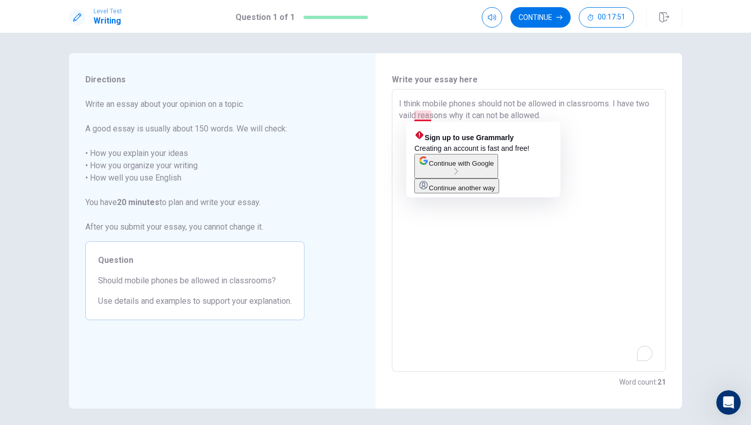
click at [427, 117] on textarea "I think mobile phones should not be allowed in classrooms. I have two vaild rea…" at bounding box center [529, 231] width 260 height 266
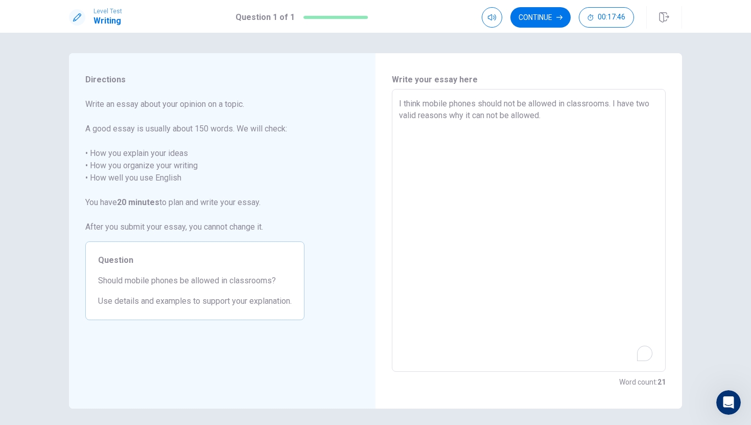
click at [562, 118] on textarea "I think mobile phones should not be allowed in classrooms. I have two valid rea…" at bounding box center [529, 231] width 260 height 266
click at [556, 101] on textarea "I think mobile phones should not be allowed in classrooms. I have two valid rea…" at bounding box center [529, 231] width 260 height 266
click at [561, 117] on textarea "I think mobile phones should not be allowed in classrooms. I have two valid rea…" at bounding box center [529, 231] width 260 height 266
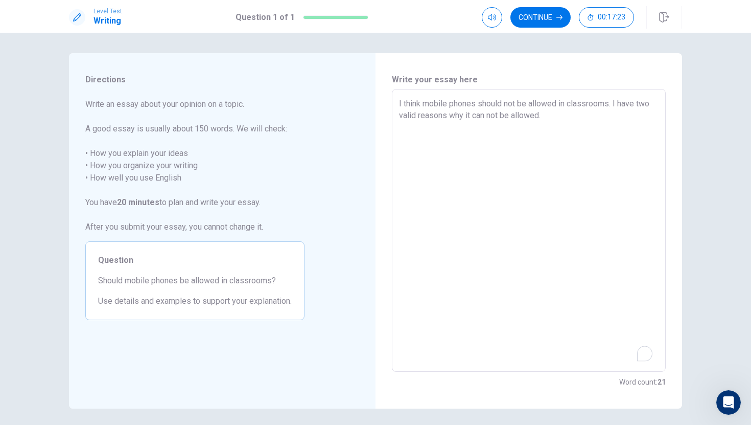
click at [399, 126] on textarea "I think mobile phones should not be allowed in classrooms. I have two valid rea…" at bounding box center [529, 231] width 260 height 266
click at [404, 133] on textarea "I think mobile phones should not be allowed in classrooms. I have two valid rea…" at bounding box center [529, 231] width 260 height 266
click at [410, 124] on textarea "I think mobile phones should not be allowed in classrooms. I have two valid rea…" at bounding box center [529, 231] width 260 height 266
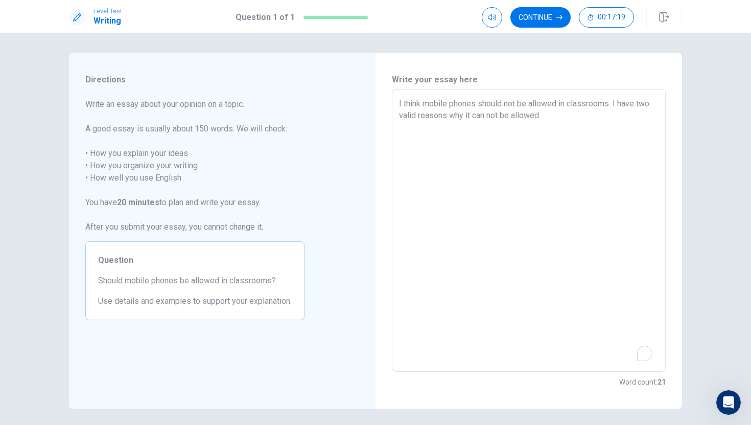
click at [410, 124] on textarea "I think mobile phones should not be allowed in classrooms. I have two valid rea…" at bounding box center [529, 231] width 260 height 266
click at [405, 128] on textarea "I think mobile phones should not be allowed in classrooms. I have two valid rea…" at bounding box center [529, 231] width 260 height 266
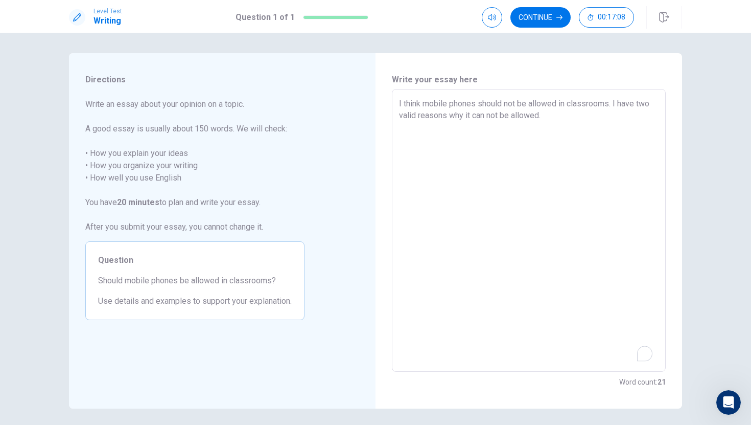
click at [408, 124] on textarea "I think mobile phones should not be allowed in classrooms. I have two valid rea…" at bounding box center [529, 231] width 260 height 266
click at [407, 127] on textarea "I think mobile phones should not be allowed in classrooms. I have two valid rea…" at bounding box center [529, 231] width 260 height 266
click at [398, 129] on div "I think mobile phones should not be allowed in classrooms. I have two valid rea…" at bounding box center [529, 230] width 274 height 283
click at [400, 127] on textarea "I think mobile phones should not be allowed in classrooms. I have two valid rea…" at bounding box center [529, 231] width 260 height 266
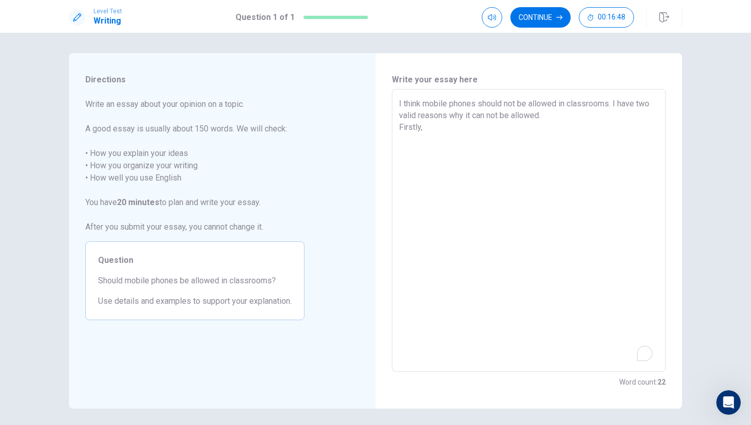
click at [400, 127] on textarea "I think mobile phones should not be allowed in classrooms. I have two valid rea…" at bounding box center [529, 231] width 260 height 266
click at [423, 128] on textarea "I think mobile phones should not be allowed in classrooms. I have two valid rea…" at bounding box center [529, 231] width 260 height 266
click at [429, 128] on textarea "I think mobile phones should not be allowed in classrooms. I have two valid rea…" at bounding box center [529, 231] width 260 height 266
click at [446, 128] on textarea "I think mobile phones should not be allowed in classrooms. I have two valid rea…" at bounding box center [529, 231] width 260 height 266
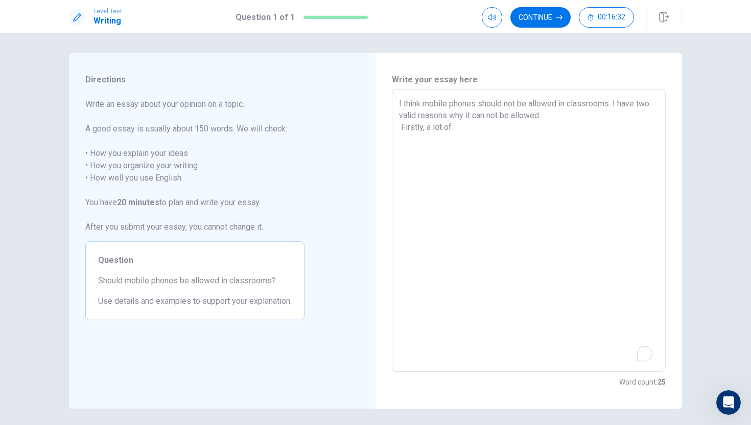
click at [456, 126] on textarea "I think mobile phones should not be allowed in classrooms. I have two valid rea…" at bounding box center [529, 231] width 260 height 266
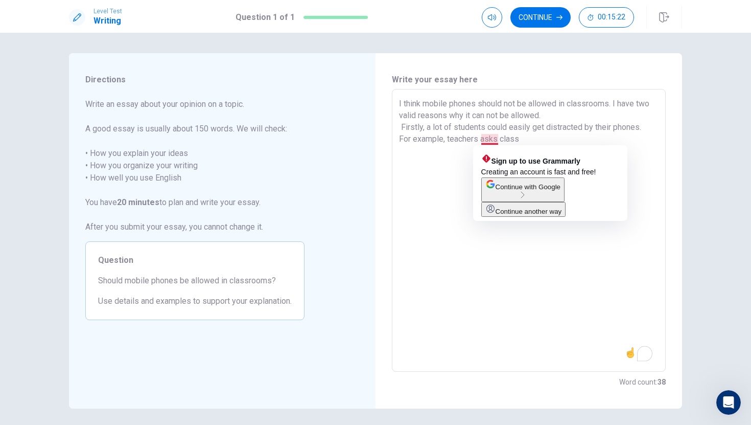
click at [497, 137] on textarea "I think mobile phones should not be allowed in classrooms. I have two valid rea…" at bounding box center [529, 231] width 260 height 266
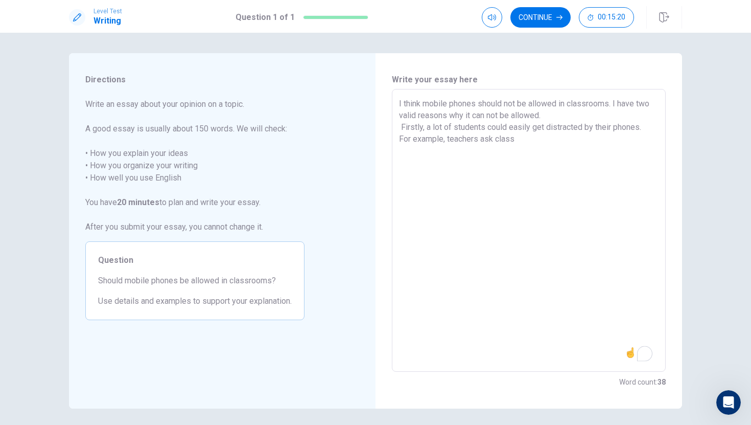
click at [524, 138] on textarea "I think mobile phones should not be allowed in classrooms. I have two valid rea…" at bounding box center [529, 231] width 260 height 266
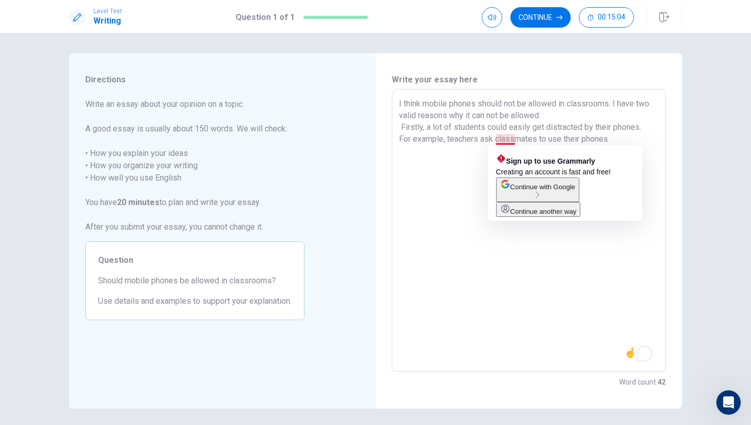
click at [516, 138] on textarea "I think mobile phones should not be allowed in classrooms. I have two valid rea…" at bounding box center [529, 231] width 260 height 266
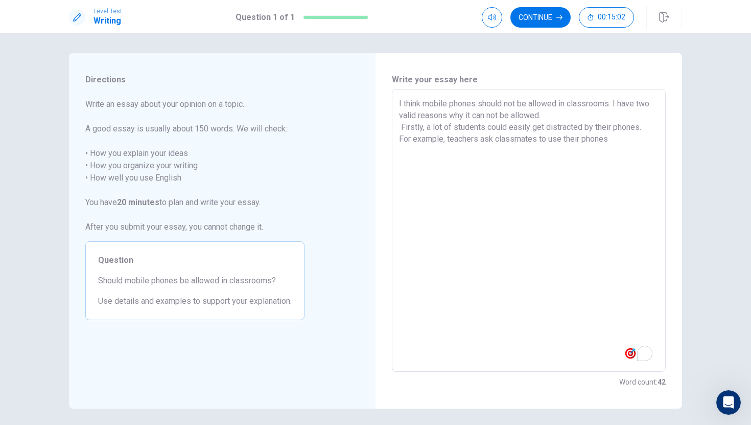
click at [537, 137] on textarea "I think mobile phones should not be allowed in classrooms. I have two valid rea…" at bounding box center [529, 231] width 260 height 266
click at [604, 141] on textarea "I think mobile phones should not be allowed in classrooms. I have two valid rea…" at bounding box center [529, 231] width 260 height 266
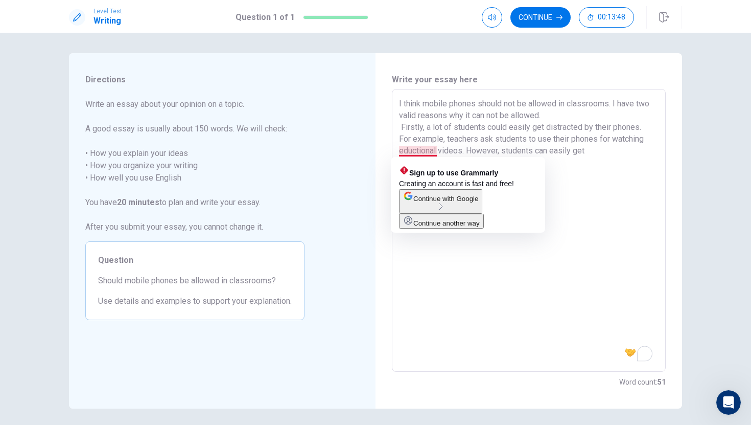
click at [419, 149] on textarea "I think mobile phones should not be allowed in classrooms. I have two valid rea…" at bounding box center [529, 231] width 260 height 266
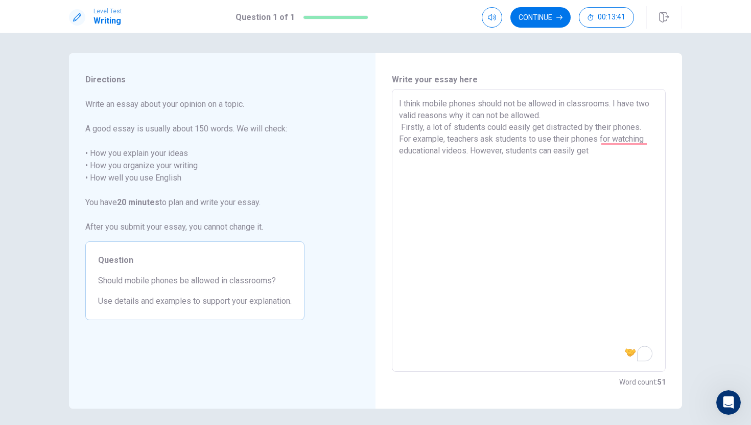
click at [596, 150] on textarea "I think mobile phones should not be allowed in classrooms. I have two valid rea…" at bounding box center [529, 231] width 260 height 266
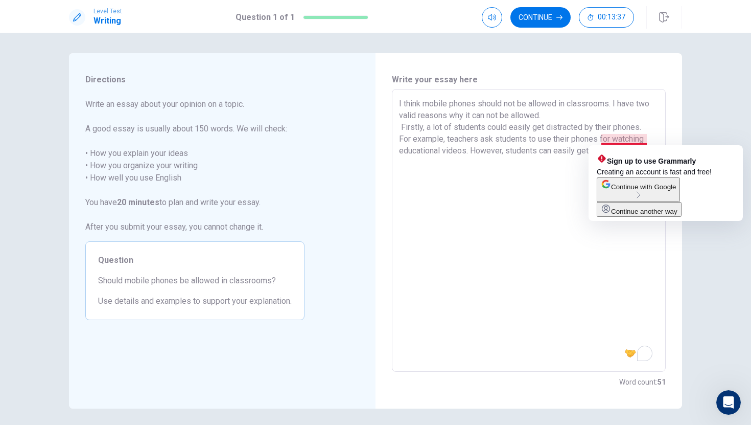
click at [614, 135] on textarea "I think mobile phones should not be allowed in classrooms. I have two valid rea…" at bounding box center [529, 231] width 260 height 266
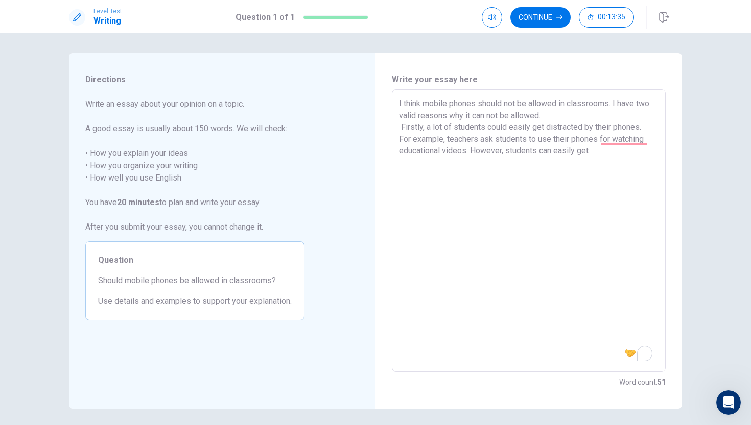
click at [595, 153] on textarea "I think mobile phones should not be allowed in classrooms. I have two valid rea…" at bounding box center [529, 231] width 260 height 266
click at [582, 129] on textarea "I think mobile phones should not be allowed in classrooms. I have two valid rea…" at bounding box center [529, 231] width 260 height 266
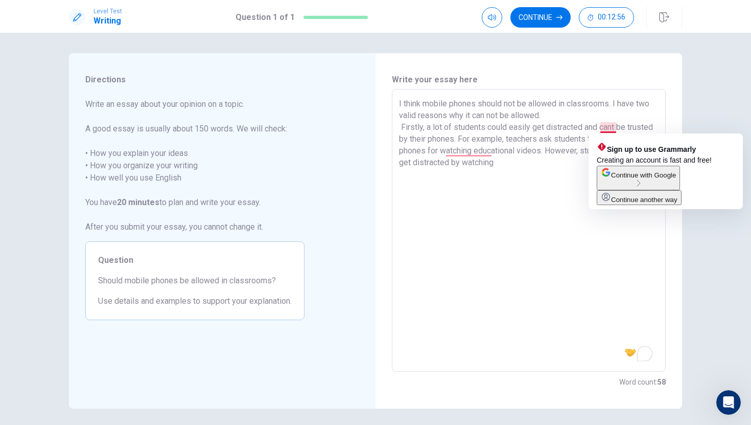
click at [615, 128] on textarea "I think mobile phones should not be allowed in classrooms. I have two valid rea…" at bounding box center [529, 231] width 260 height 266
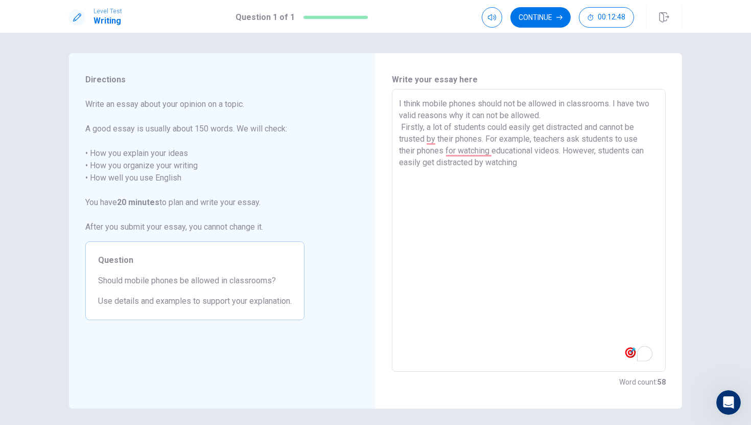
click at [524, 166] on textarea "I think mobile phones should not be allowed in classrooms. I have two valid rea…" at bounding box center [529, 231] width 260 height 266
click at [437, 140] on textarea "I think mobile phones should not be allowed in classrooms. I have two valid rea…" at bounding box center [529, 231] width 260 height 266
click at [525, 165] on textarea "I think mobile phones should not be allowed in classrooms. I have two valid rea…" at bounding box center [529, 231] width 260 height 266
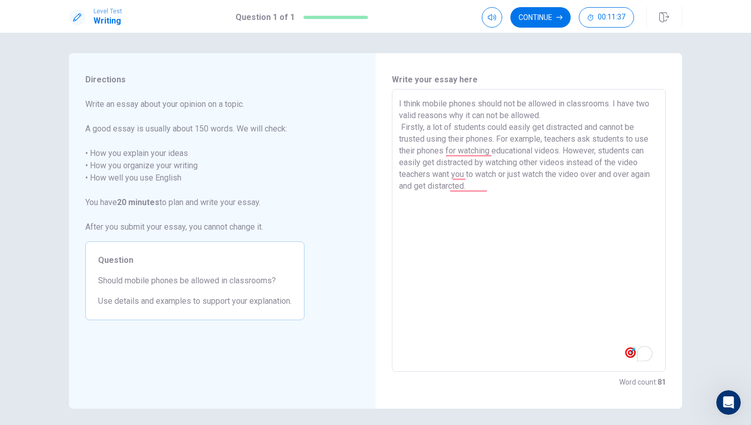
click at [495, 191] on textarea "I think mobile phones should not be allowed in classrooms. I have two valid rea…" at bounding box center [529, 231] width 260 height 266
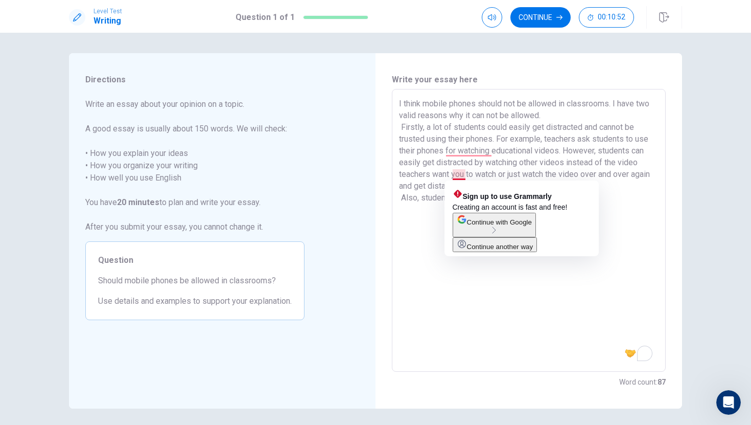
click at [465, 177] on textarea "I think mobile phones should not be allowed in classrooms. I have two valid rea…" at bounding box center [529, 231] width 260 height 266
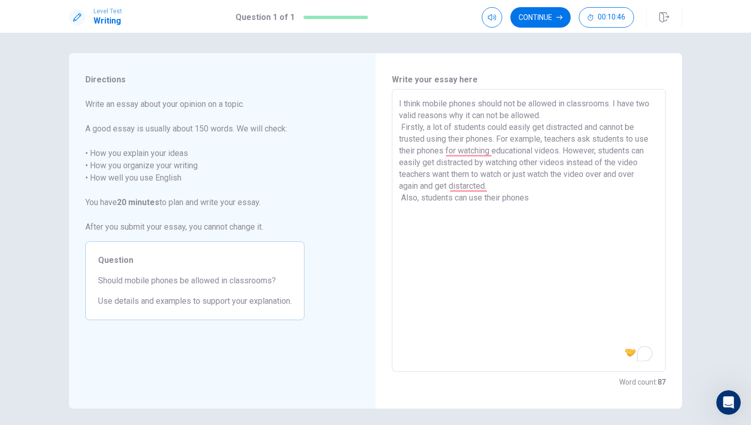
click at [494, 186] on textarea "I think mobile phones should not be allowed in classrooms. I have two valid rea…" at bounding box center [529, 231] width 260 height 266
click at [539, 199] on textarea "I think mobile phones should not be allowed in classrooms. I have two valid rea…" at bounding box center [529, 231] width 260 height 266
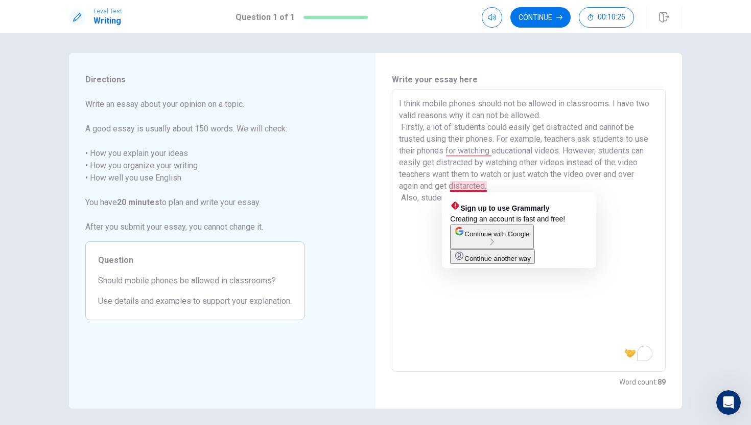
click at [469, 188] on textarea "I think mobile phones should not be allowed in classrooms. I have two valid rea…" at bounding box center [529, 231] width 260 height 266
click at [471, 188] on textarea "I think mobile phones should not be allowed in classrooms. I have two valid rea…" at bounding box center [529, 231] width 260 height 266
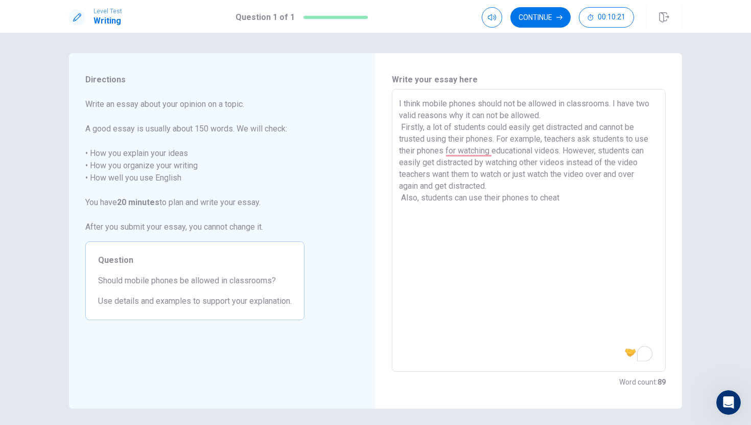
click at [568, 198] on textarea "I think mobile phones should not be allowed in classrooms. I have two valid rea…" at bounding box center [529, 231] width 260 height 266
click at [649, 199] on textarea "I think mobile phones should not be allowed in classrooms. I have two valid rea…" at bounding box center [529, 231] width 260 height 266
click at [428, 212] on textarea "I think mobile phones should not be allowed in classrooms. I have two valid rea…" at bounding box center [529, 231] width 260 height 266
click at [400, 212] on textarea "I think mobile phones should not be allowed in classrooms. I have two valid rea…" at bounding box center [529, 231] width 260 height 266
click at [433, 211] on textarea "I think mobile phones should not be allowed in classrooms. I have two valid rea…" at bounding box center [529, 231] width 260 height 266
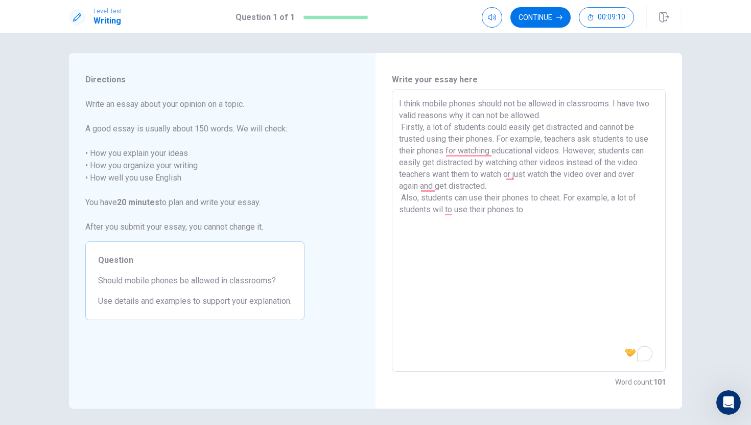
click at [443, 209] on textarea "I think mobile phones should not be allowed in classrooms. I have two valid rea…" at bounding box center [529, 231] width 260 height 266
click at [456, 212] on textarea "I think mobile phones should not be allowed in classrooms. I have two valid rea…" at bounding box center [529, 231] width 260 height 266
click at [524, 211] on textarea "I think mobile phones should not be allowed in classrooms. I have two valid rea…" at bounding box center [529, 231] width 260 height 266
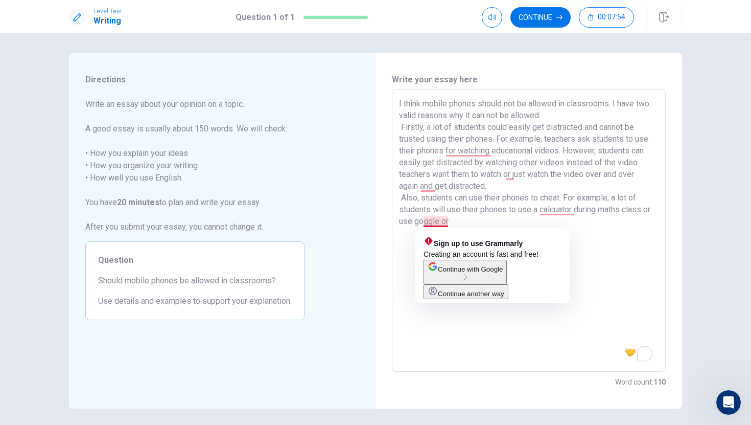
click at [434, 223] on textarea "I think mobile phones should not be allowed in classrooms. I have two valid rea…" at bounding box center [529, 231] width 260 height 266
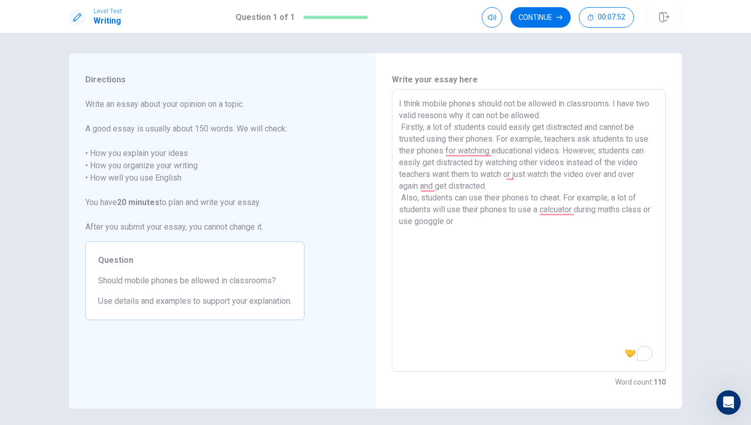
click at [444, 221] on textarea "I think mobile phones should not be allowed in classrooms. I have two valid rea…" at bounding box center [529, 231] width 260 height 266
click at [459, 223] on textarea "I think mobile phones should not be allowed in classrooms. I have two valid rea…" at bounding box center [529, 231] width 260 height 266
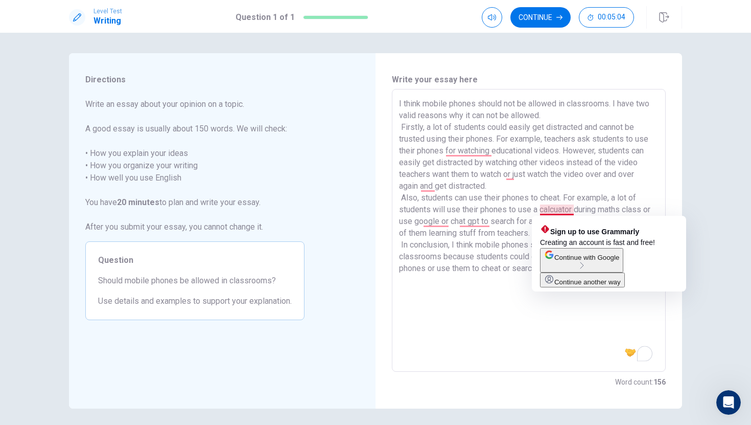
click at [560, 208] on textarea "I think mobile phones should not be allowed in classrooms. I have two valid rea…" at bounding box center [529, 231] width 260 height 266
click at [566, 213] on textarea "I think mobile phones should not be allowed in classrooms. I have two valid rea…" at bounding box center [529, 231] width 260 height 266
click at [560, 211] on textarea "I think mobile phones should not be allowed in classrooms. I have two valid rea…" at bounding box center [529, 231] width 260 height 266
click at [574, 210] on textarea "I think mobile phones should not be allowed in classrooms. I have two valid rea…" at bounding box center [529, 231] width 260 height 266
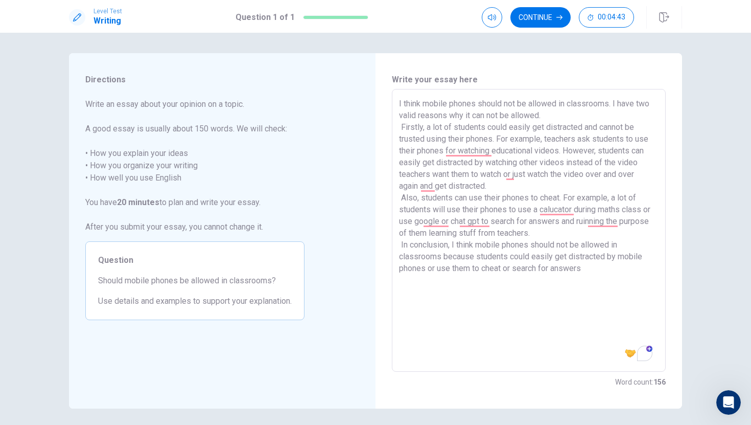
click at [514, 317] on textarea "I think mobile phones should not be allowed in classrooms. I have two valid rea…" at bounding box center [529, 231] width 260 height 266
click at [547, 22] on button "Continue" at bounding box center [541, 17] width 60 height 20
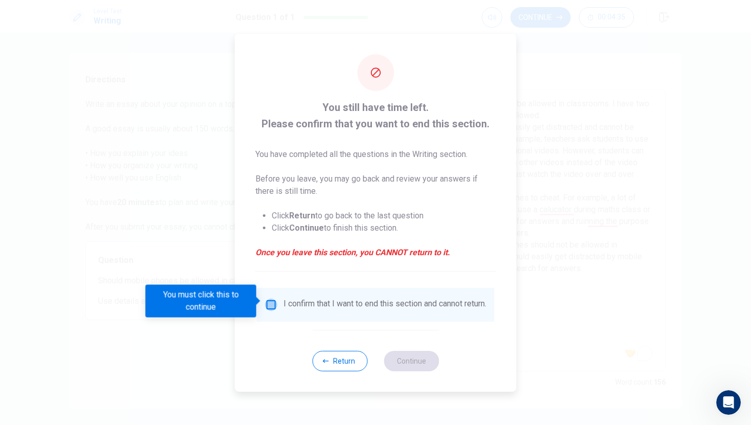
click at [270, 298] on input "You must click this to continue" at bounding box center [271, 304] width 12 height 12
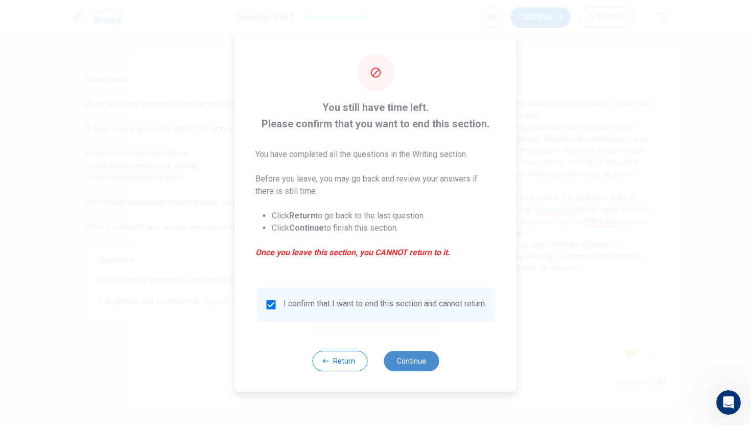
click at [415, 365] on button "Continue" at bounding box center [411, 361] width 55 height 20
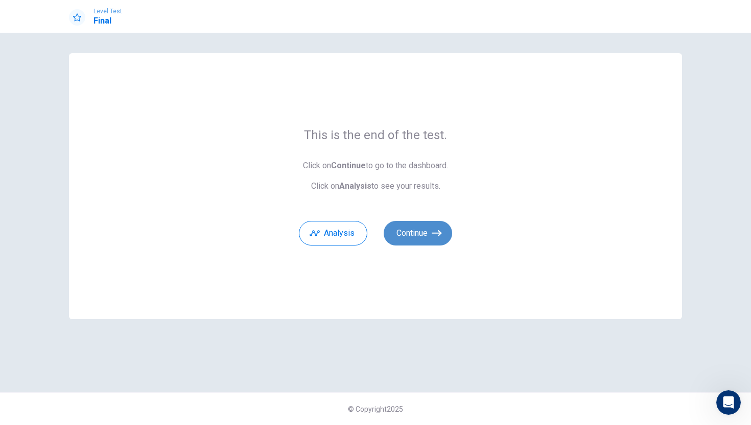
click at [428, 236] on button "Continue" at bounding box center [418, 233] width 68 height 25
